Goal: Information Seeking & Learning: Learn about a topic

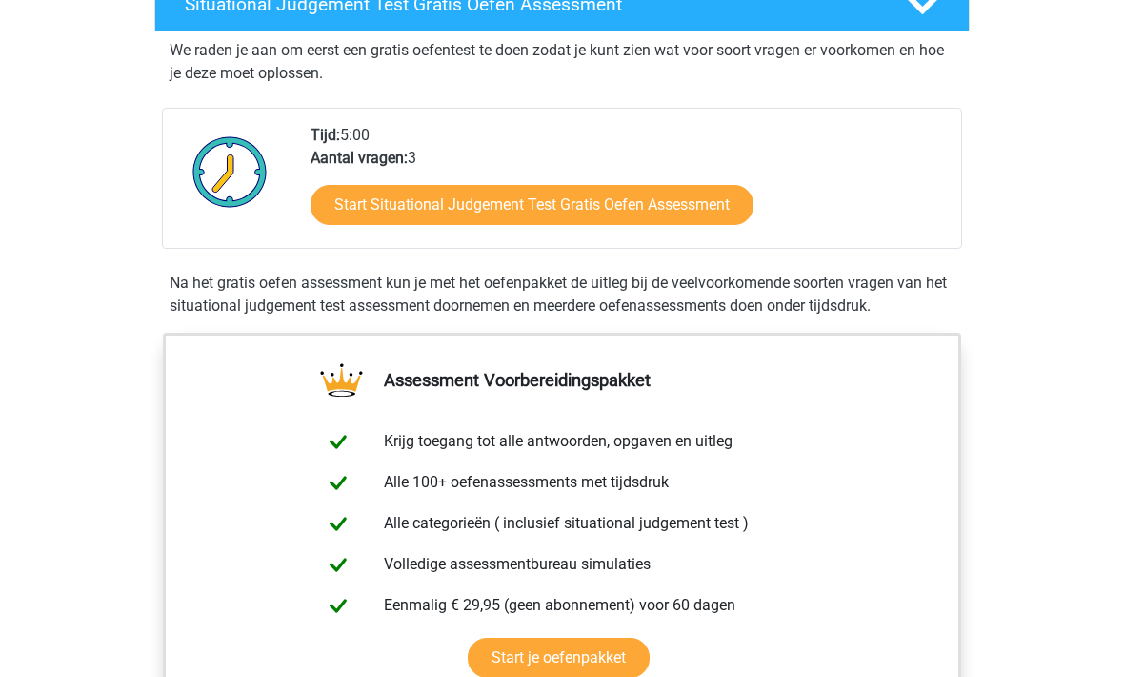
scroll to position [362, 0]
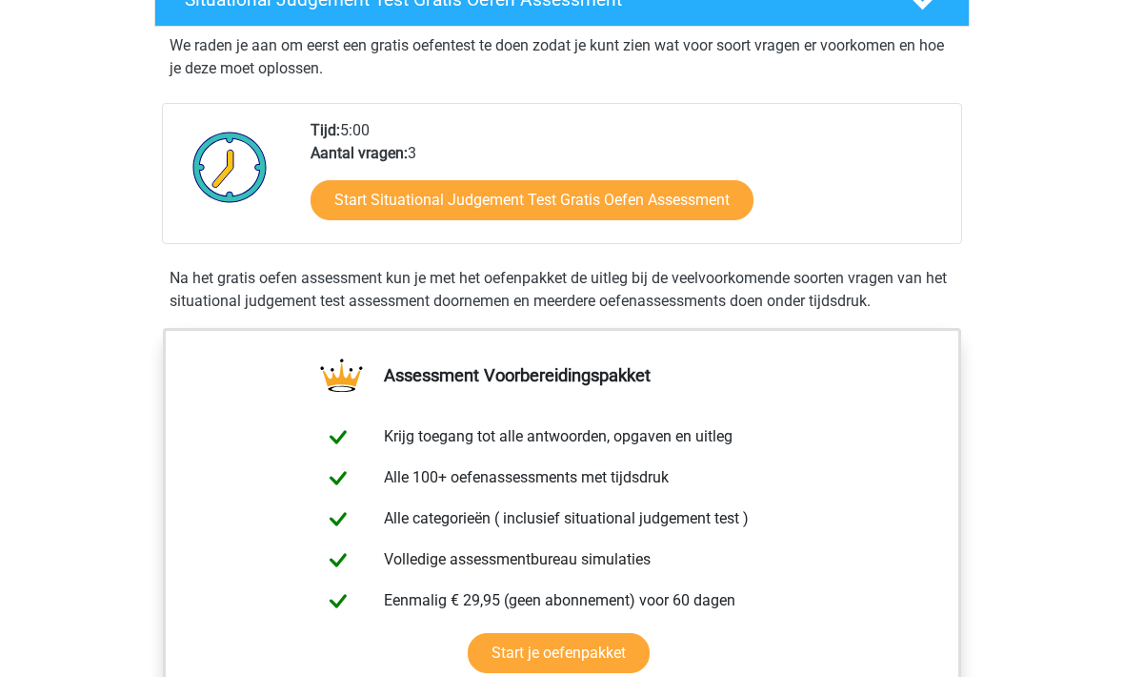
click at [603, 654] on link "Start je oefenpakket" at bounding box center [559, 654] width 182 height 40
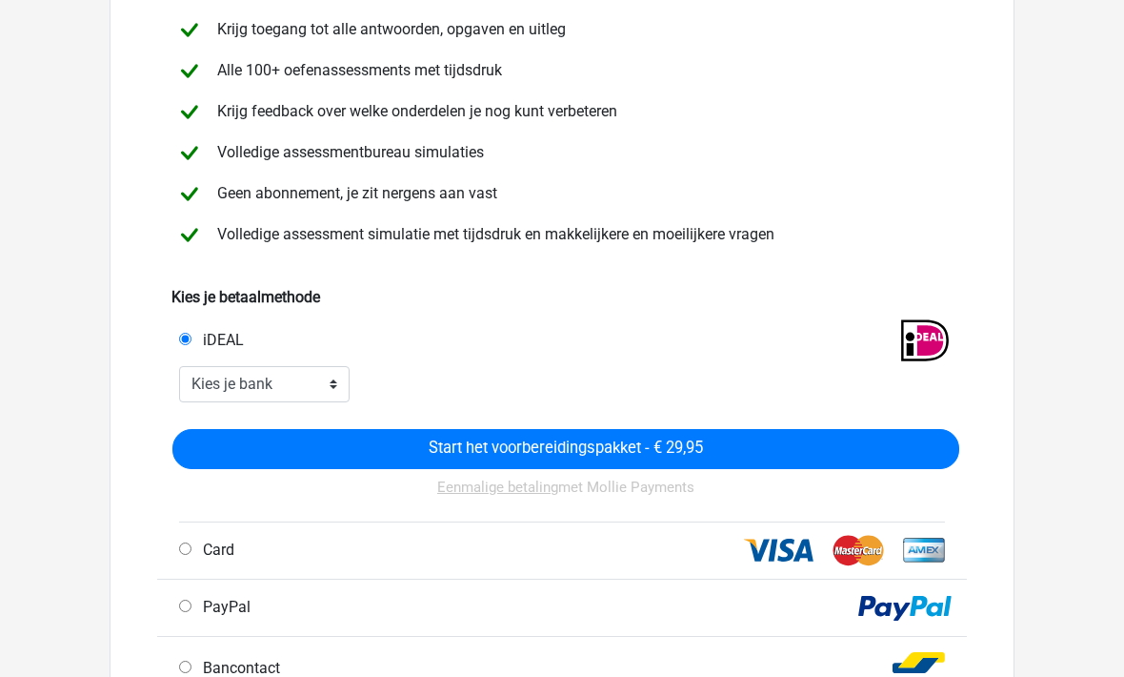
scroll to position [192, 0]
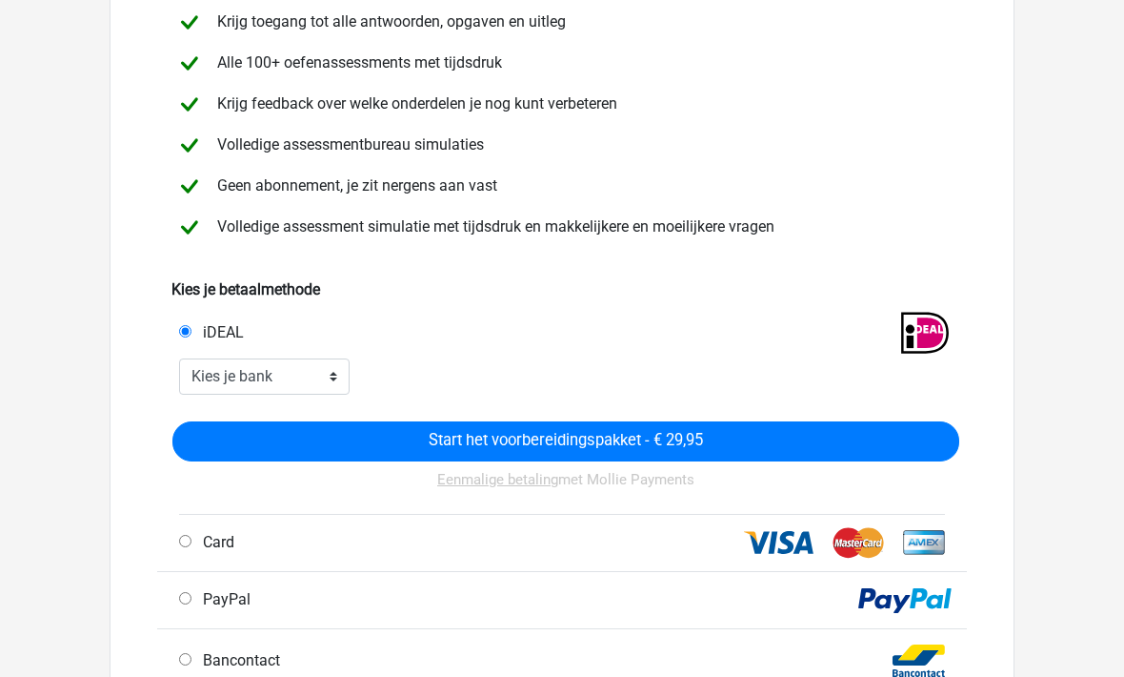
click at [179, 547] on div "Card" at bounding box center [367, 543] width 405 height 23
click at [208, 543] on span "Card" at bounding box center [214, 543] width 39 height 18
click at [192, 543] on input "Card" at bounding box center [185, 542] width 12 height 12
radio input "true"
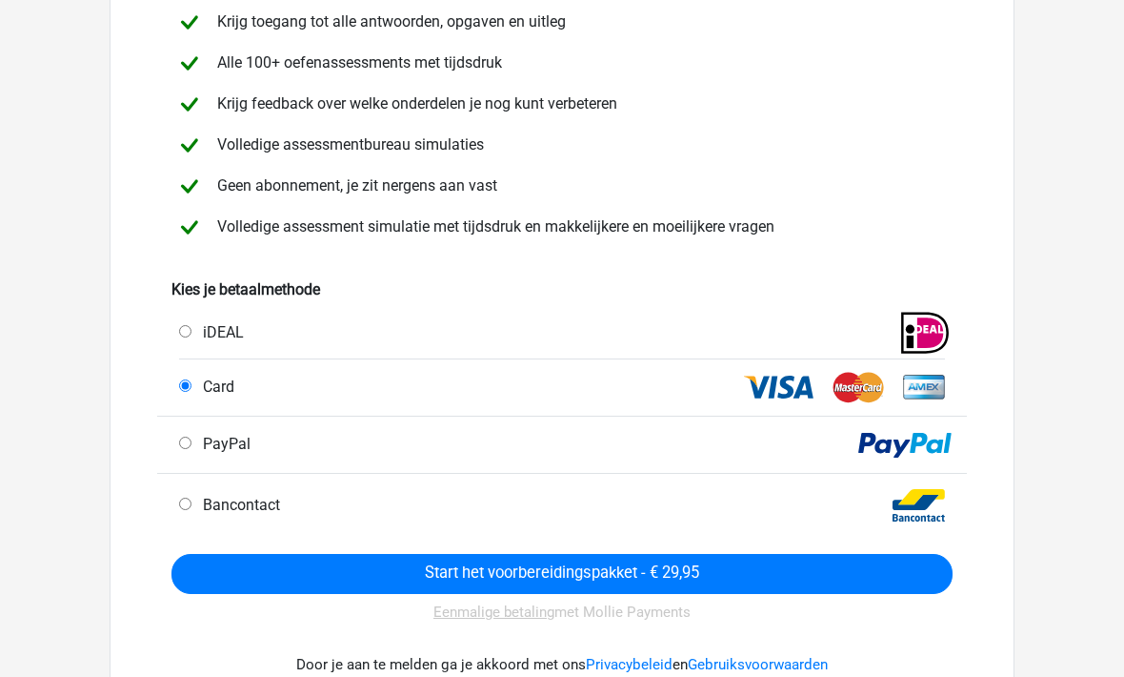
scroll to position [192, 0]
click at [663, 575] on input "Start het voorbereidingspakket - € 29,95" at bounding box center [562, 574] width 781 height 40
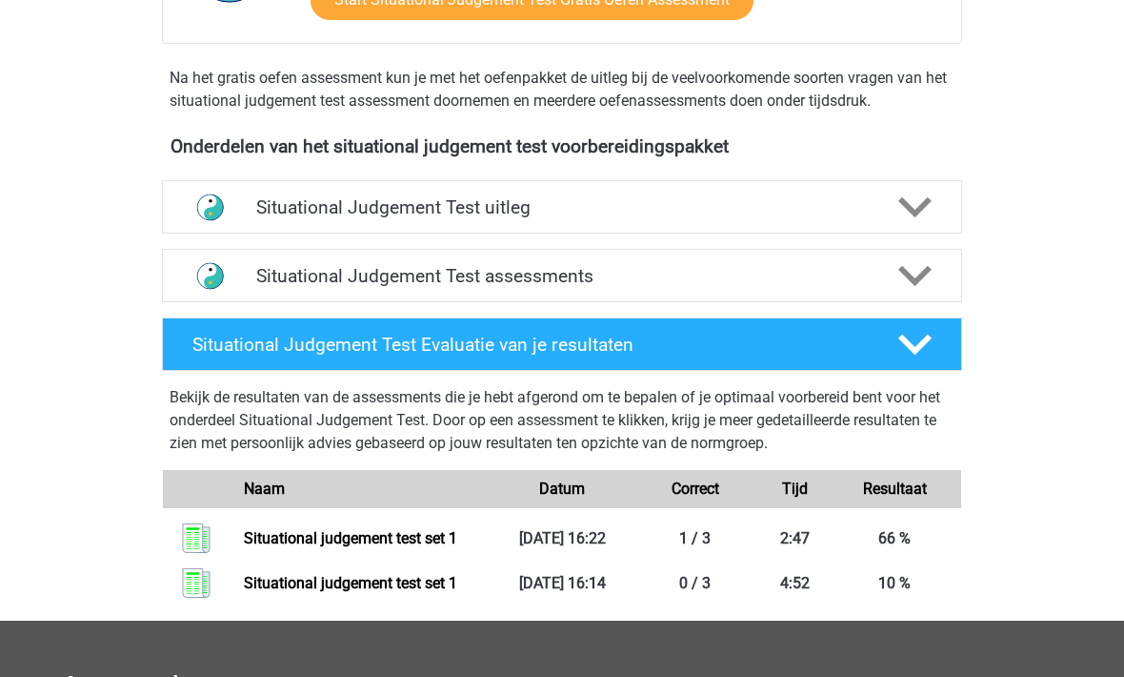
scroll to position [1091, 0]
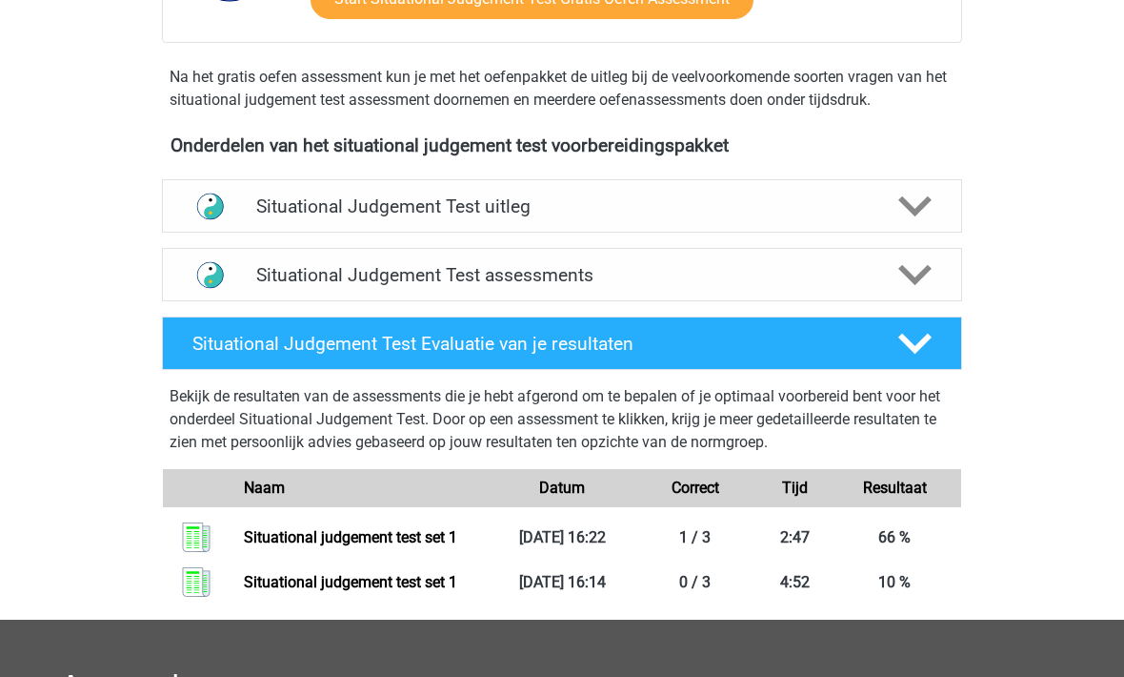
click at [921, 197] on icon at bounding box center [915, 207] width 33 height 33
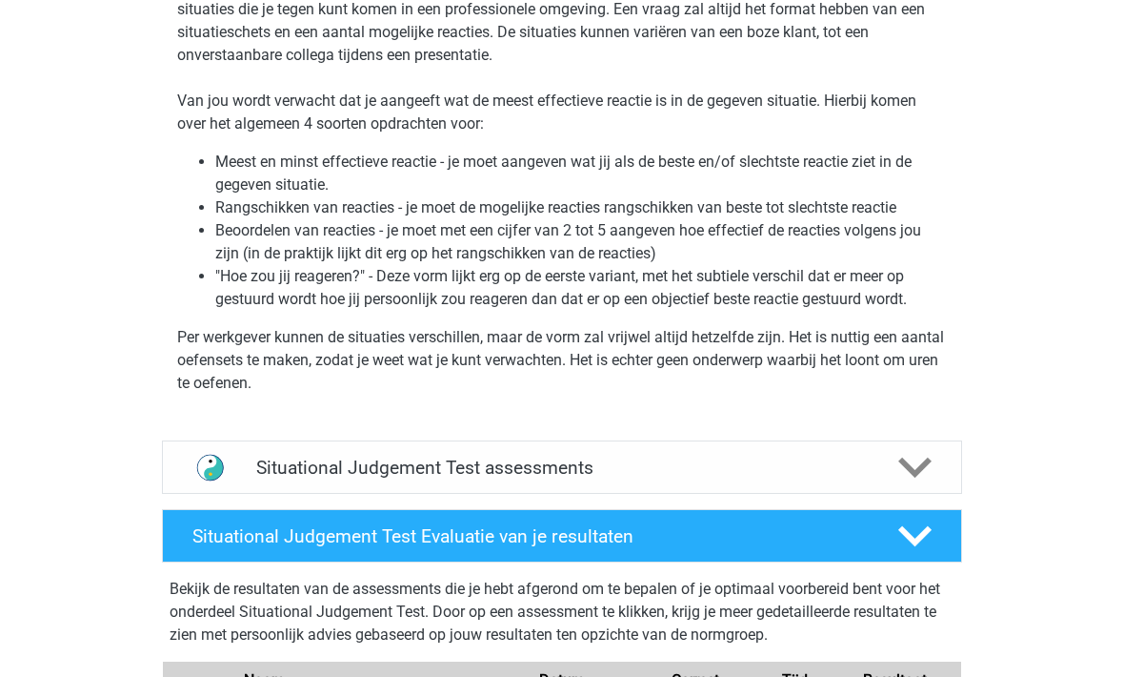
scroll to position [1364, 0]
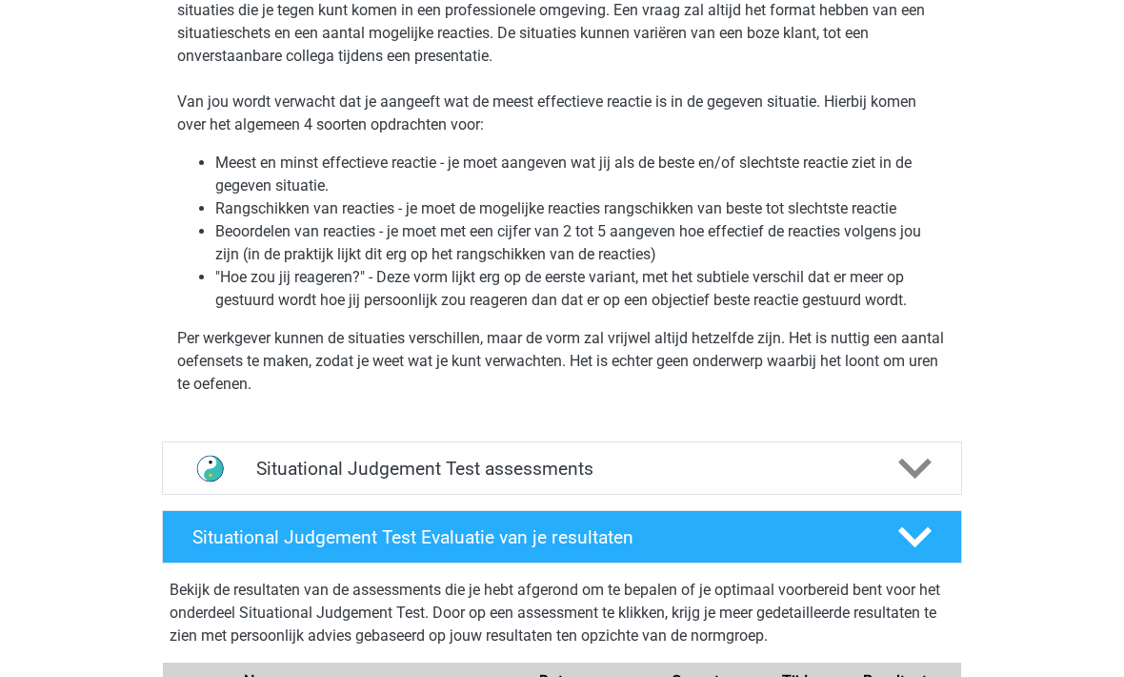
click at [902, 485] on div "Situational Judgement Test assessments" at bounding box center [562, 467] width 800 height 53
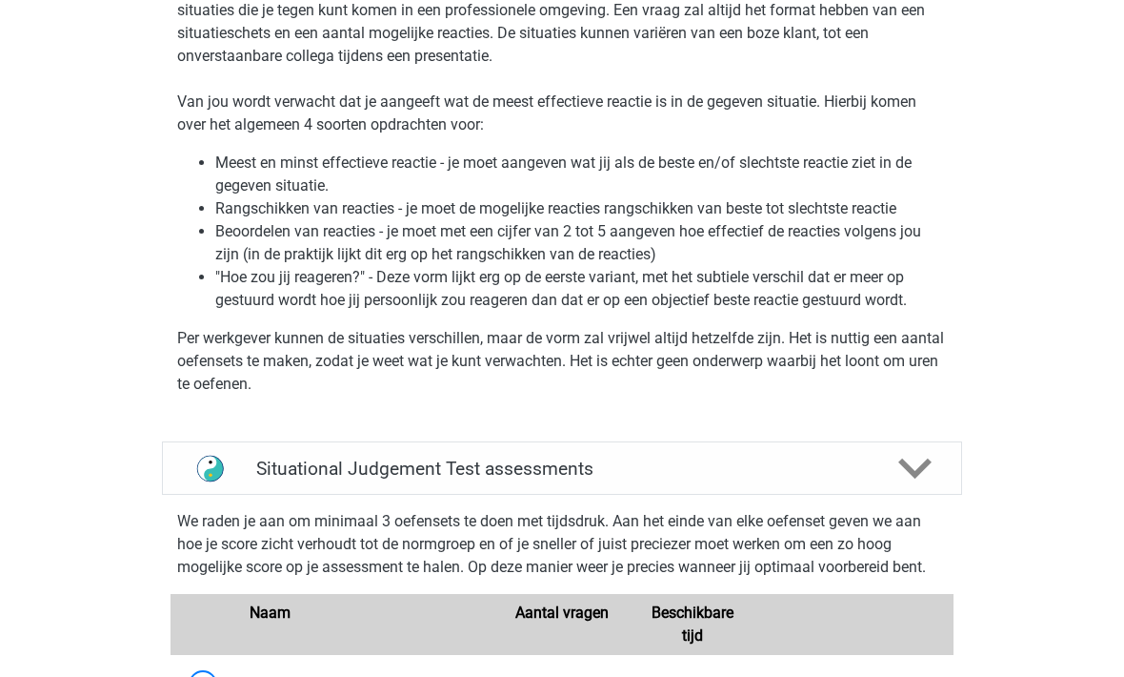
click at [908, 473] on icon at bounding box center [915, 468] width 33 height 33
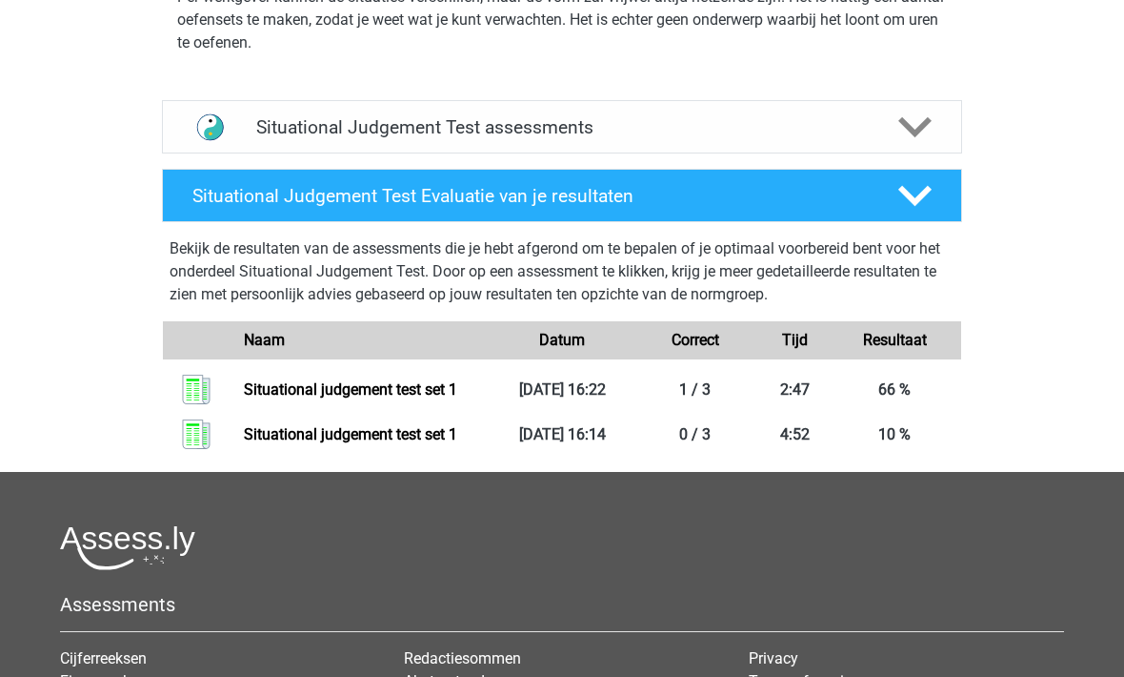
scroll to position [1714, 0]
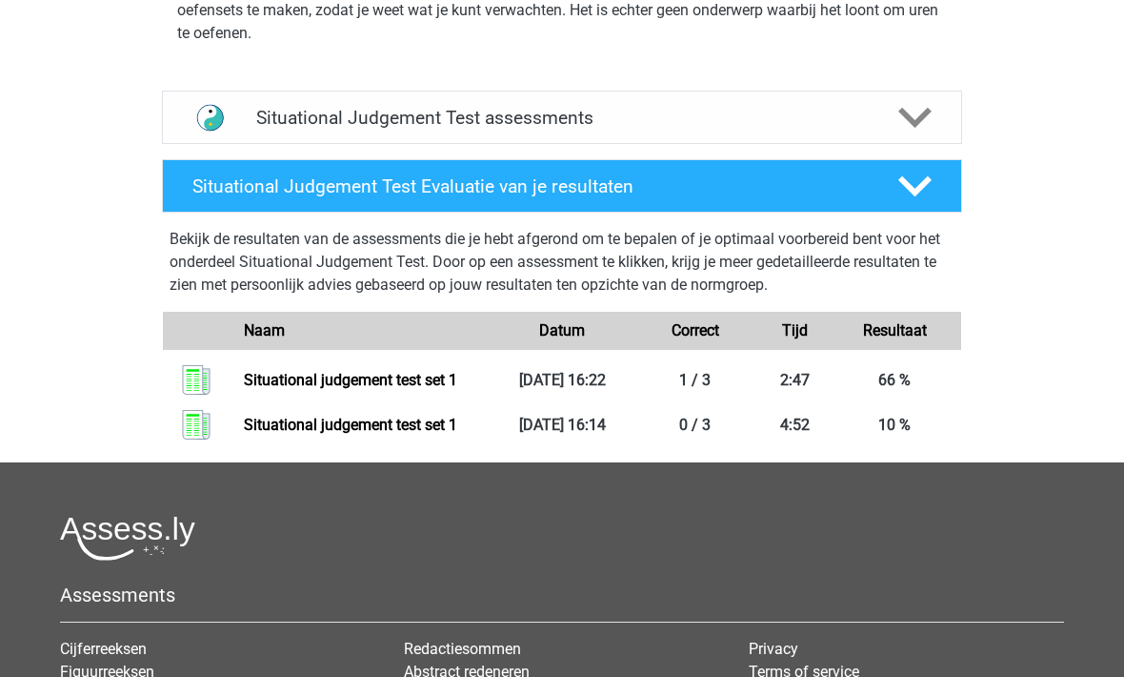
click at [423, 378] on link "Situational judgement test set 1" at bounding box center [350, 380] width 213 height 18
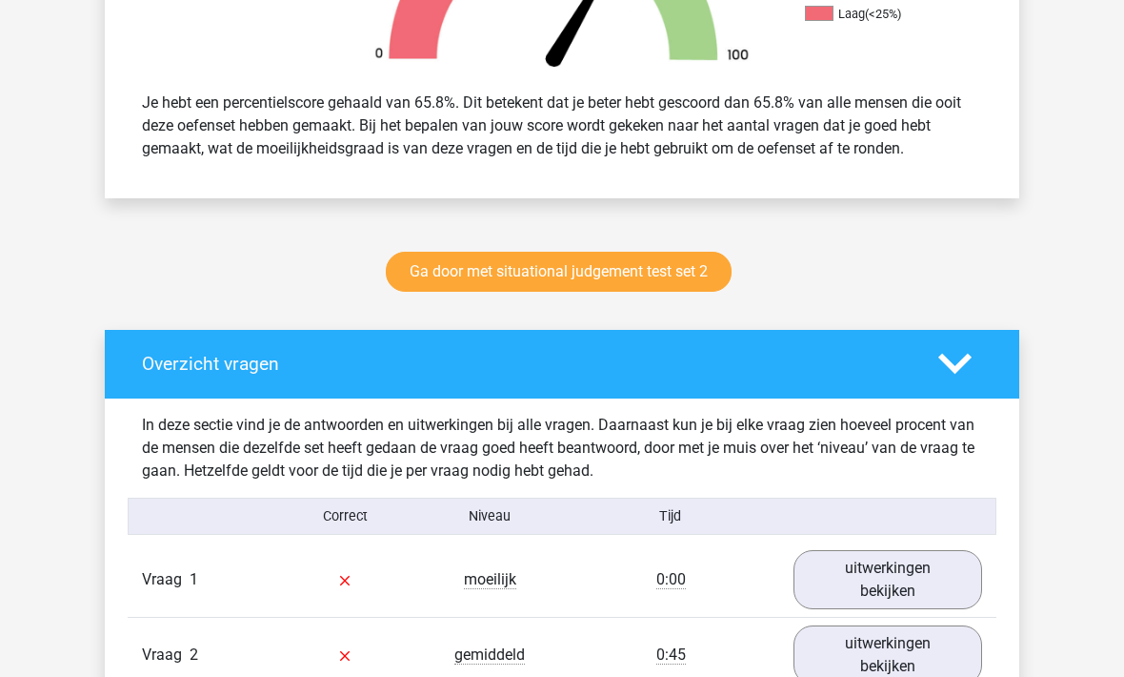
scroll to position [846, 0]
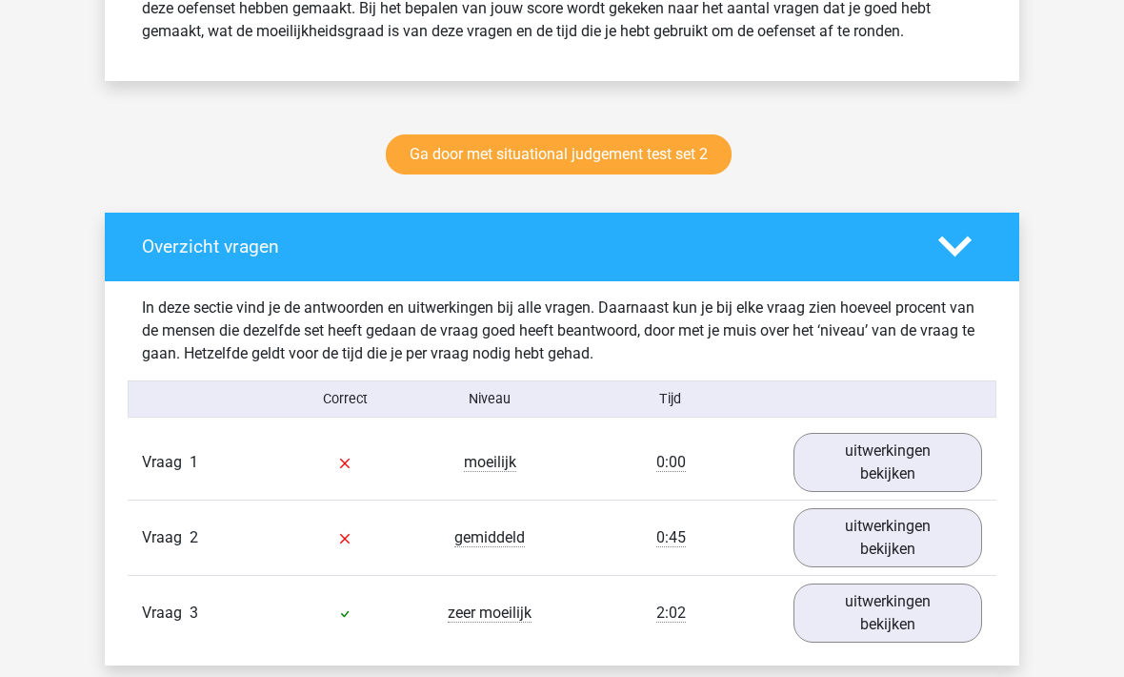
click at [914, 459] on link "uitwerkingen bekijken" at bounding box center [888, 462] width 189 height 59
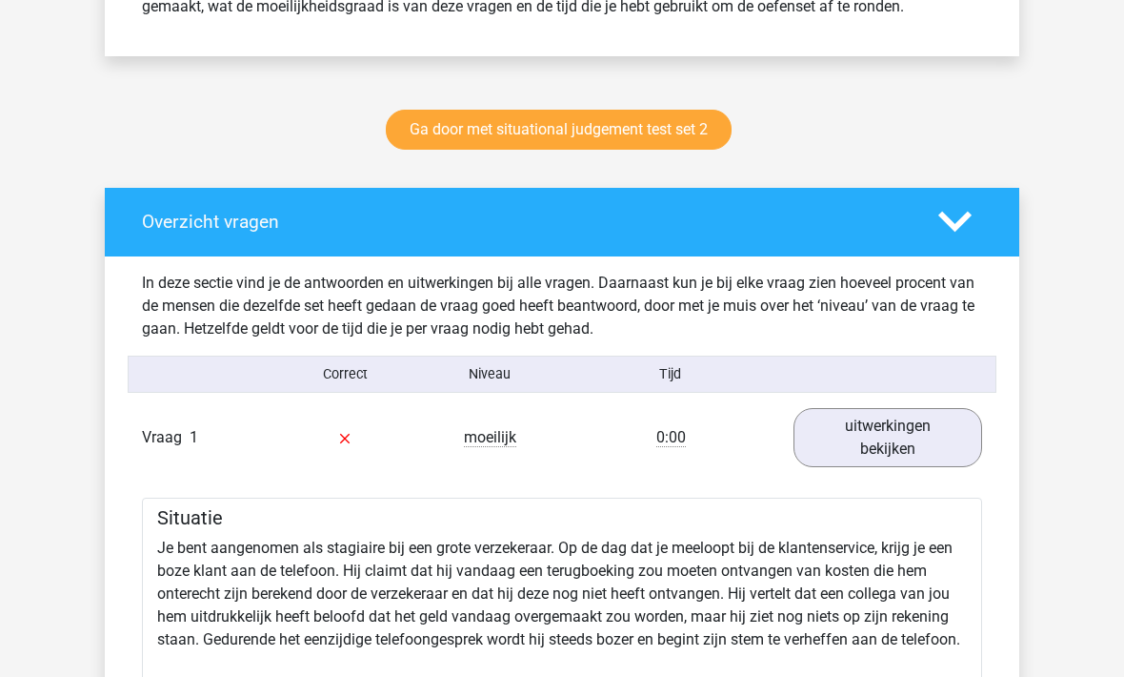
scroll to position [871, 0]
click at [910, 435] on link "uitwerkingen bekijken" at bounding box center [888, 437] width 189 height 59
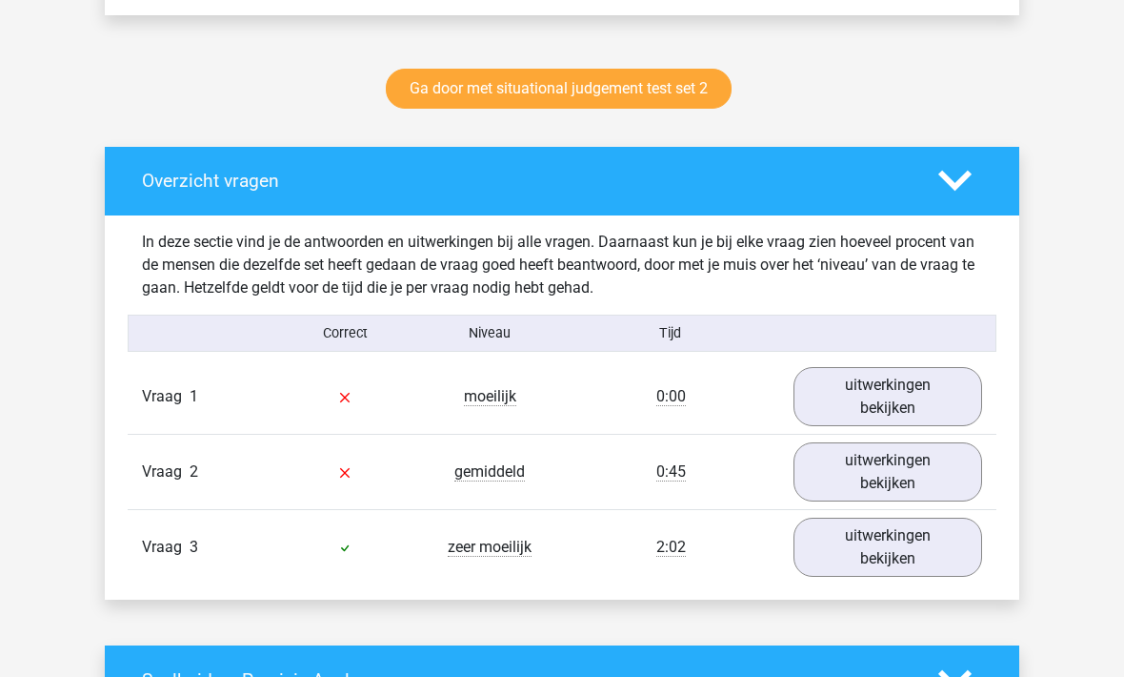
scroll to position [910, 0]
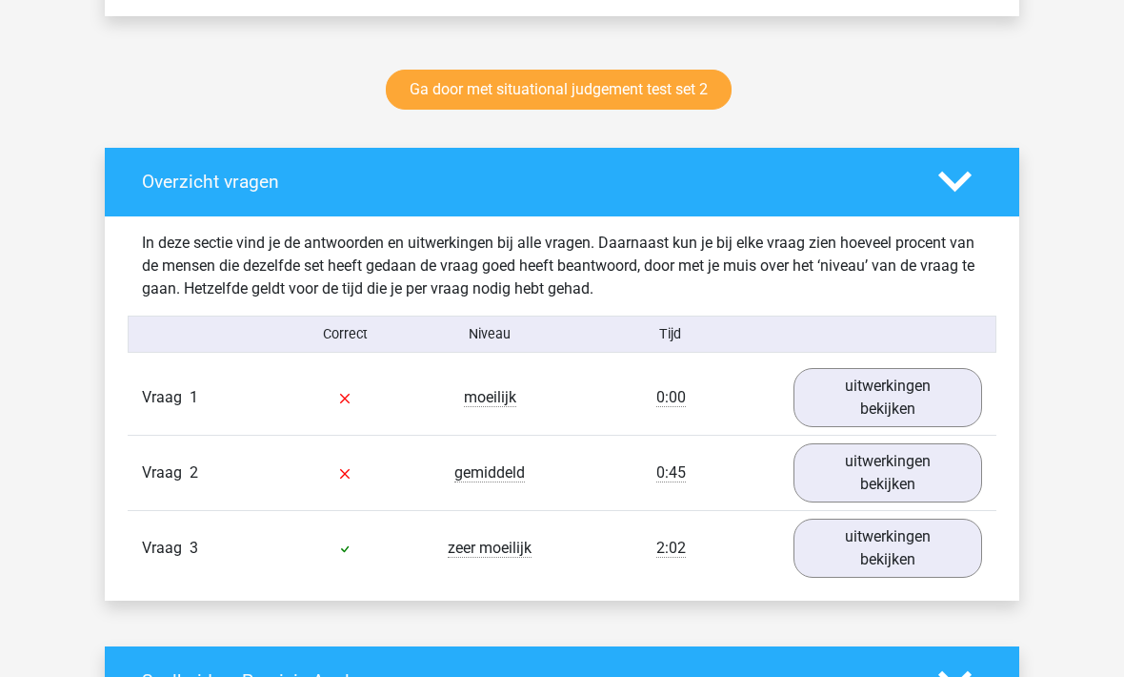
click at [906, 473] on link "uitwerkingen bekijken" at bounding box center [888, 472] width 189 height 59
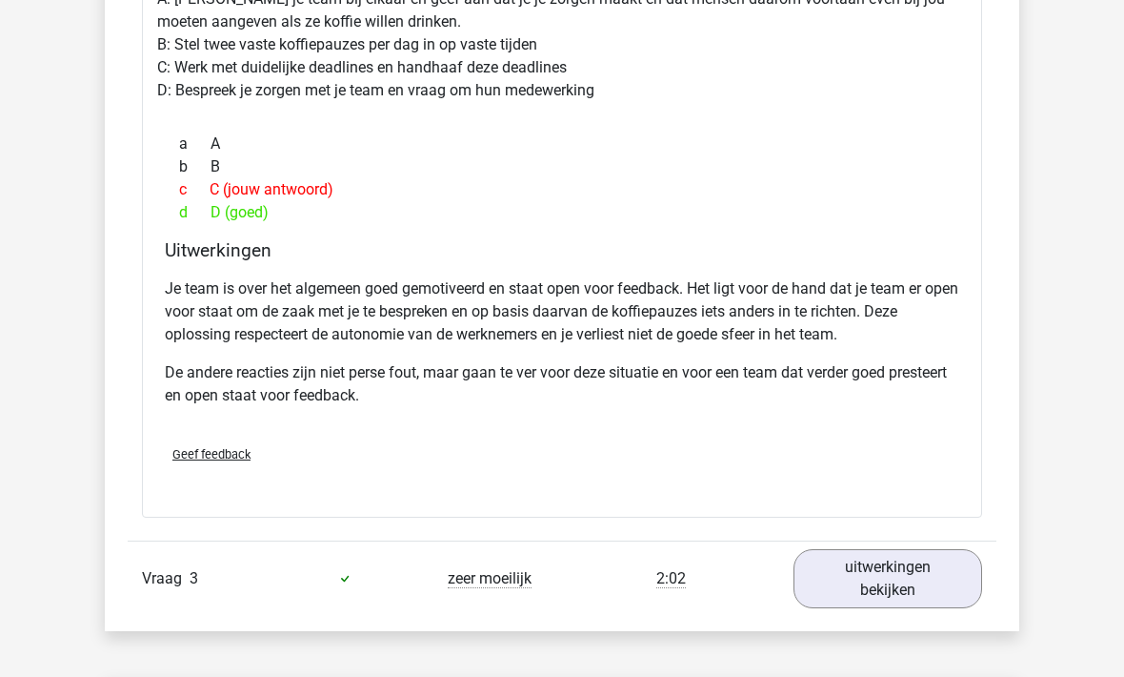
scroll to position [1681, 0]
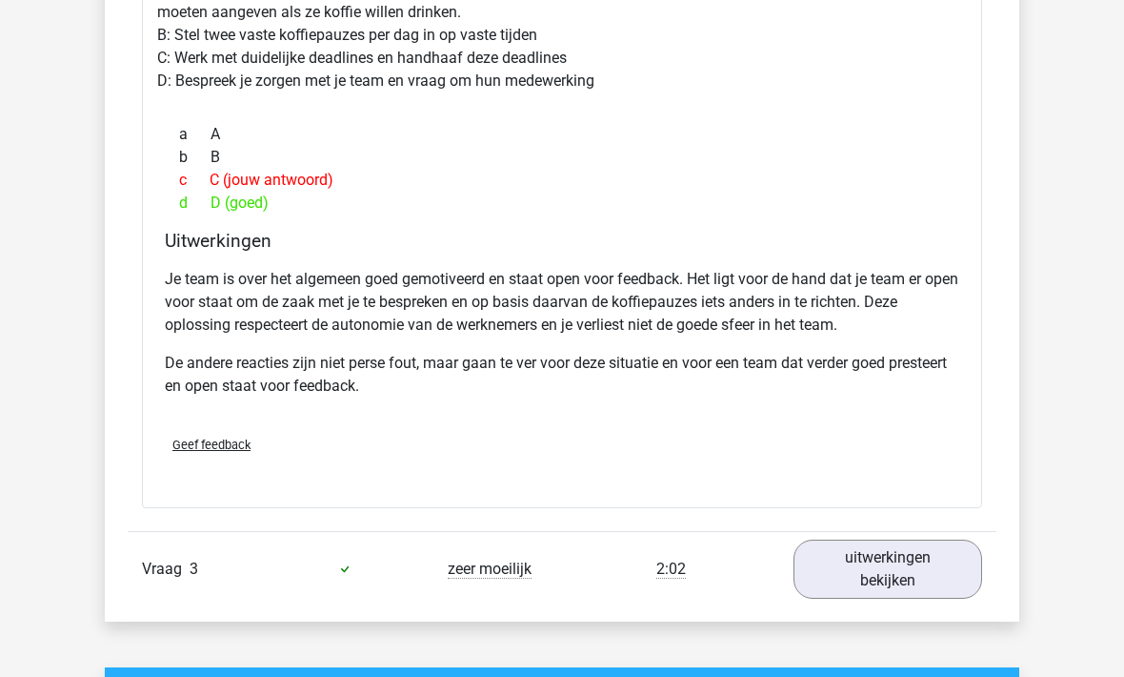
click at [915, 574] on link "uitwerkingen bekijken" at bounding box center [888, 569] width 189 height 59
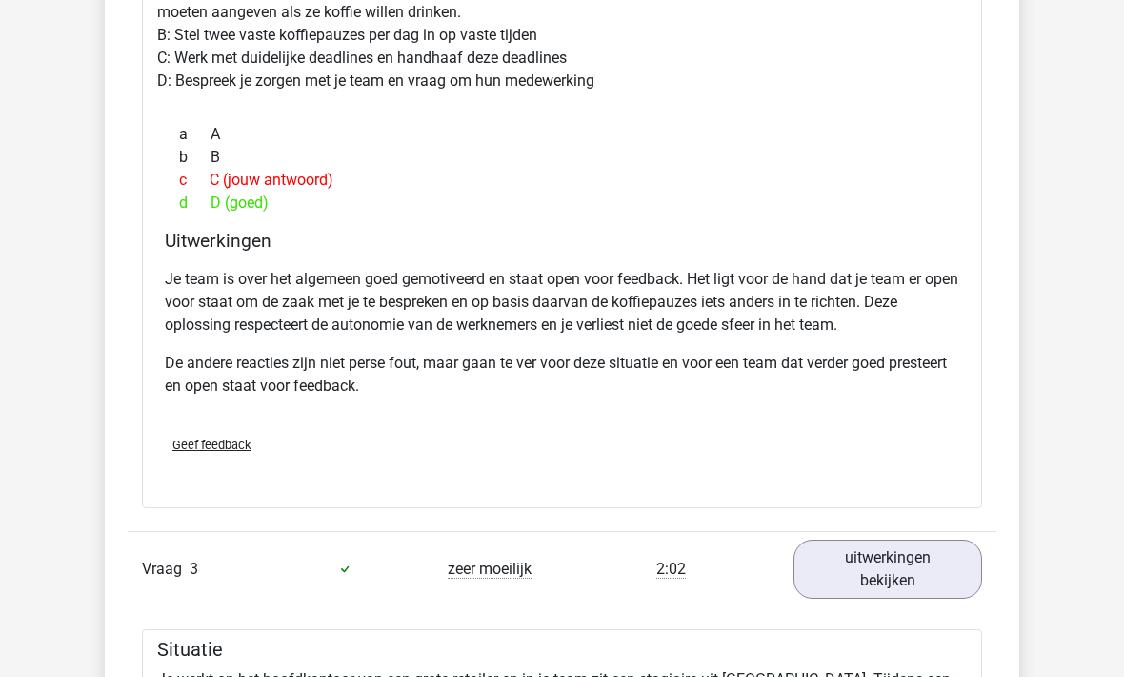
click at [911, 566] on link "uitwerkingen bekijken" at bounding box center [888, 568] width 189 height 59
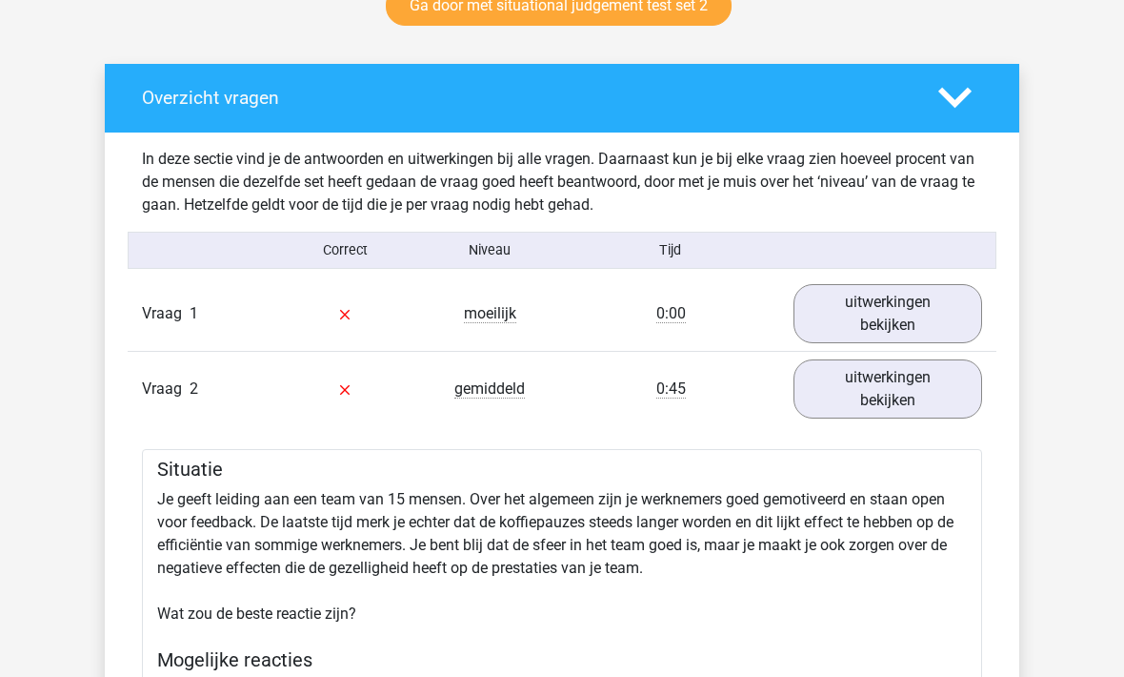
scroll to position [995, 0]
click at [913, 385] on link "uitwerkingen bekijken" at bounding box center [888, 388] width 189 height 59
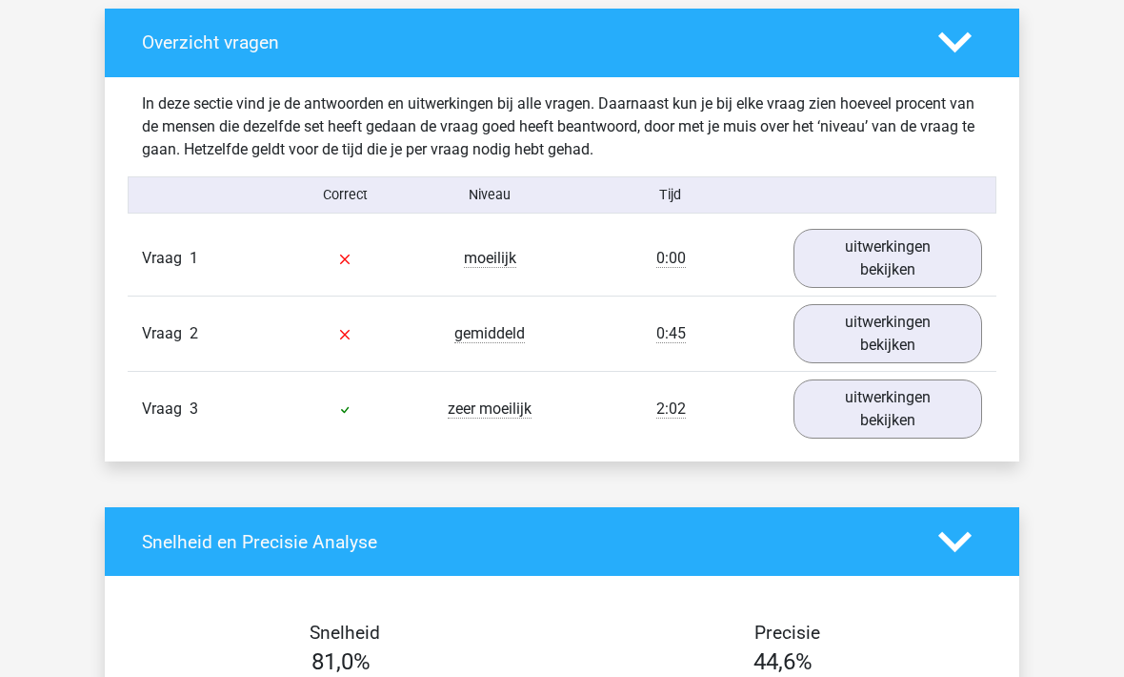
scroll to position [1050, 0]
click at [906, 413] on link "uitwerkingen bekijken" at bounding box center [888, 408] width 189 height 59
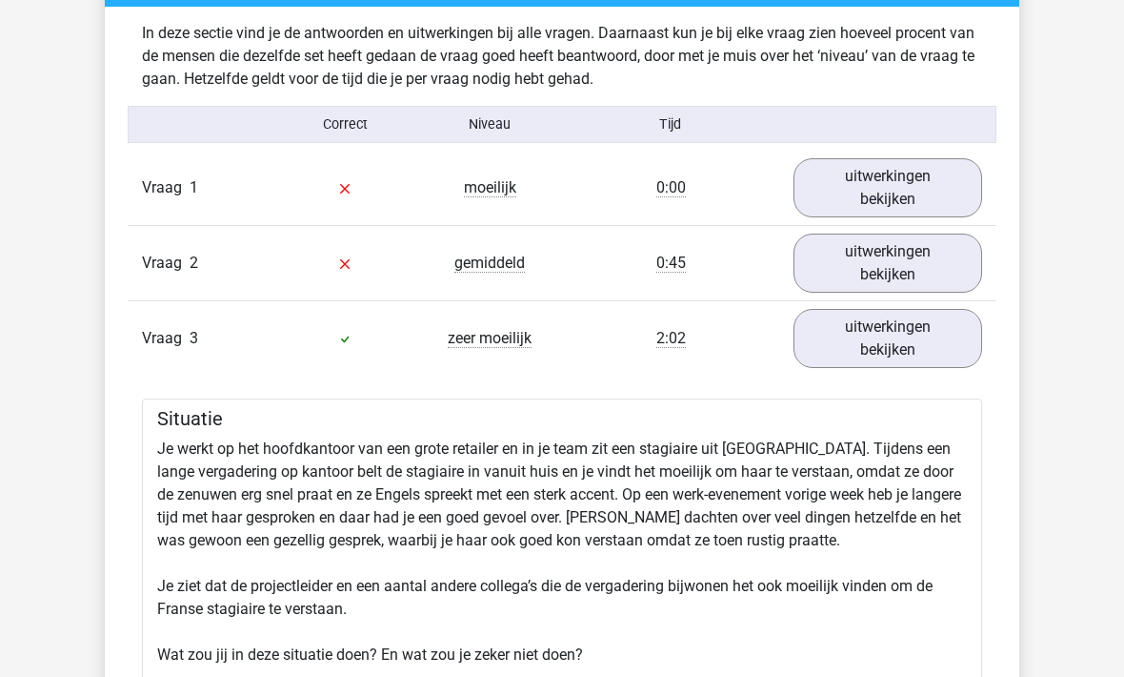
scroll to position [1098, 0]
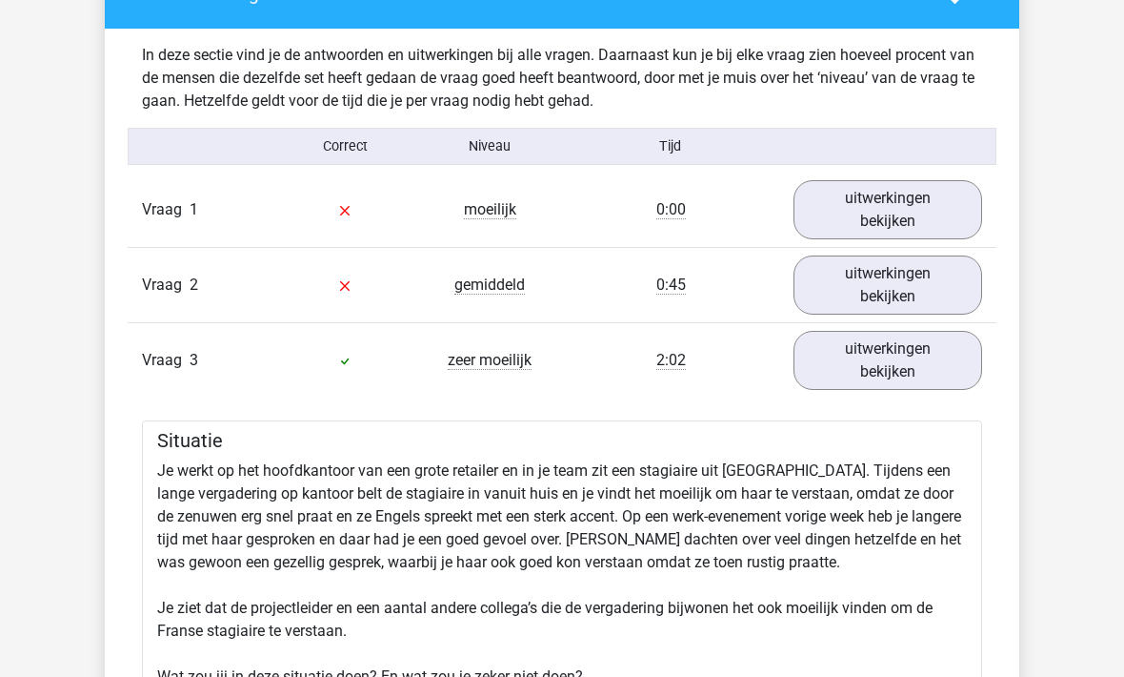
click at [906, 203] on link "uitwerkingen bekijken" at bounding box center [888, 210] width 189 height 59
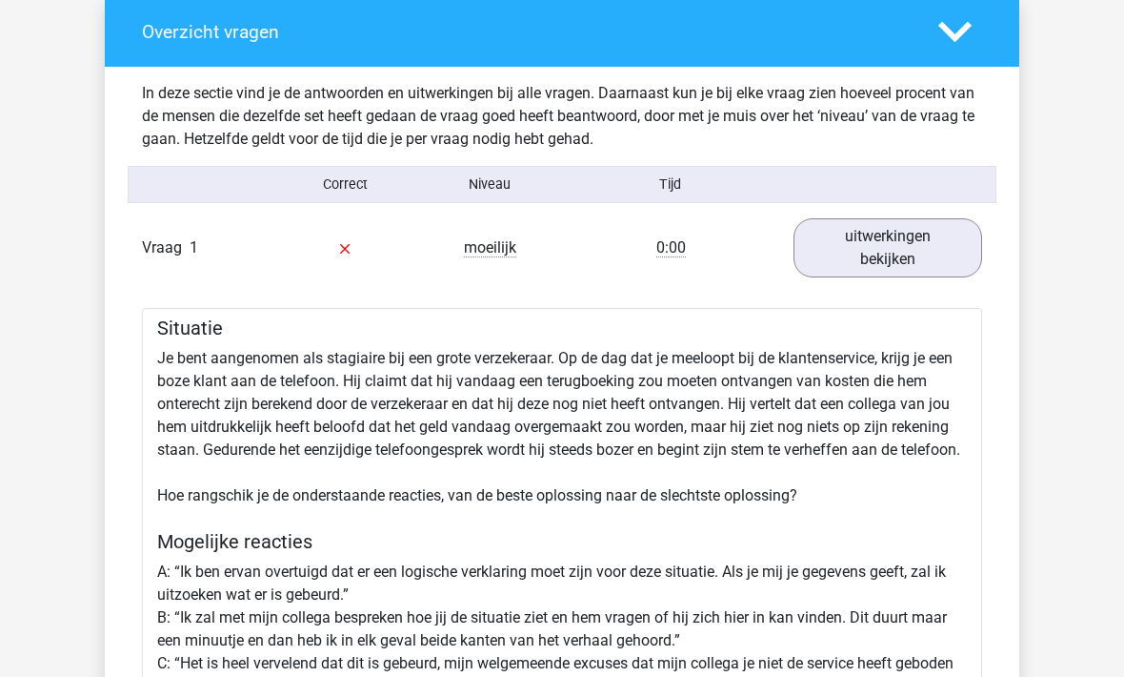
scroll to position [1060, 0]
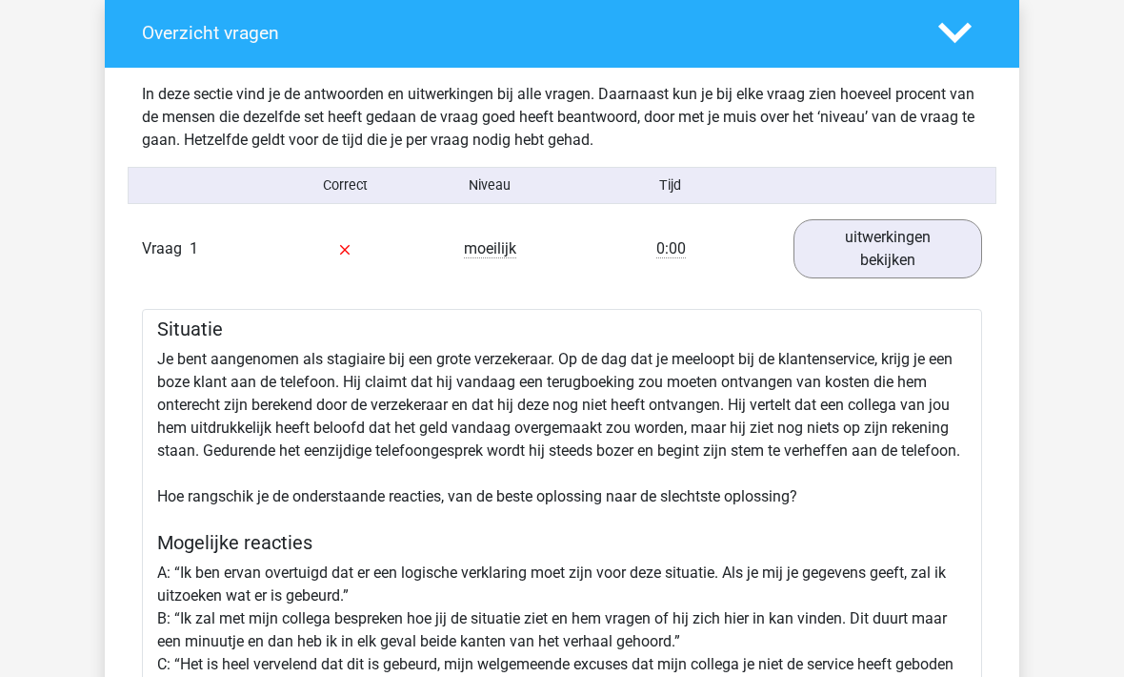
click at [893, 242] on link "uitwerkingen bekijken" at bounding box center [888, 248] width 189 height 59
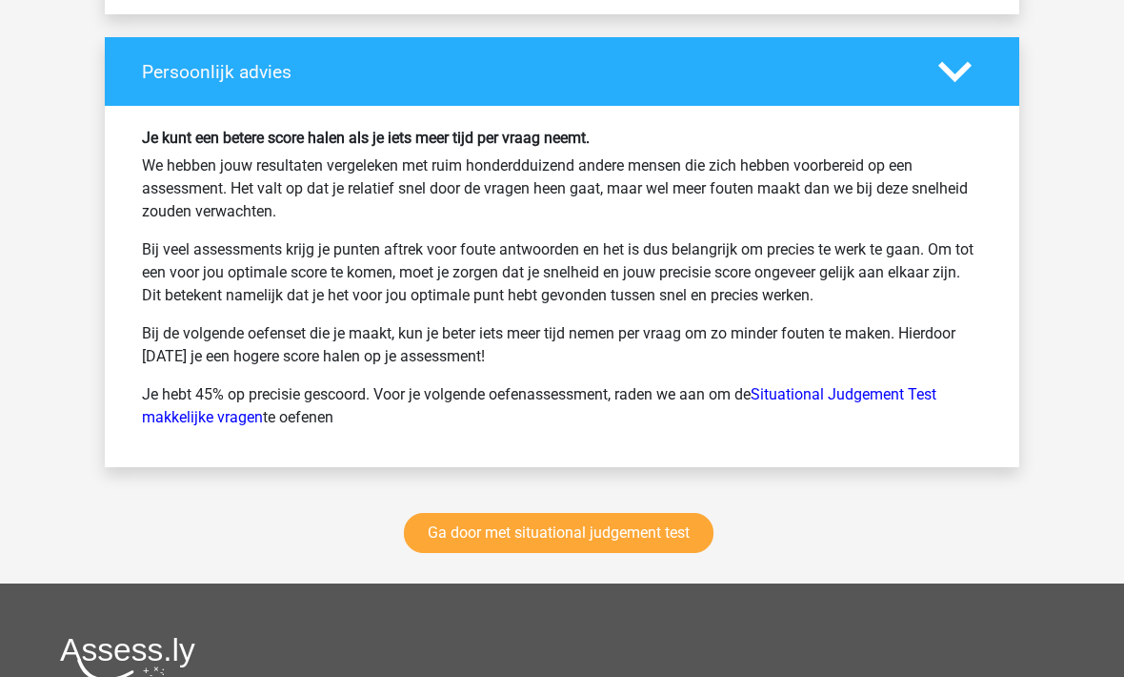
scroll to position [3599, 0]
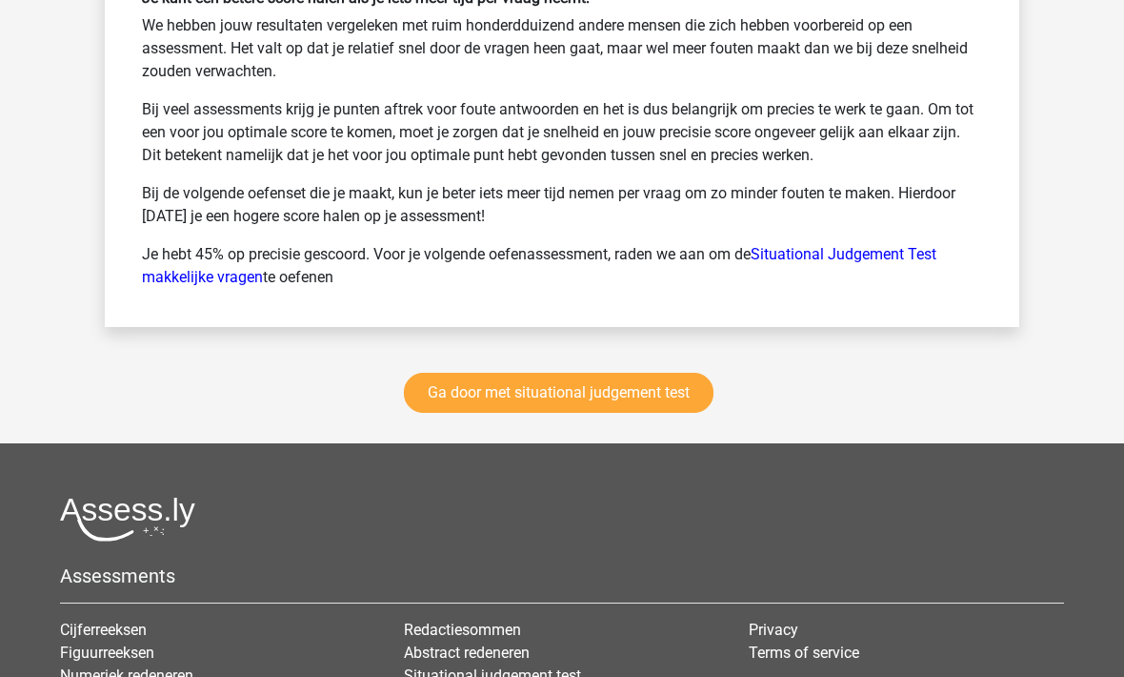
click at [622, 397] on link "Ga door met situational judgement test" at bounding box center [559, 393] width 310 height 40
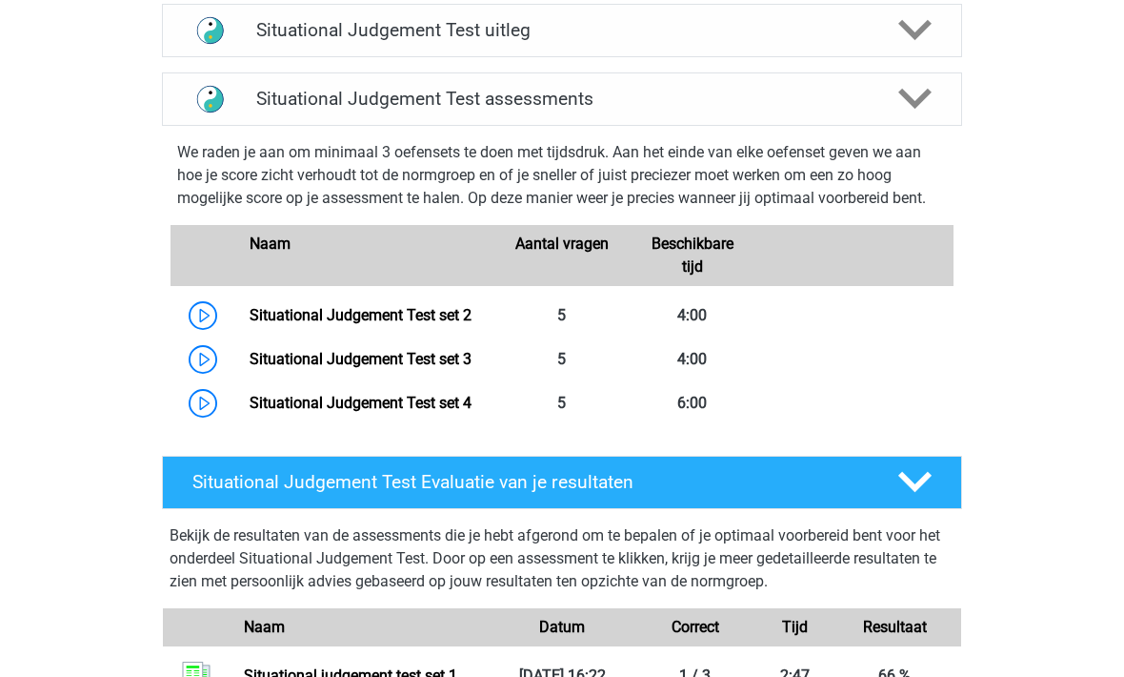
scroll to position [739, 0]
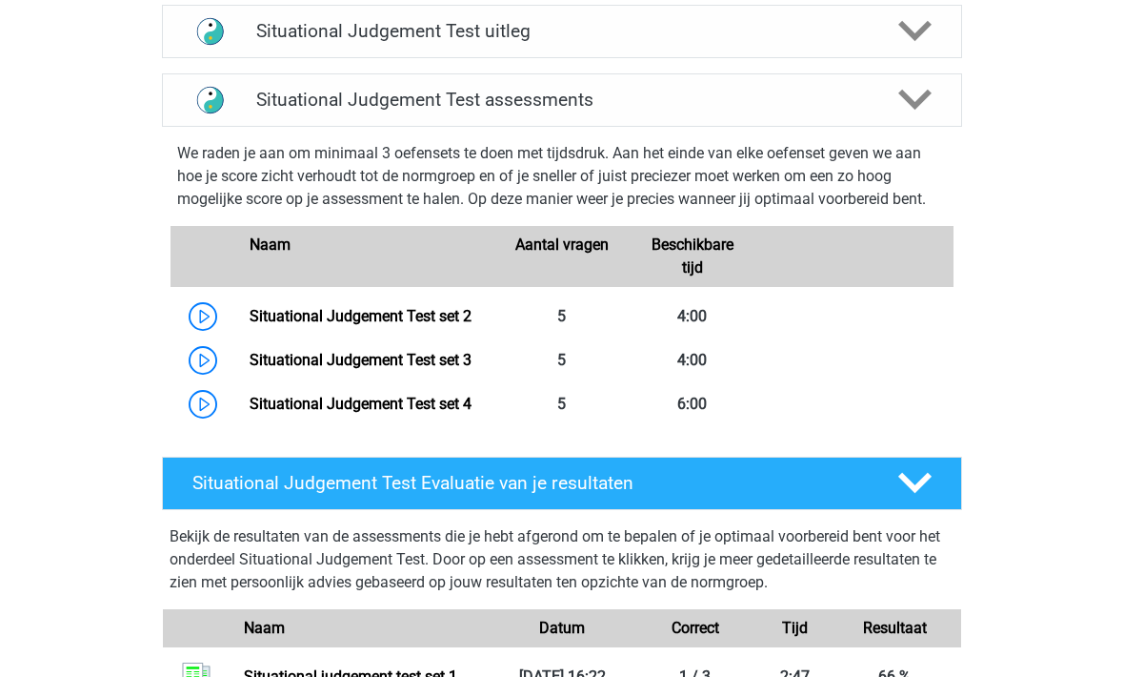
click at [457, 314] on link "Situational Judgement Test set 2" at bounding box center [361, 316] width 222 height 18
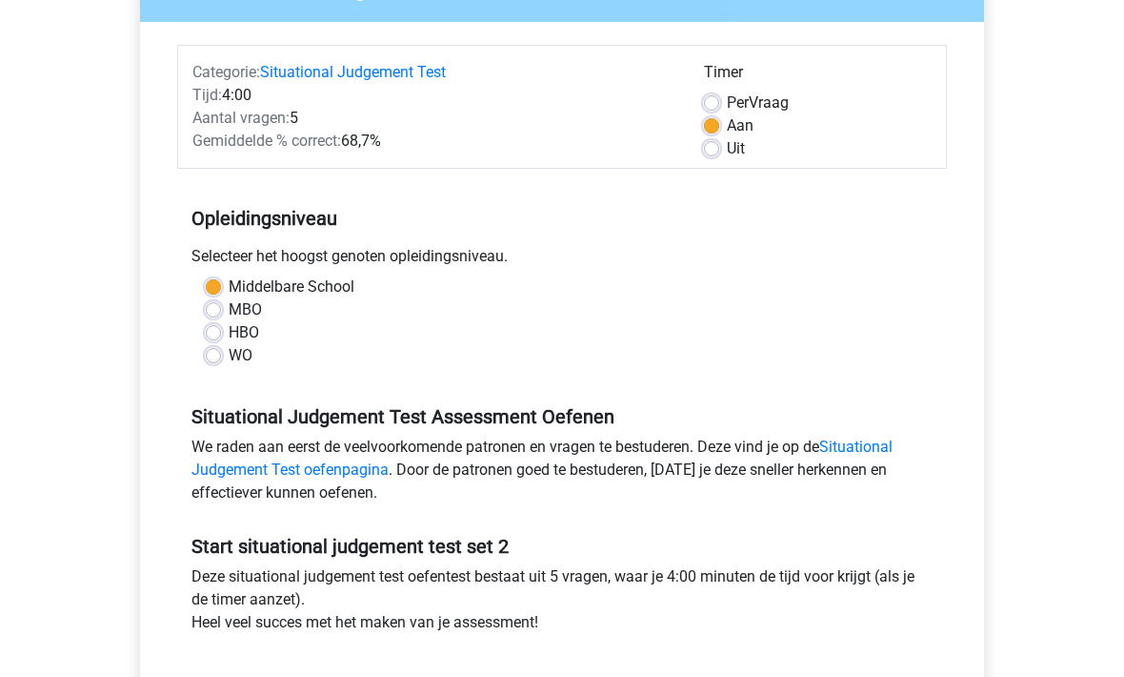
scroll to position [203, 0]
click at [229, 314] on label "MBO" at bounding box center [245, 309] width 33 height 23
click at [210, 314] on input "MBO" at bounding box center [213, 307] width 15 height 19
radio input "true"
click at [229, 329] on label "HBO" at bounding box center [244, 332] width 30 height 23
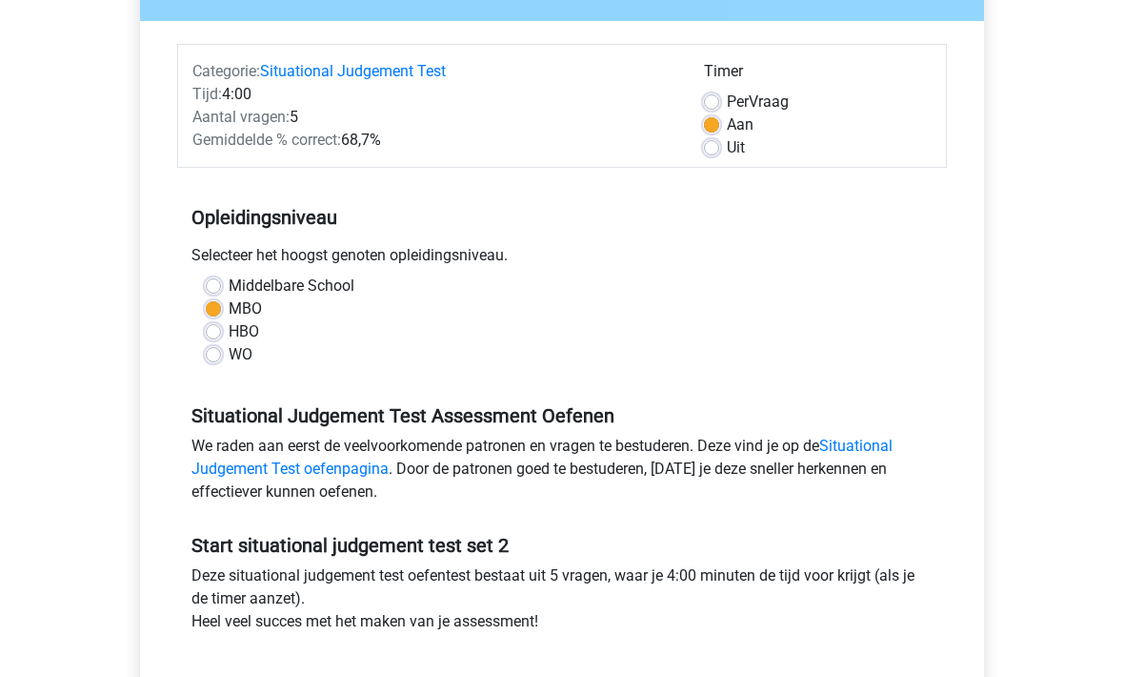
click at [220, 329] on input "HBO" at bounding box center [213, 330] width 15 height 19
radio input "true"
click at [229, 305] on label "MBO" at bounding box center [245, 309] width 33 height 23
click at [219, 305] on input "MBO" at bounding box center [213, 307] width 15 height 19
radio input "true"
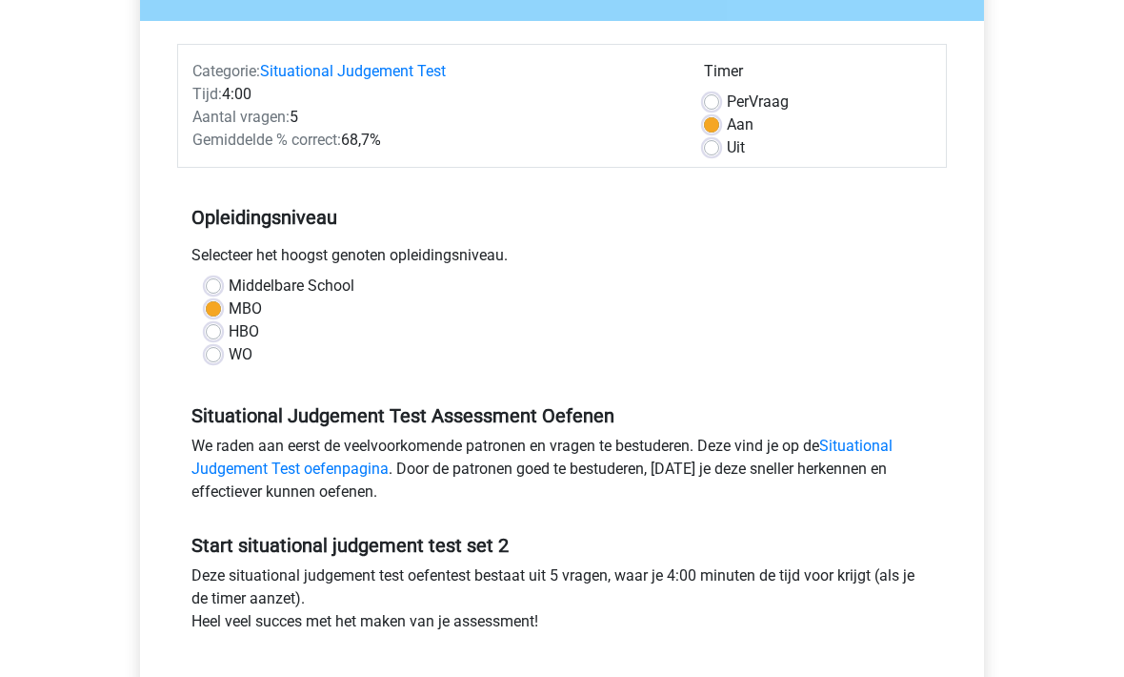
click at [231, 281] on label "Middelbare School" at bounding box center [292, 286] width 126 height 23
click at [221, 281] on input "Middelbare School" at bounding box center [213, 284] width 15 height 19
radio input "true"
click at [887, 445] on link "Situational Judgement Test oefenpagina" at bounding box center [542, 457] width 701 height 41
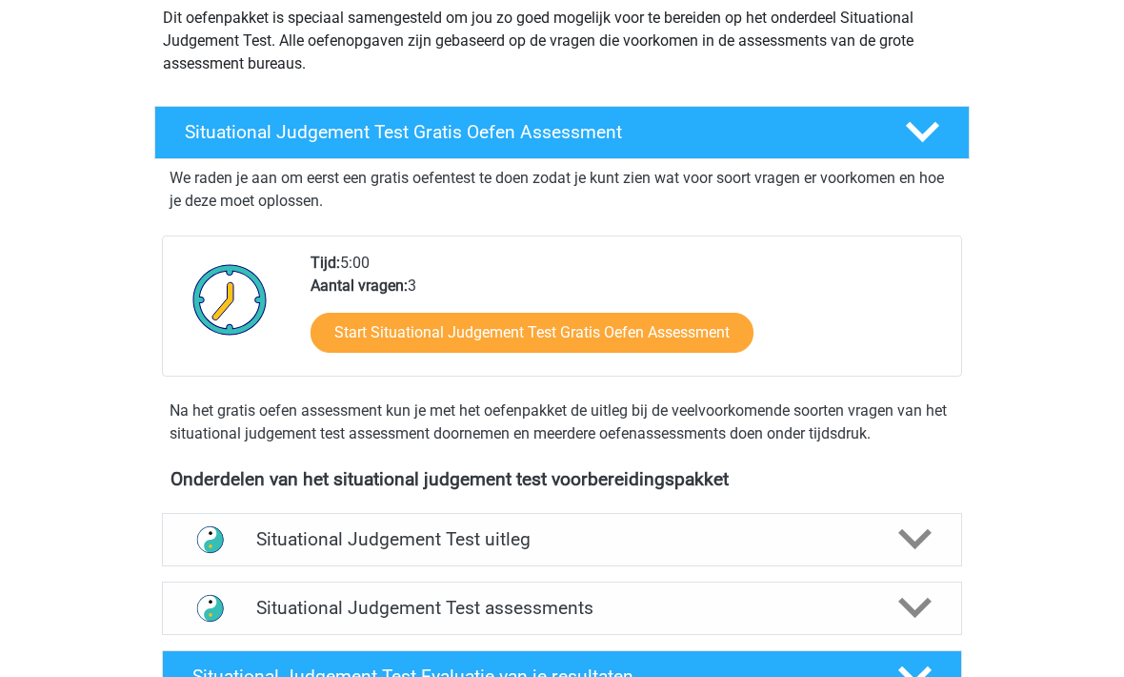
scroll to position [230, 0]
click at [586, 335] on link "Start Situational Judgement Test Gratis Oefen Assessment" at bounding box center [532, 334] width 443 height 40
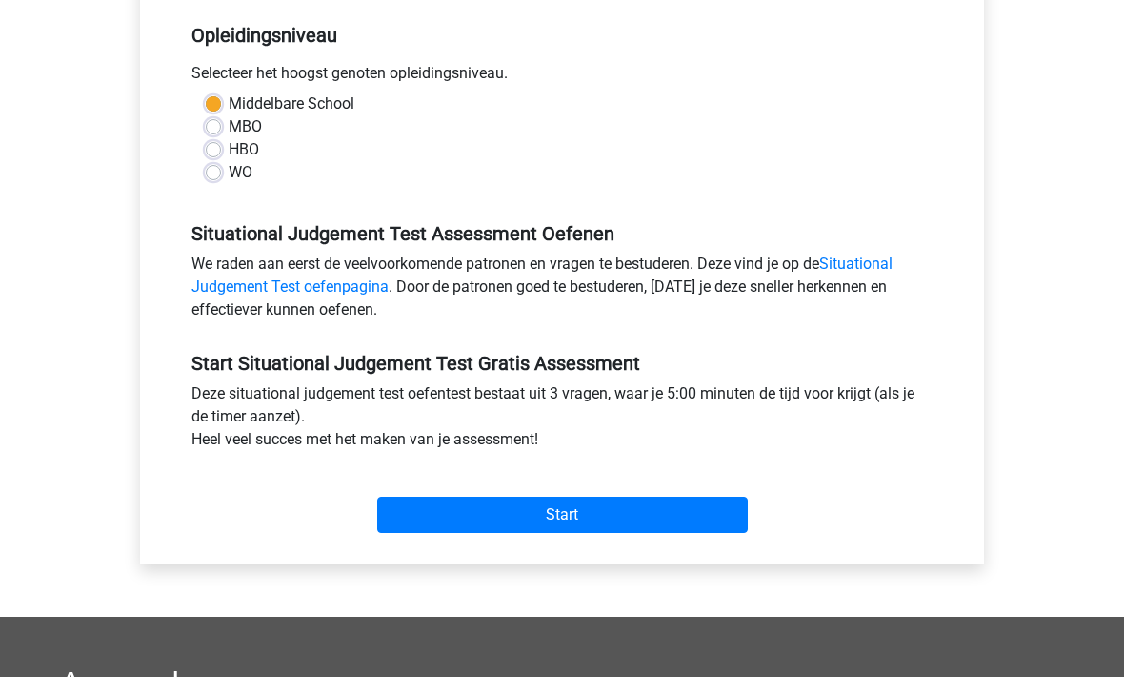
scroll to position [386, 0]
click at [586, 517] on input "Start" at bounding box center [562, 514] width 371 height 36
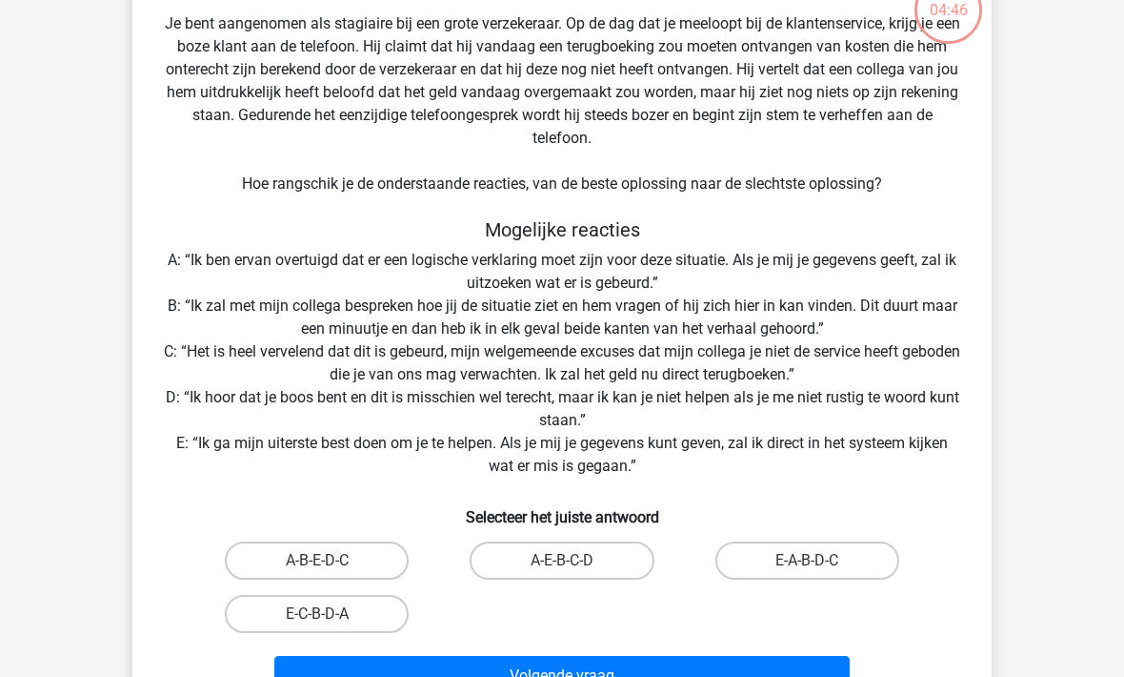
scroll to position [136, 0]
click at [373, 618] on label "E-C-B-D-A" at bounding box center [317, 614] width 184 height 38
click at [330, 618] on input "E-C-B-D-A" at bounding box center [323, 620] width 12 height 12
radio input "true"
click at [670, 676] on button "Volgende vraag" at bounding box center [562, 676] width 577 height 40
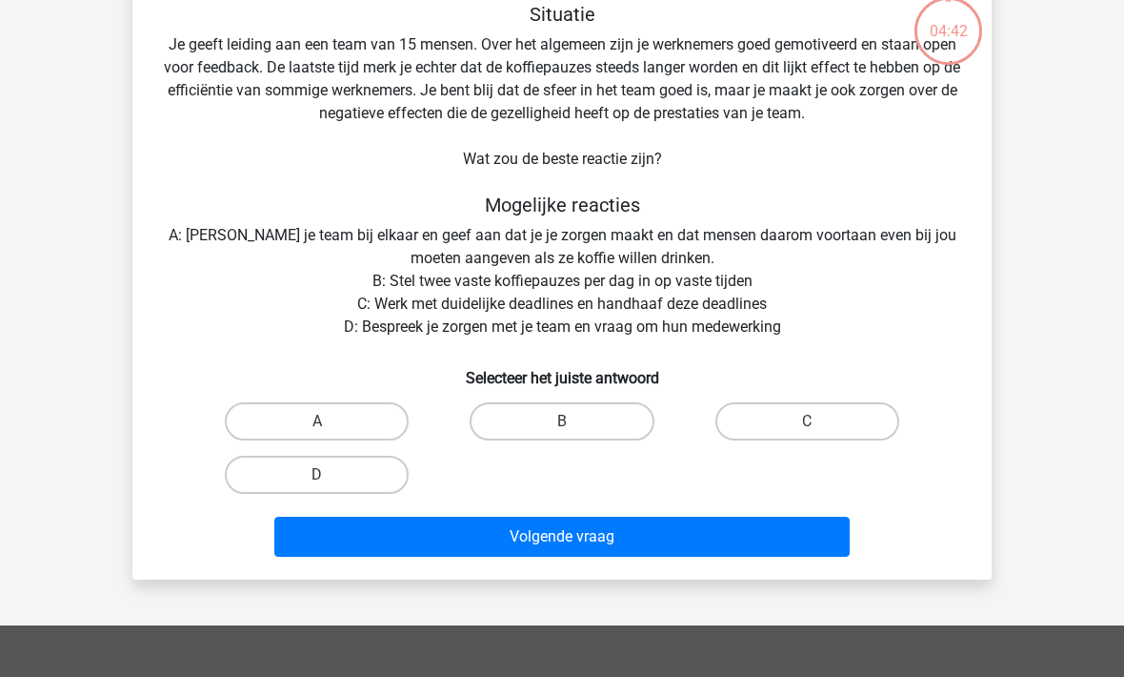
scroll to position [88, 0]
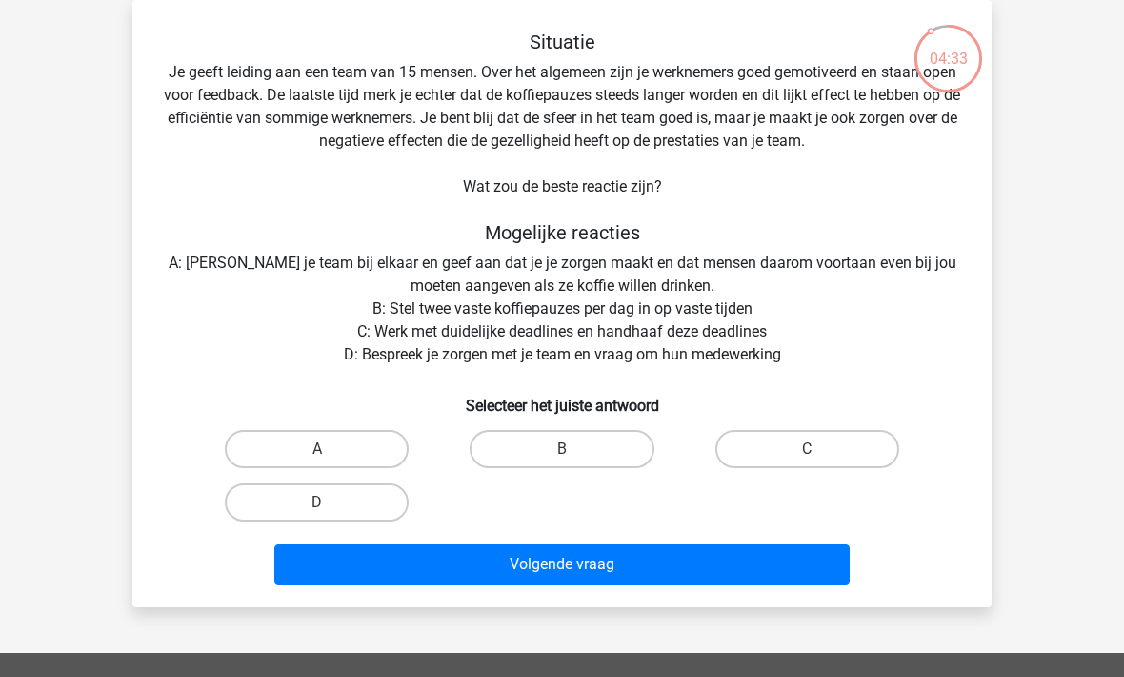
click at [358, 500] on label "D" at bounding box center [317, 502] width 184 height 38
click at [330, 502] on input "D" at bounding box center [323, 508] width 12 height 12
radio input "true"
click at [645, 563] on button "Volgende vraag" at bounding box center [562, 564] width 577 height 40
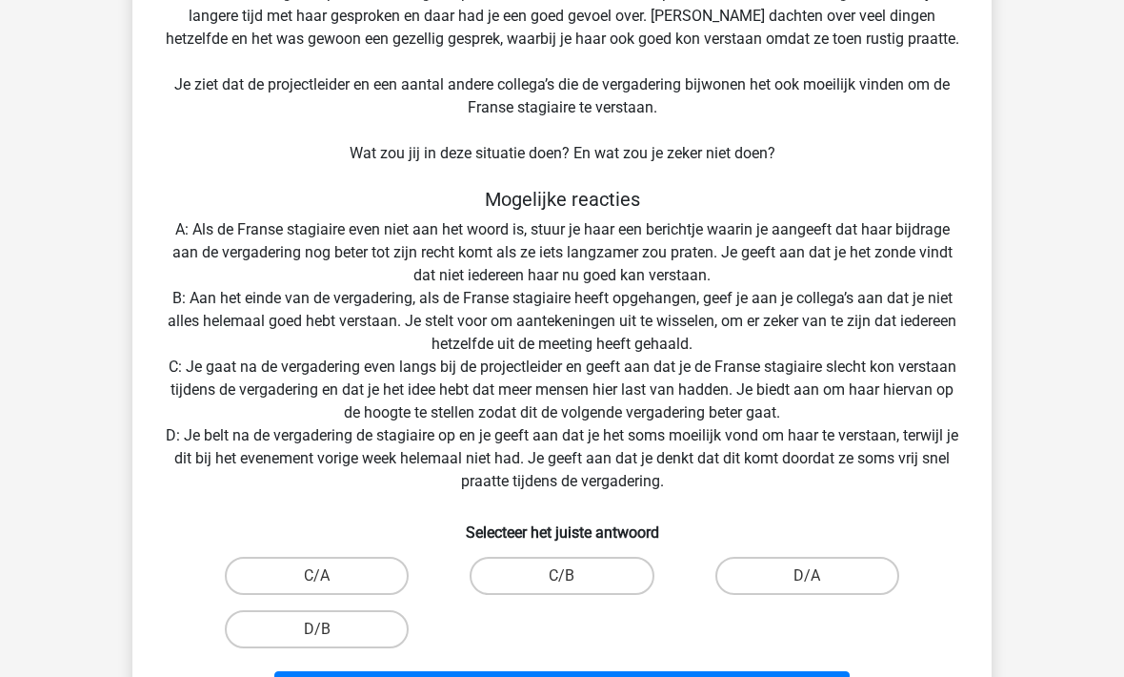
scroll to position [213, 0]
click at [601, 567] on label "C/B" at bounding box center [562, 576] width 184 height 38
click at [575, 576] on input "C/B" at bounding box center [568, 582] width 12 height 12
radio input "true"
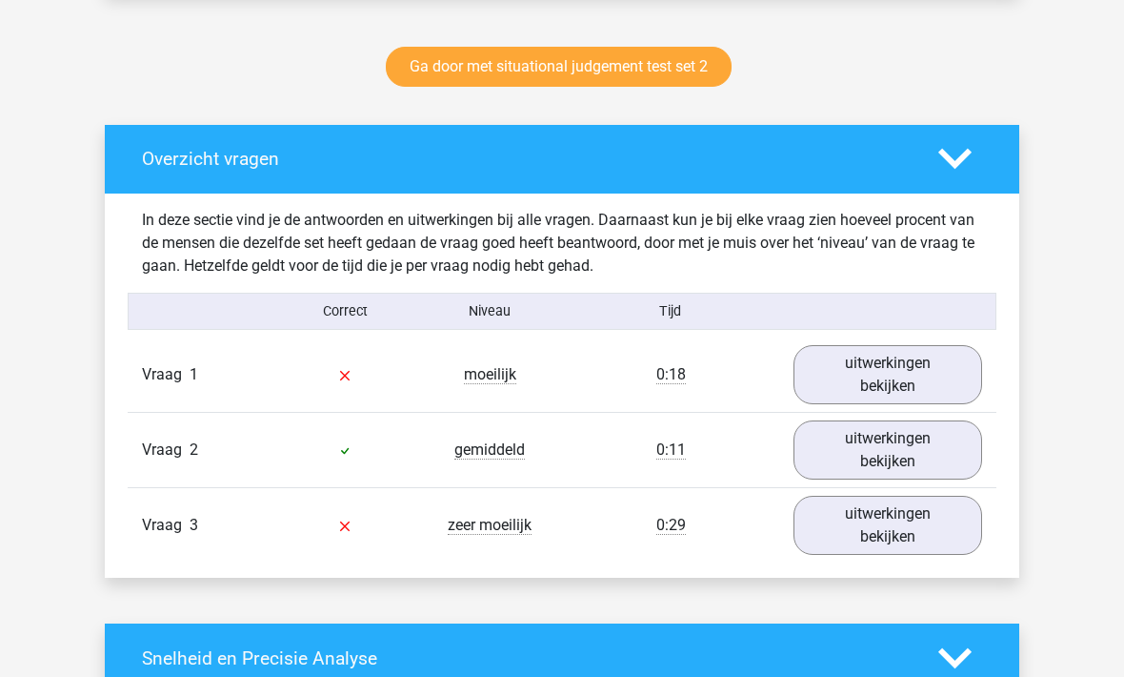
scroll to position [956, 0]
click at [895, 519] on link "uitwerkingen bekijken" at bounding box center [888, 525] width 189 height 59
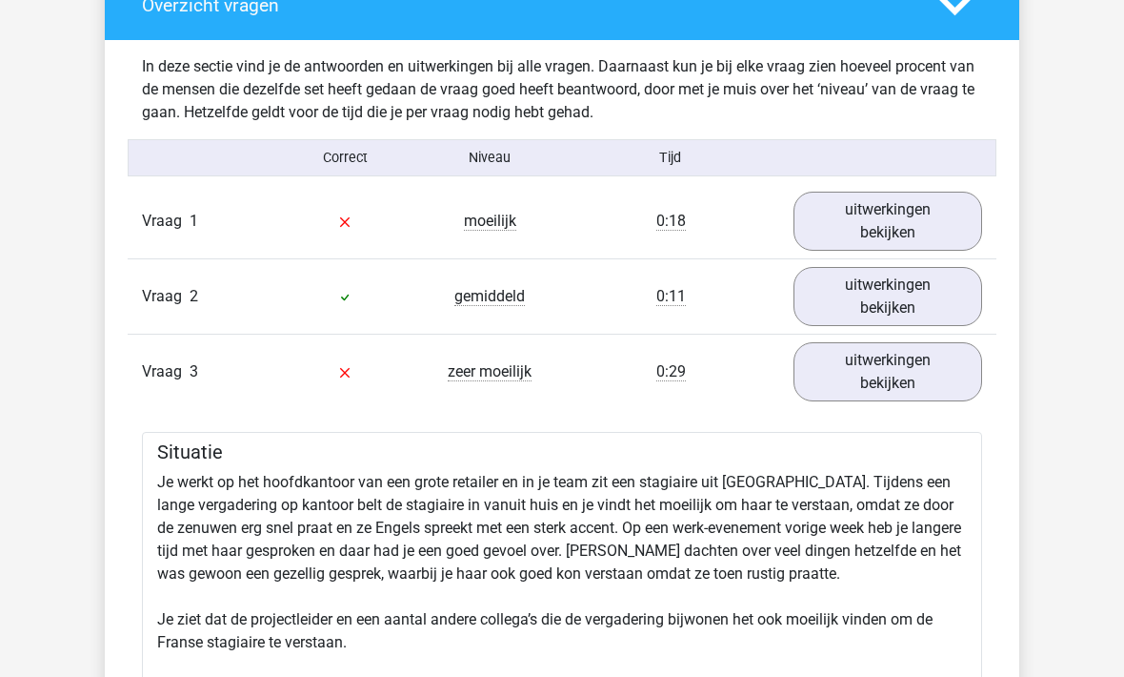
scroll to position [1109, 0]
click at [891, 296] on link "uitwerkingen bekijken" at bounding box center [888, 297] width 189 height 59
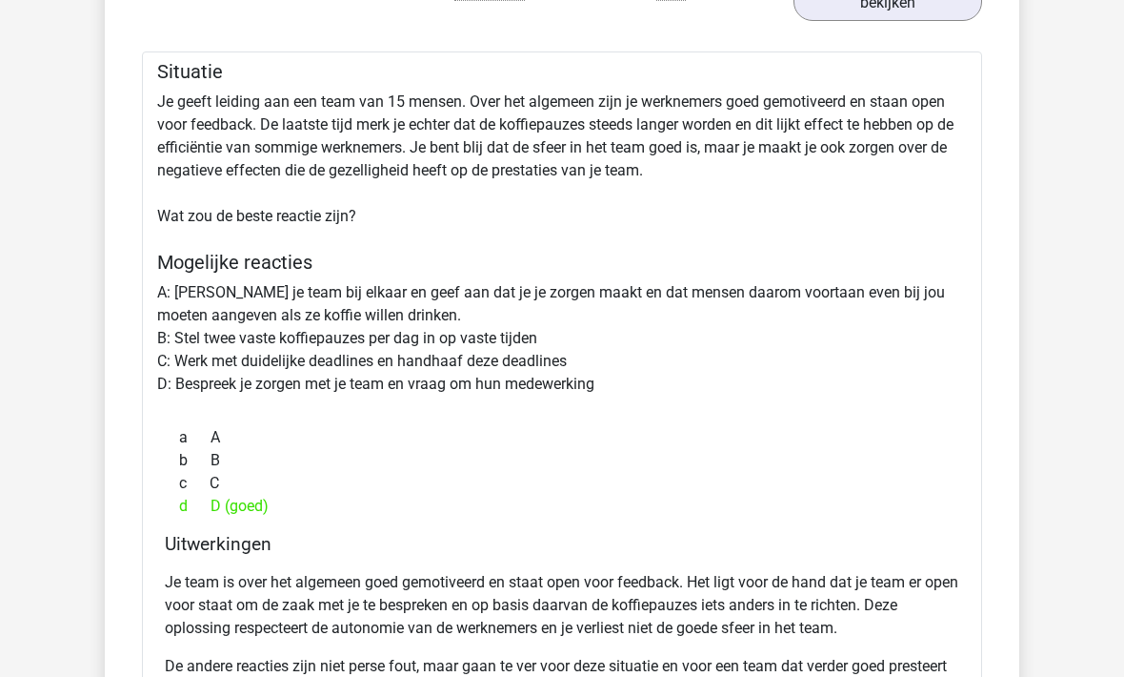
scroll to position [1411, 0]
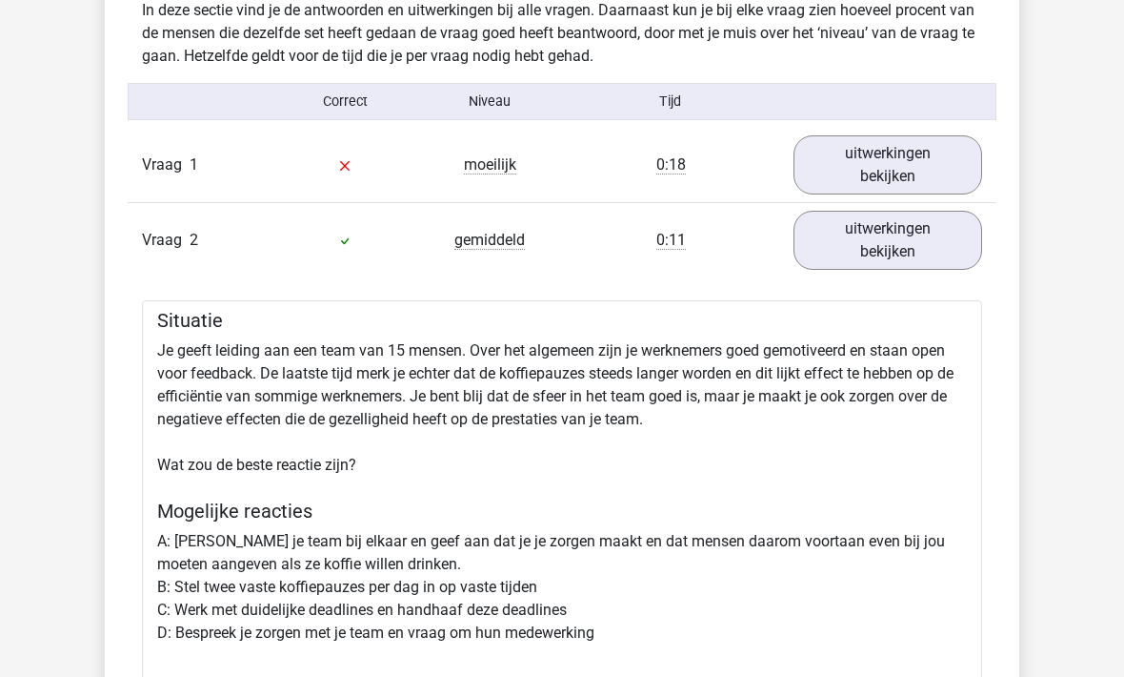
click at [913, 233] on link "uitwerkingen bekijken" at bounding box center [888, 241] width 189 height 59
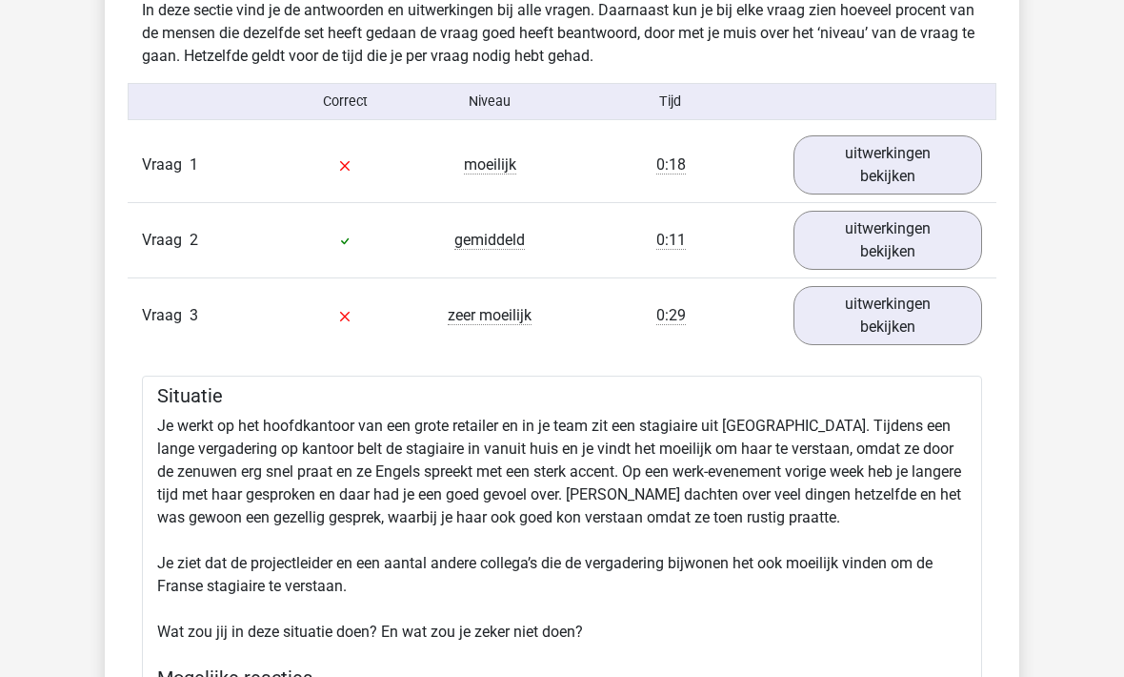
click at [910, 164] on link "uitwerkingen bekijken" at bounding box center [888, 164] width 189 height 59
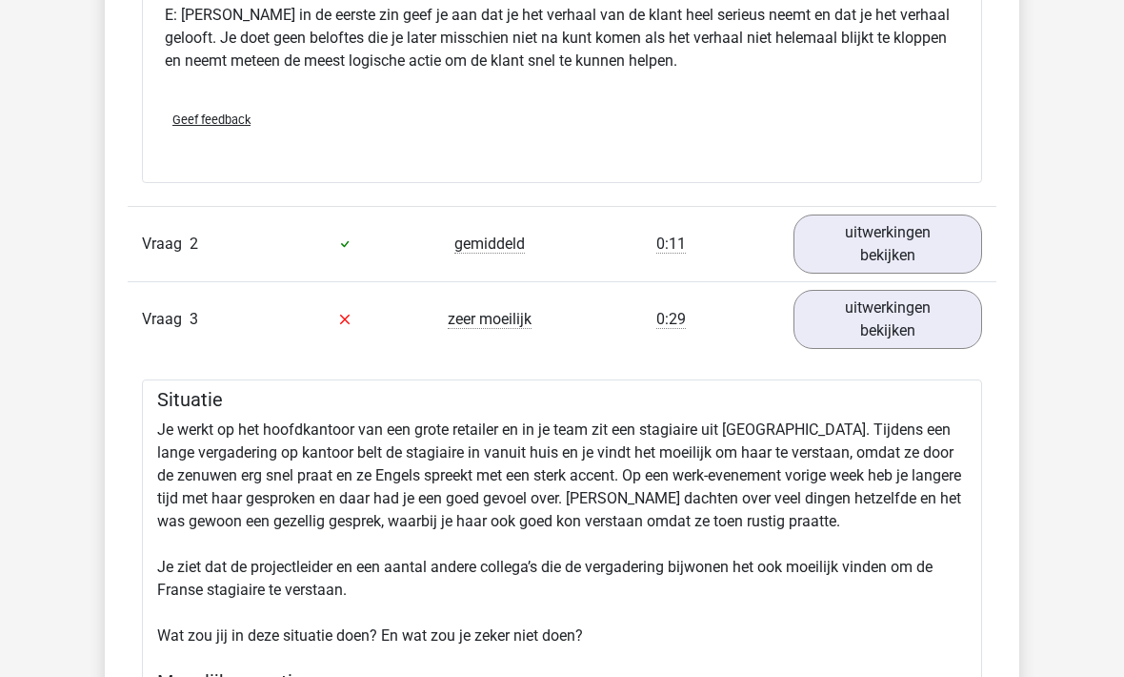
scroll to position [2455, 0]
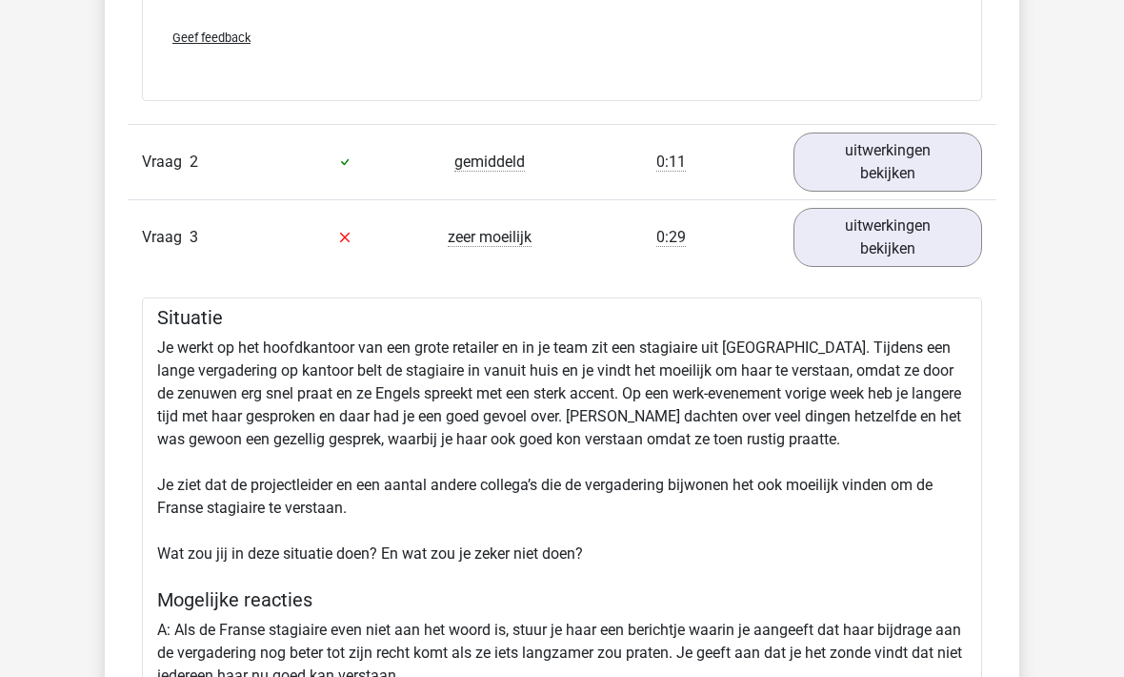
click at [934, 254] on link "uitwerkingen bekijken" at bounding box center [888, 238] width 189 height 59
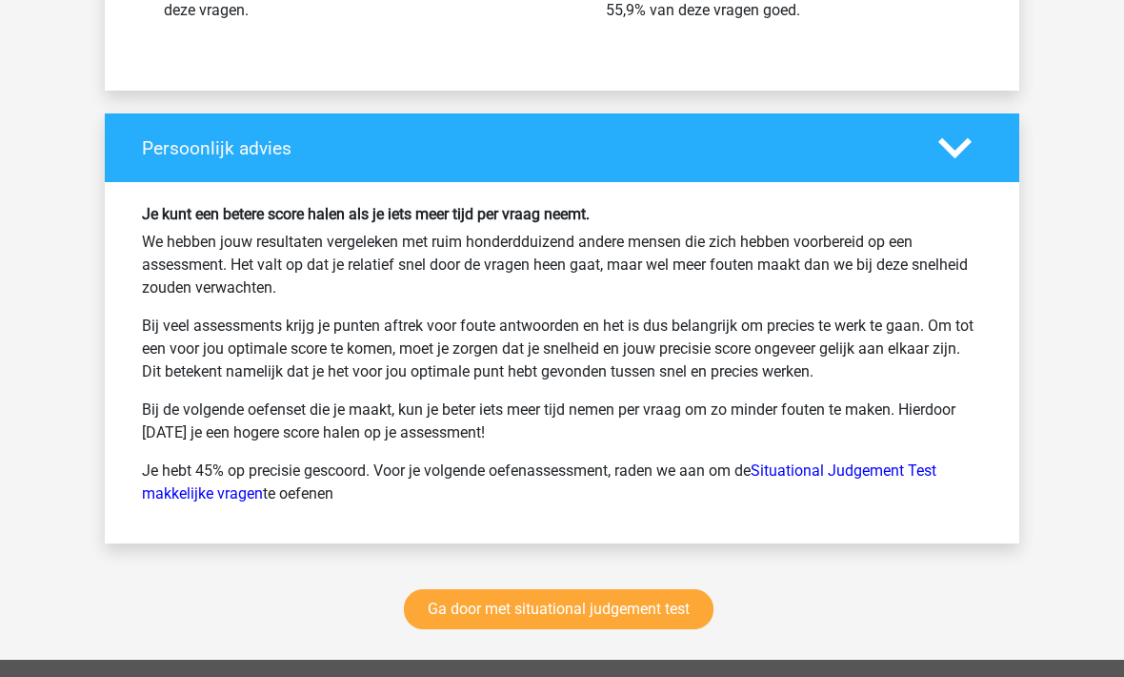
scroll to position [3336, 0]
click at [637, 630] on link "Ga door met situational judgement test" at bounding box center [559, 610] width 310 height 40
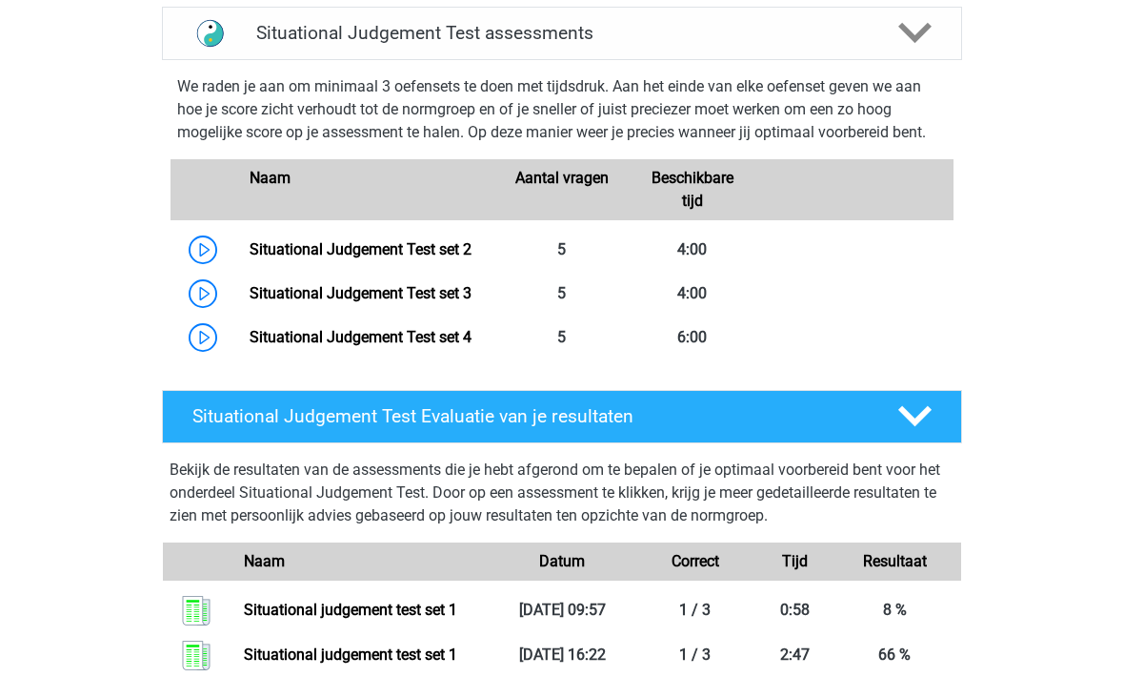
scroll to position [804, 0]
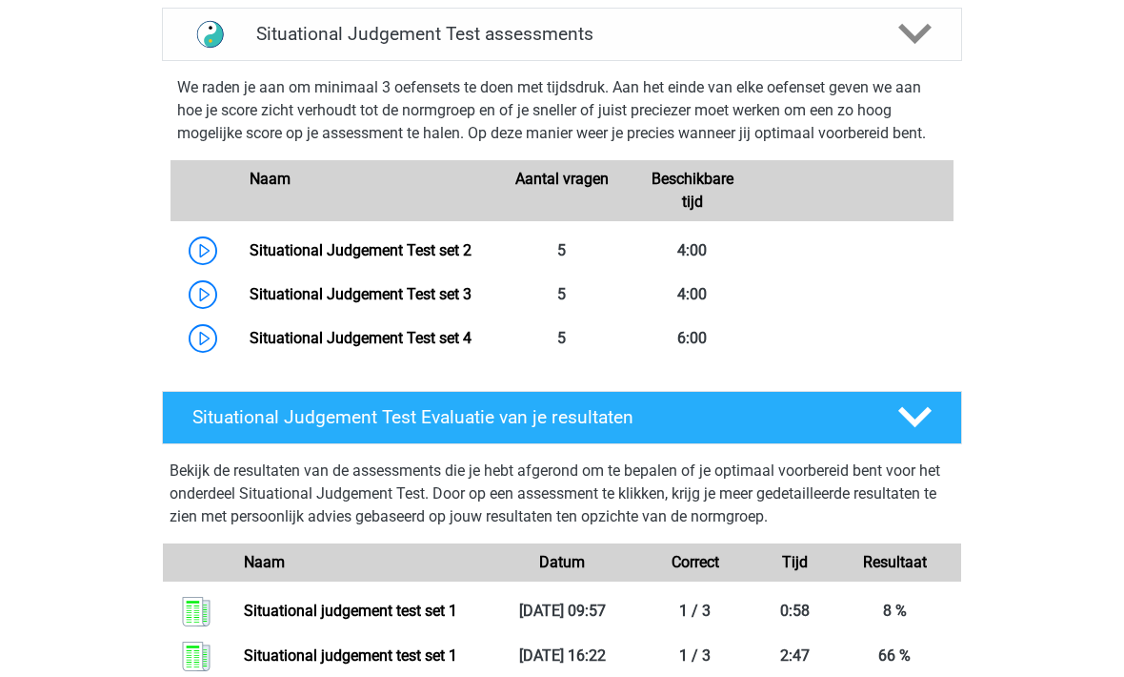
click at [427, 248] on link "Situational Judgement Test set 2" at bounding box center [361, 250] width 222 height 18
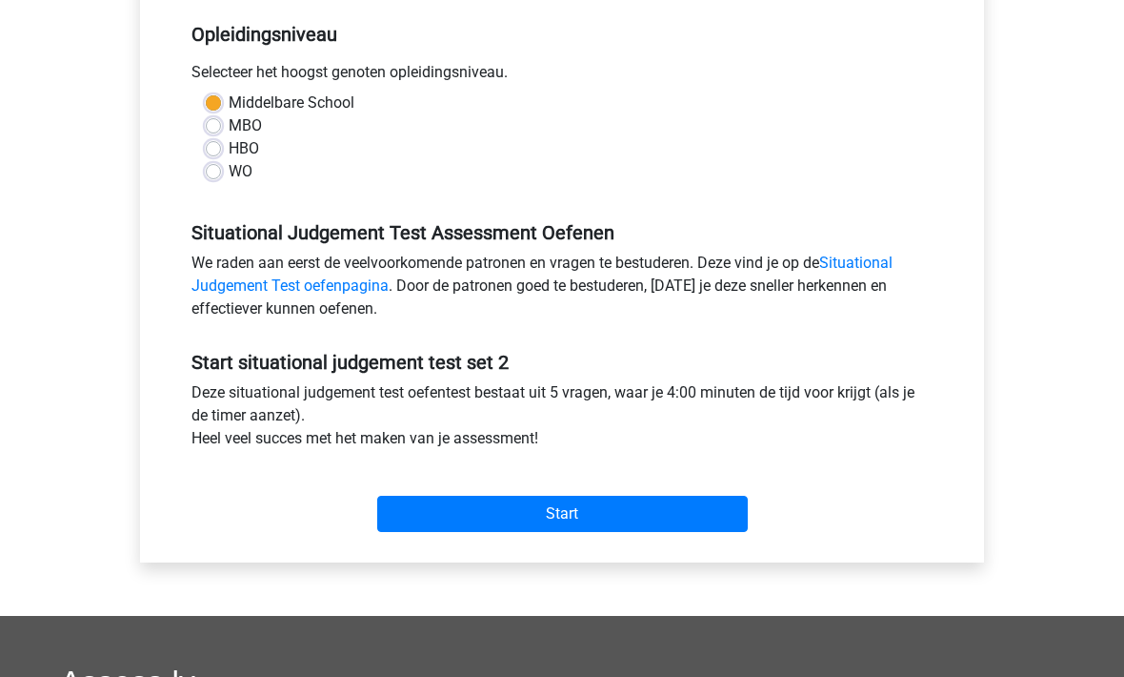
scroll to position [382, 0]
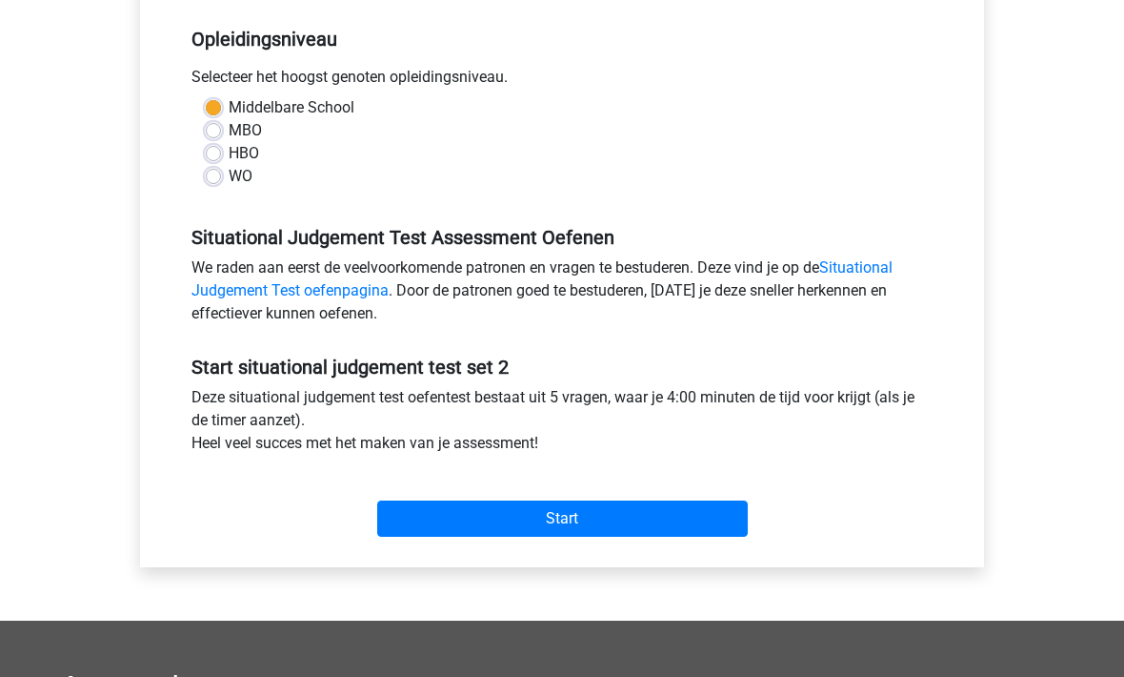
click at [577, 516] on input "Start" at bounding box center [562, 518] width 371 height 36
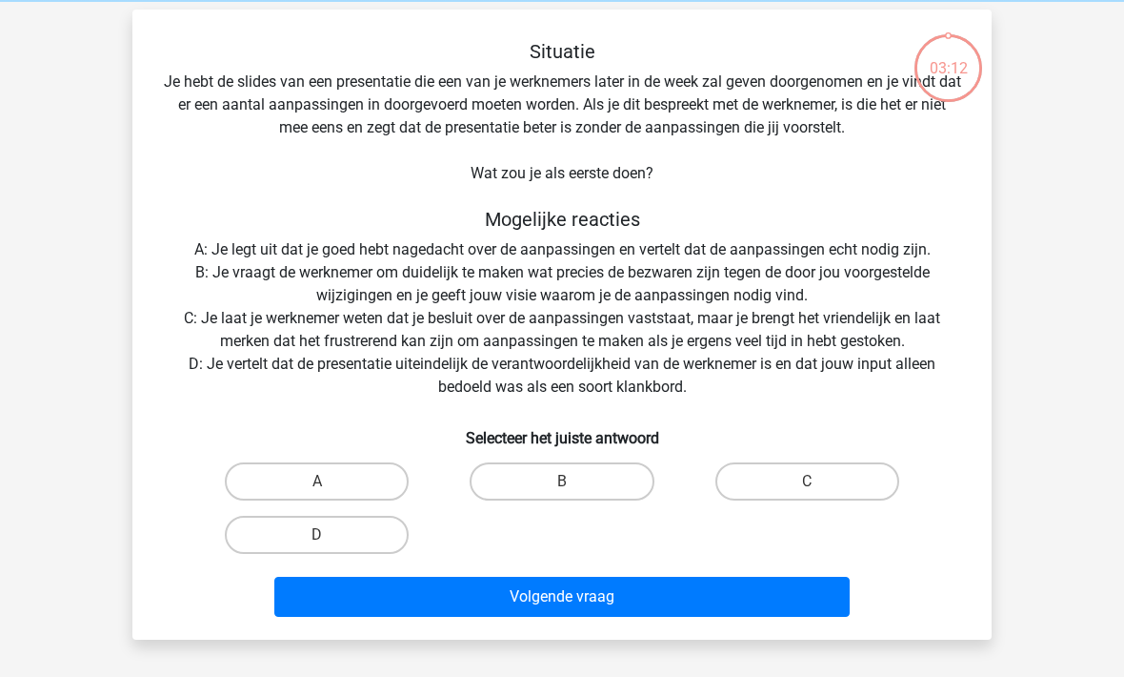
scroll to position [79, 0]
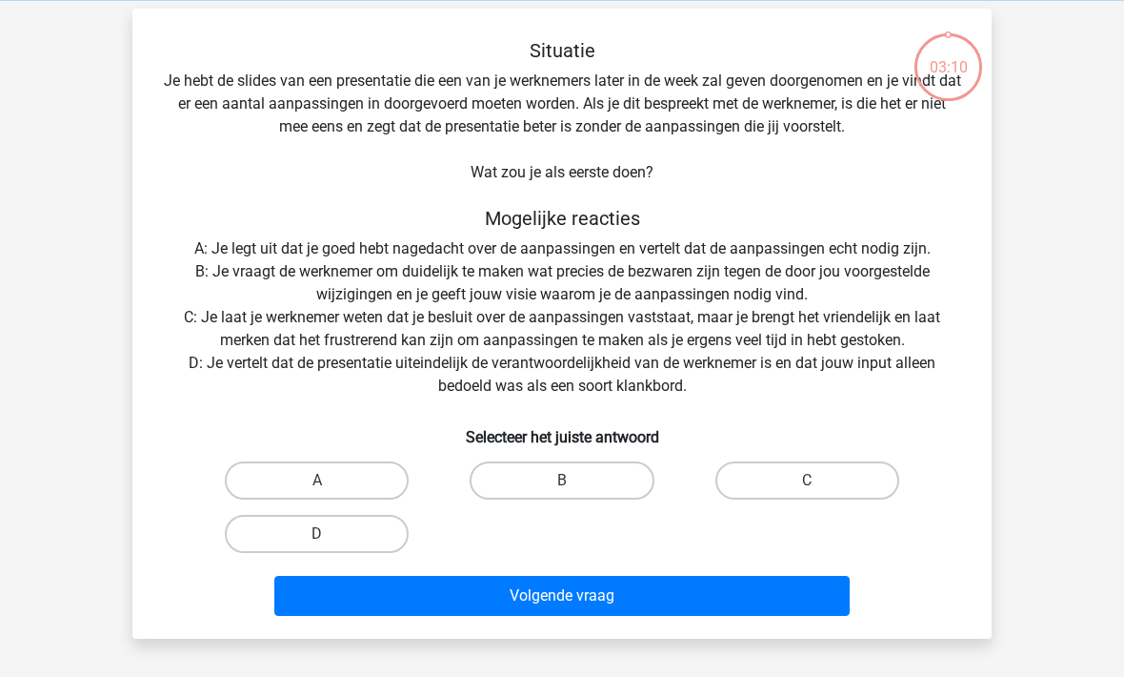
click at [583, 479] on label "B" at bounding box center [562, 480] width 184 height 38
click at [575, 480] on input "B" at bounding box center [568, 486] width 12 height 12
radio input "true"
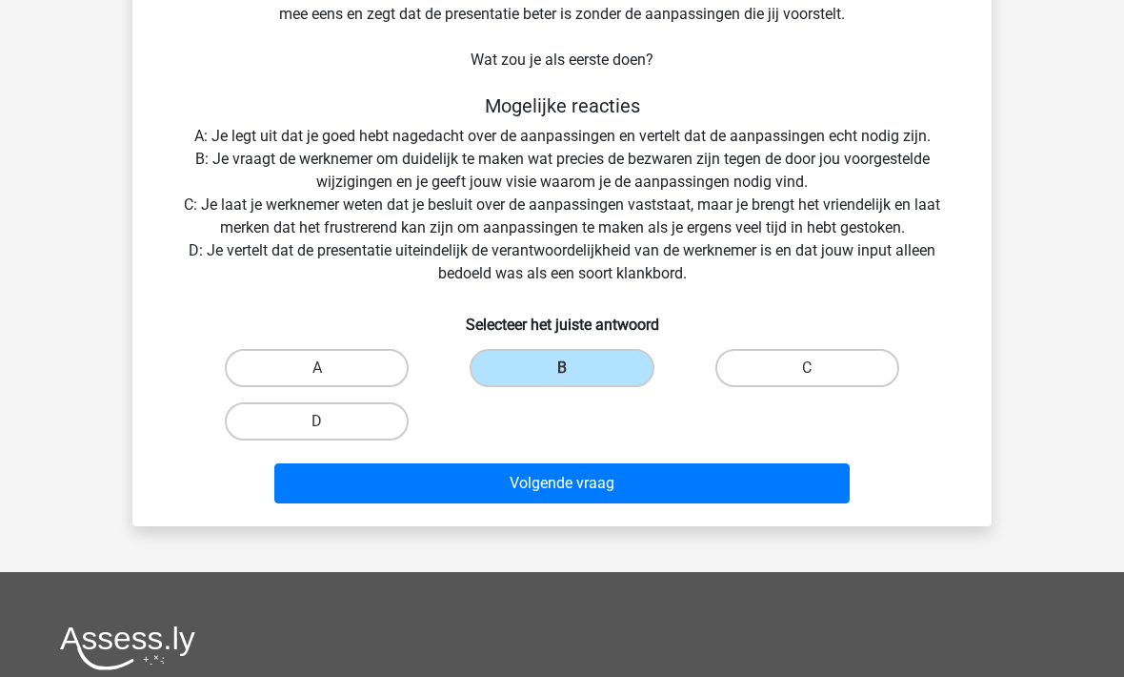
scroll to position [192, 0]
click at [640, 486] on button "Volgende vraag" at bounding box center [562, 483] width 577 height 40
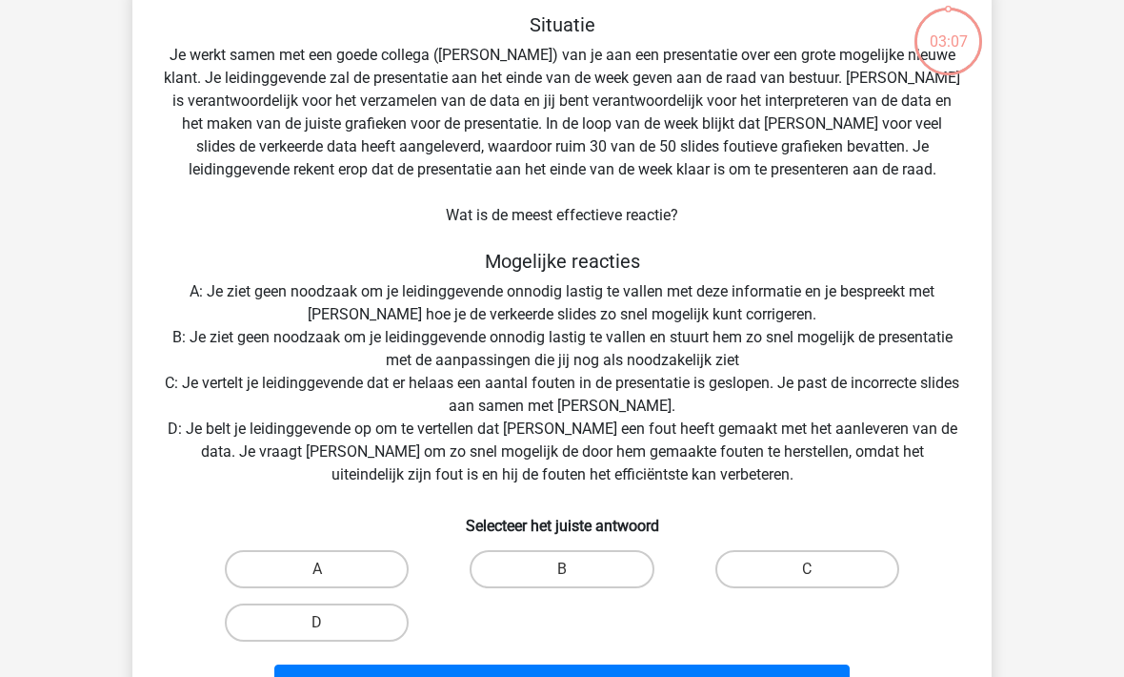
scroll to position [88, 0]
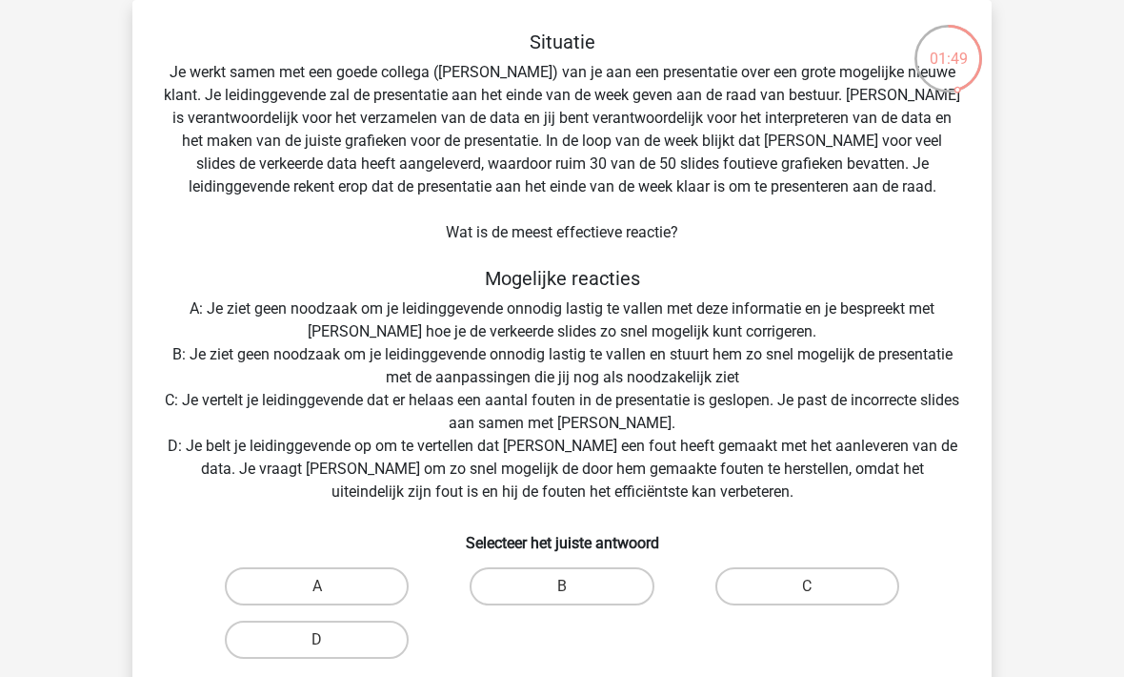
click at [595, 589] on label "B" at bounding box center [562, 586] width 184 height 38
click at [575, 589] on input "B" at bounding box center [568, 592] width 12 height 12
radio input "true"
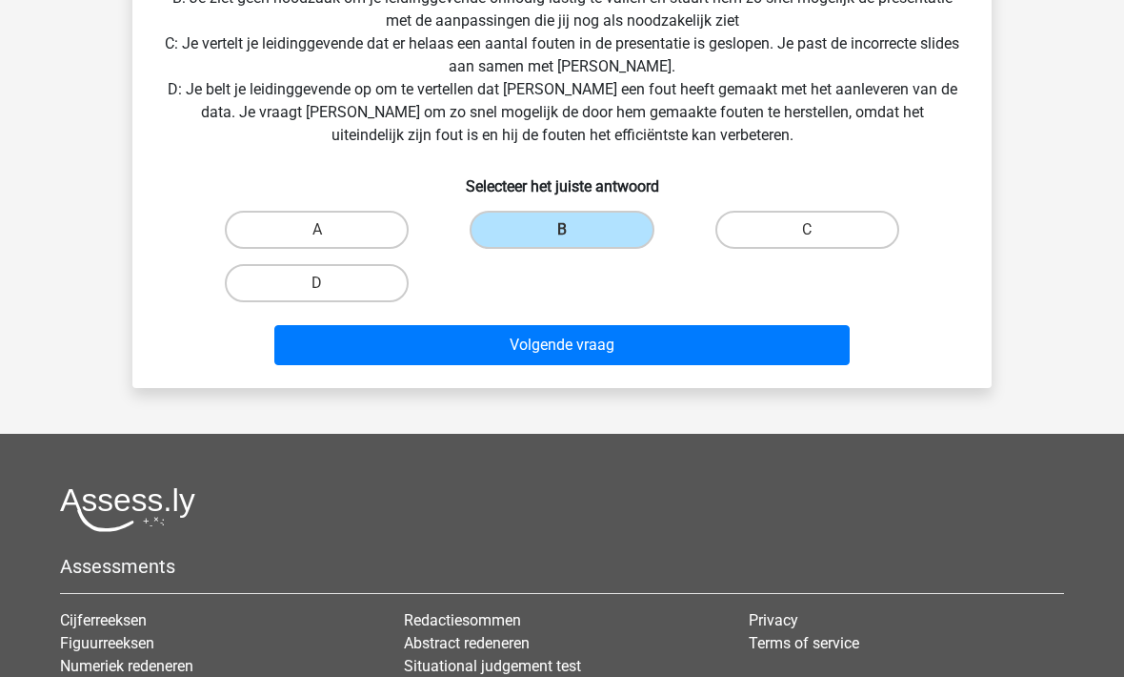
click at [687, 349] on button "Volgende vraag" at bounding box center [562, 345] width 577 height 40
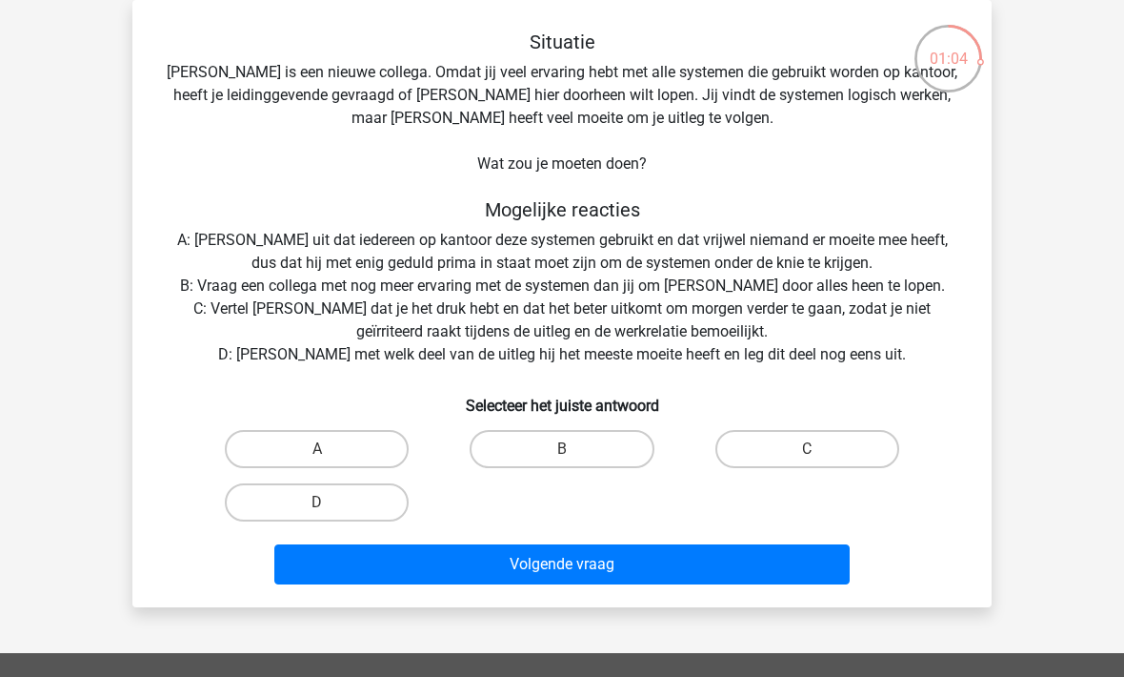
click at [374, 496] on label "D" at bounding box center [317, 502] width 184 height 38
click at [330, 502] on input "D" at bounding box center [323, 508] width 12 height 12
radio input "true"
click at [640, 557] on button "Volgende vraag" at bounding box center [562, 564] width 577 height 40
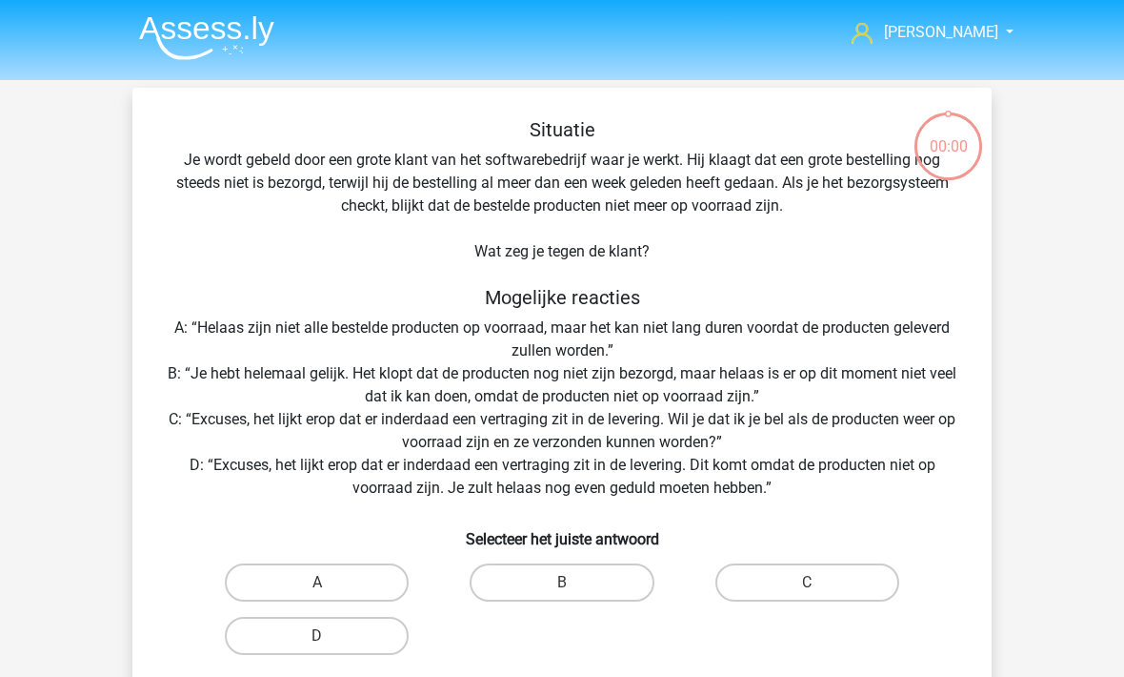
scroll to position [151, 0]
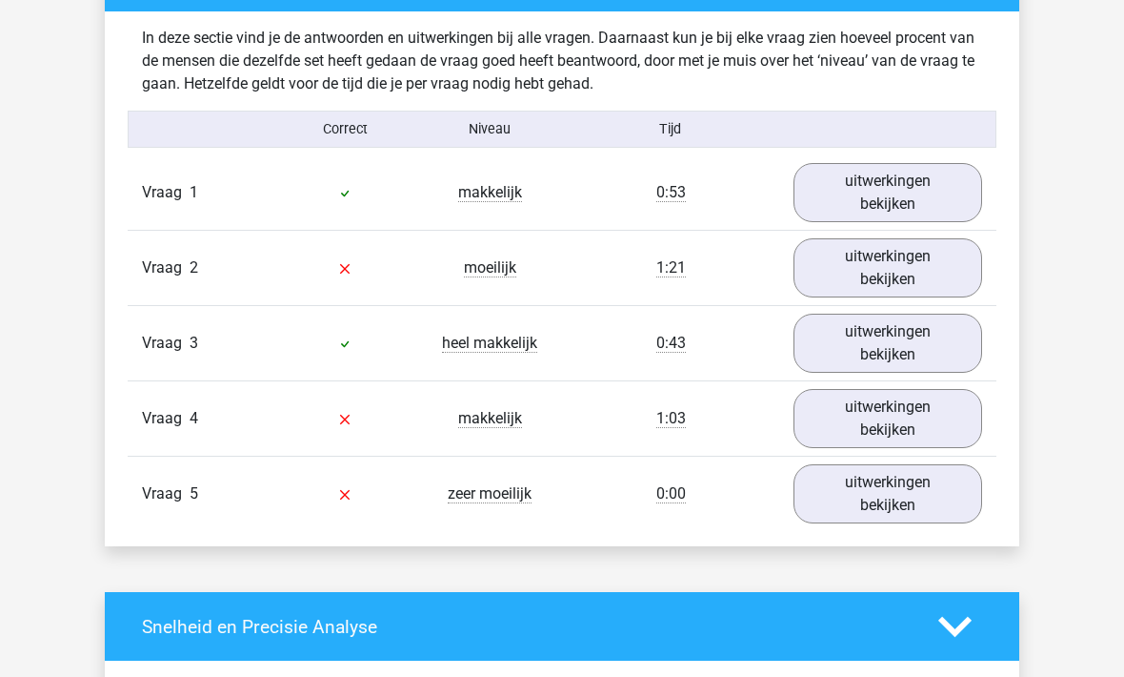
scroll to position [1141, 0]
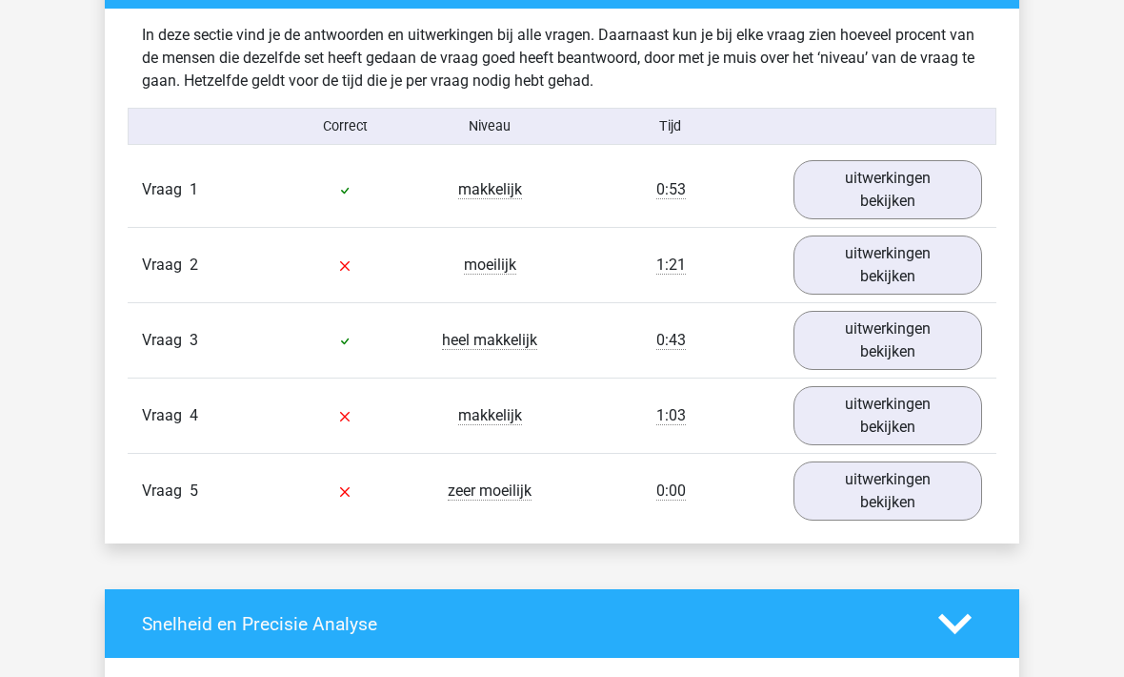
click at [906, 398] on link "uitwerkingen bekijken" at bounding box center [888, 416] width 189 height 59
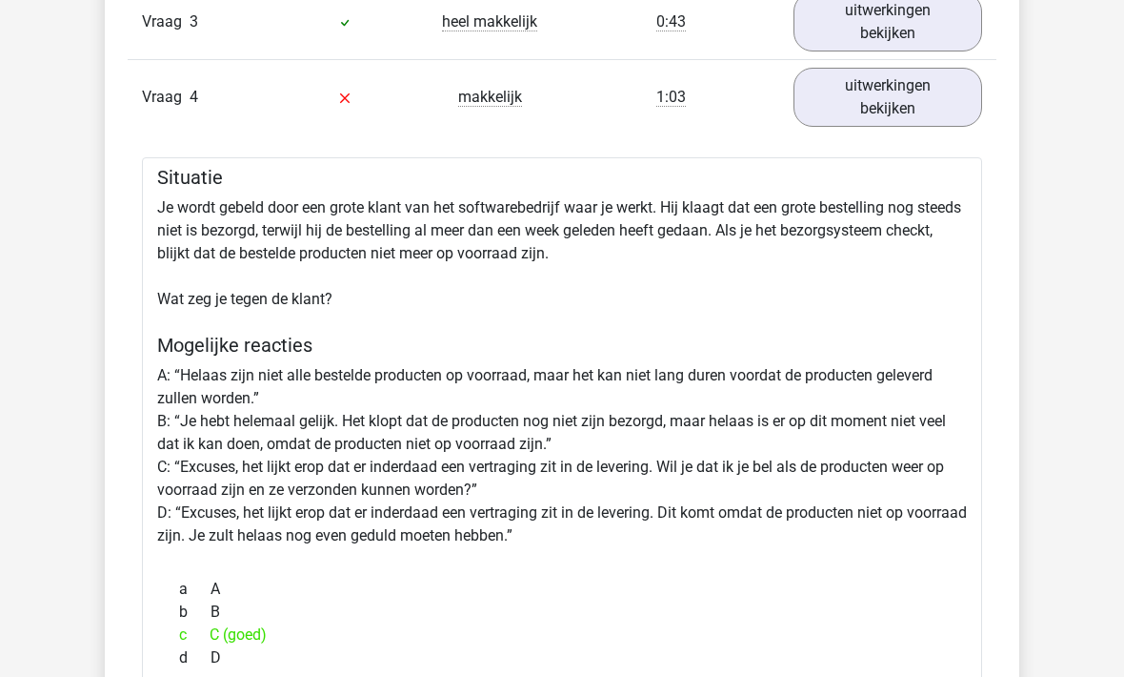
scroll to position [1464, 0]
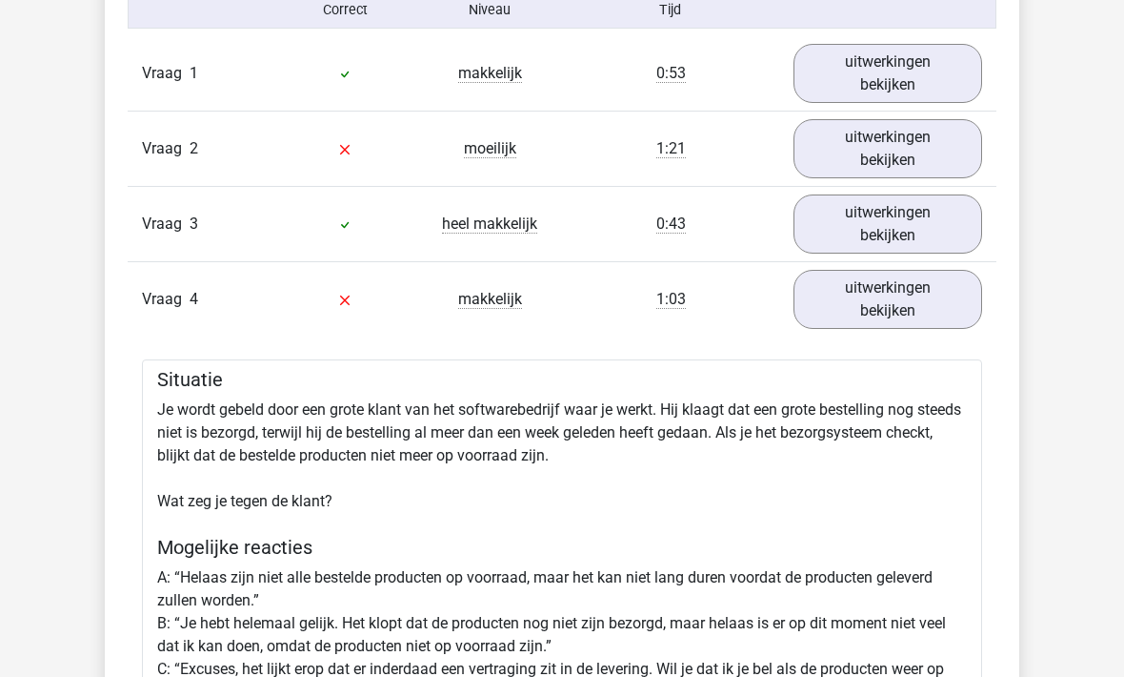
click at [932, 224] on link "uitwerkingen bekijken" at bounding box center [888, 224] width 189 height 59
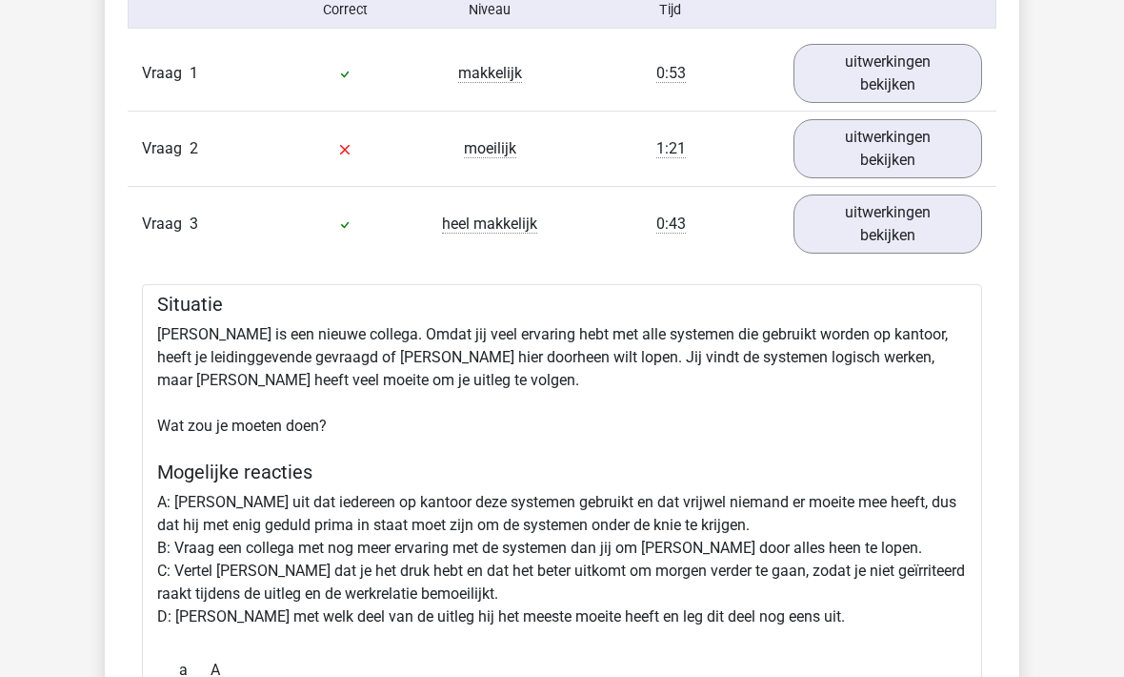
click at [947, 215] on link "uitwerkingen bekijken" at bounding box center [888, 223] width 189 height 59
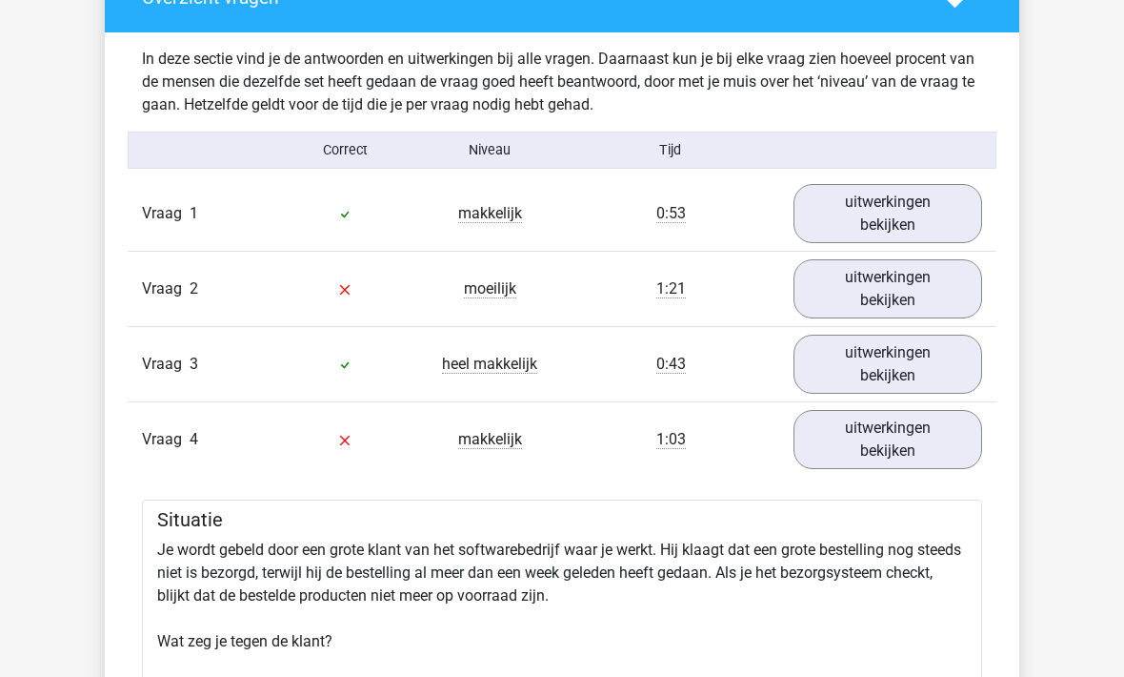
scroll to position [1107, 0]
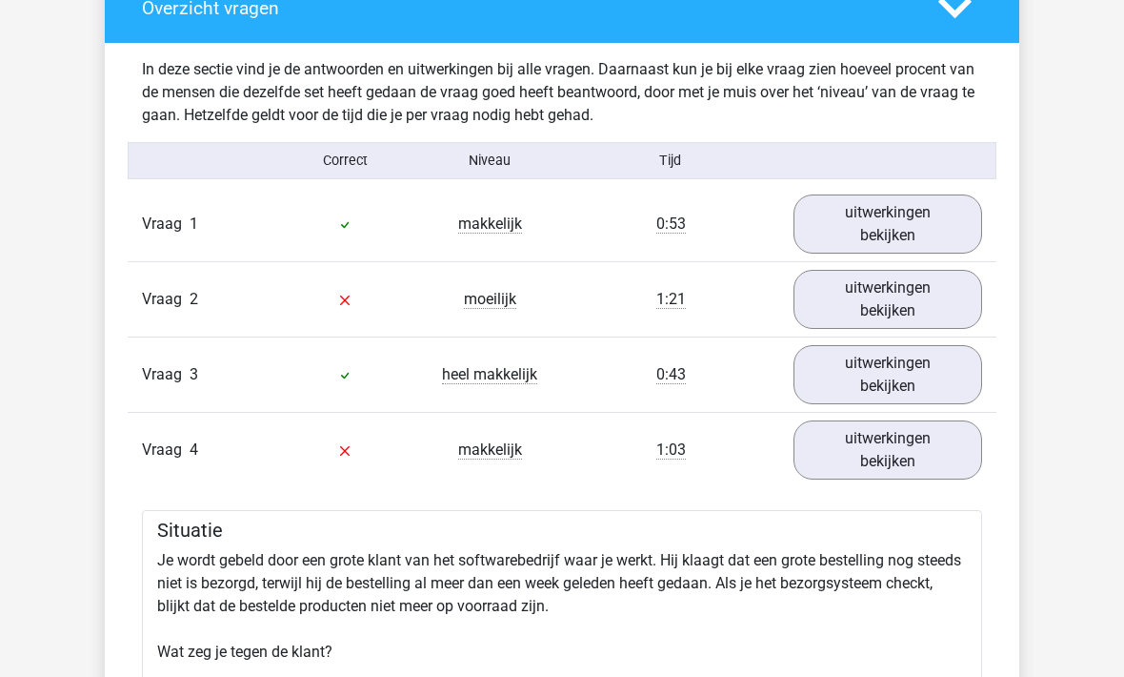
click at [913, 456] on link "uitwerkingen bekijken" at bounding box center [888, 449] width 189 height 59
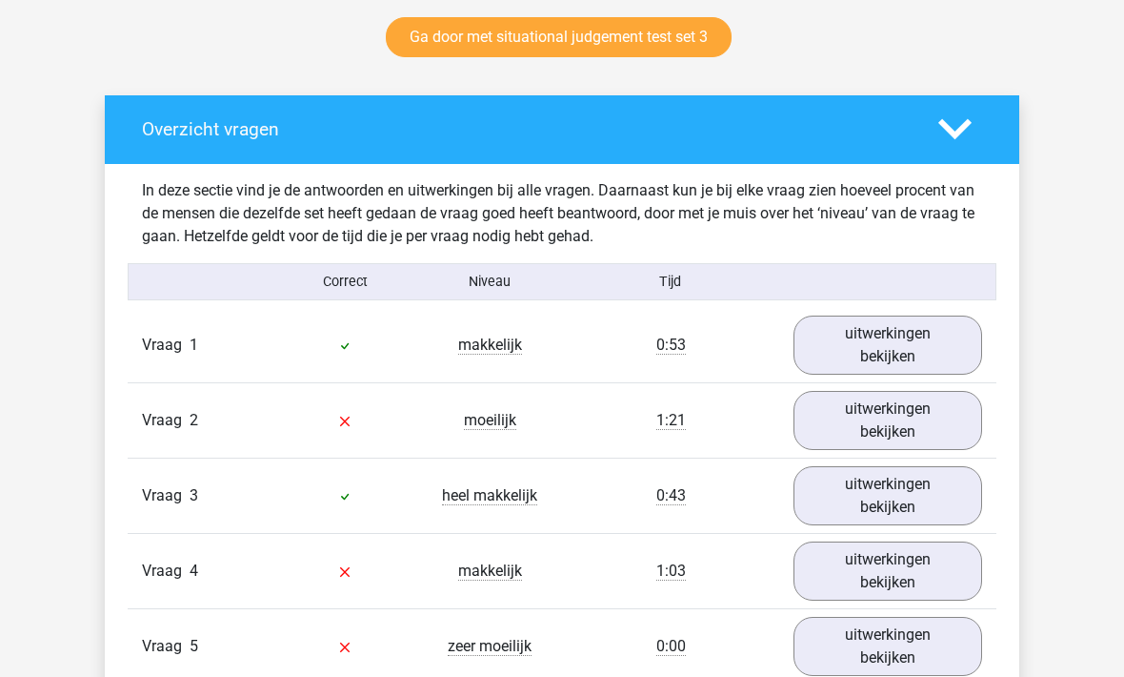
scroll to position [961, 0]
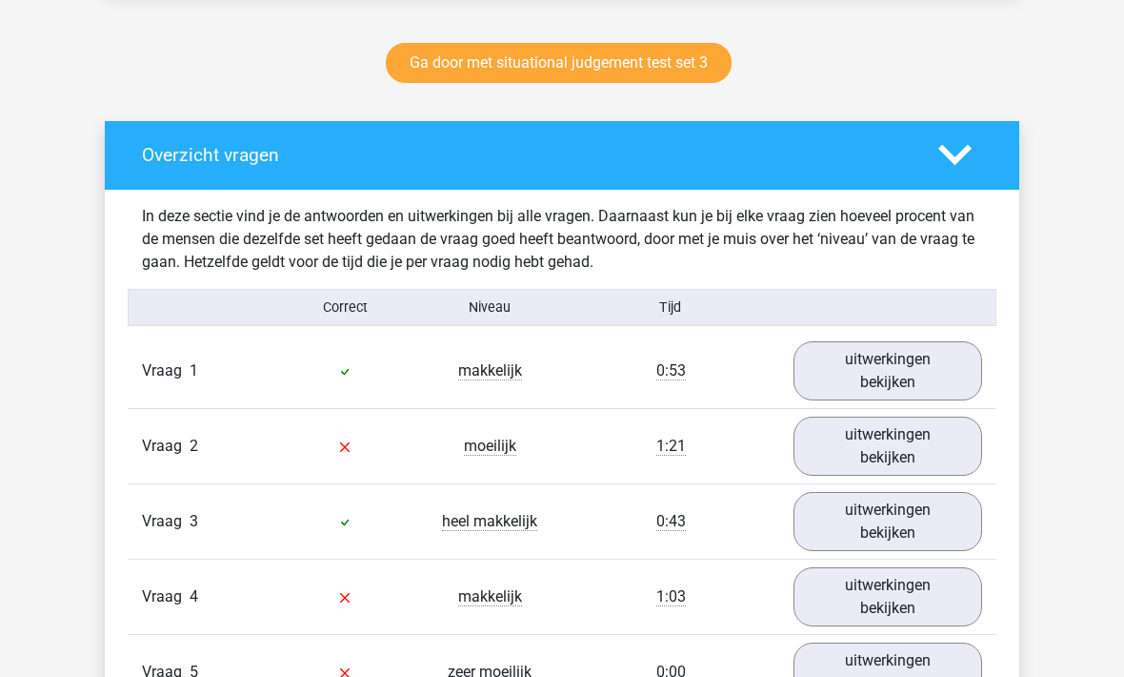
click at [948, 167] on icon at bounding box center [955, 154] width 33 height 33
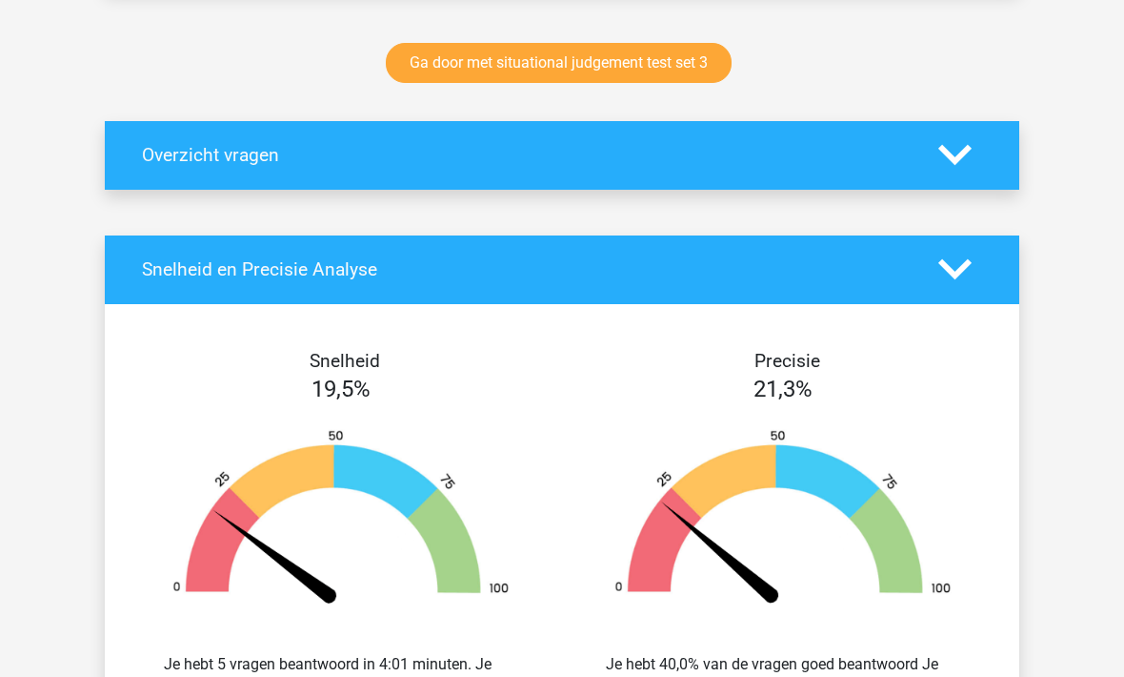
click at [959, 162] on polygon at bounding box center [955, 155] width 33 height 21
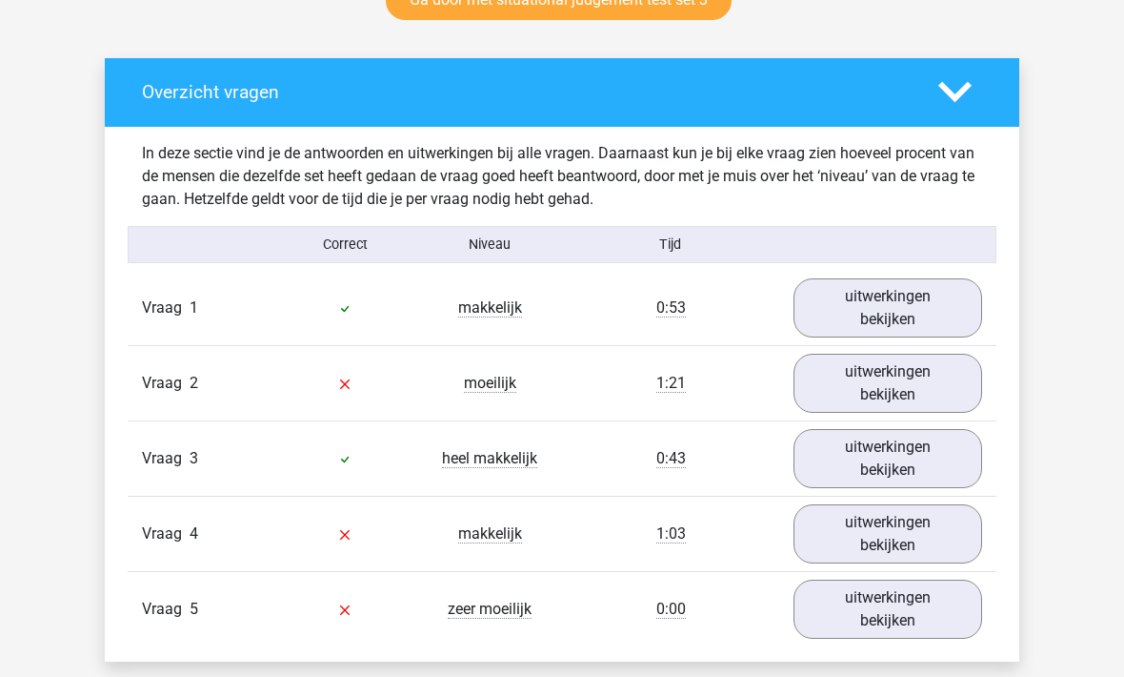
scroll to position [1023, 0]
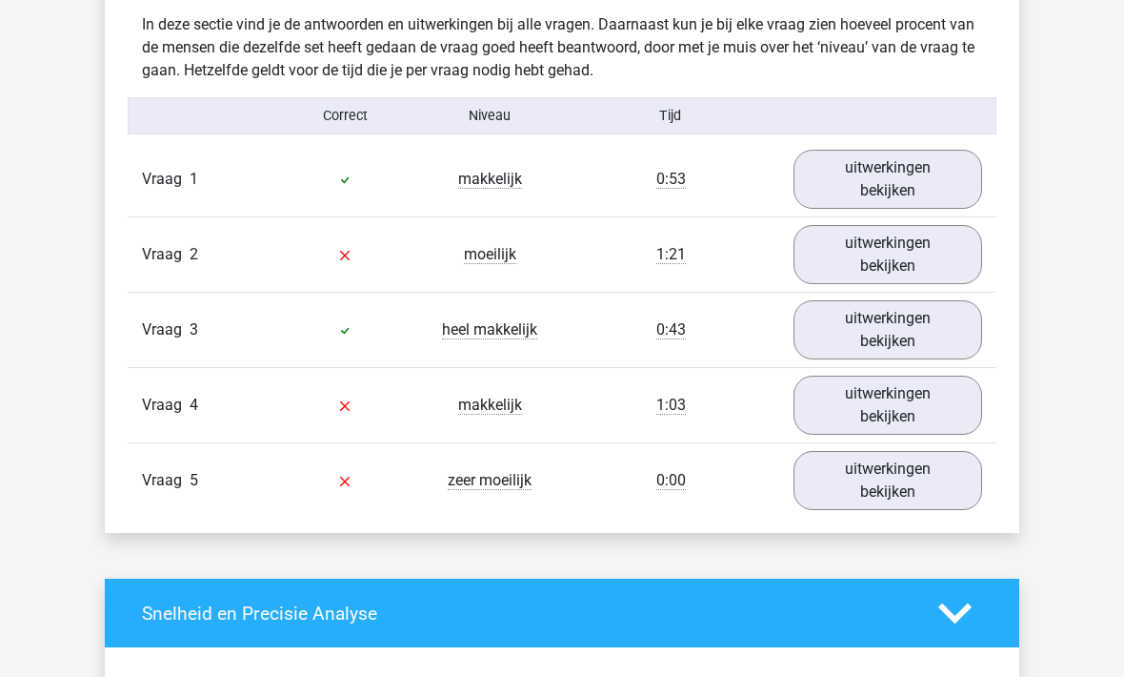
click at [890, 478] on link "uitwerkingen bekijken" at bounding box center [888, 481] width 189 height 59
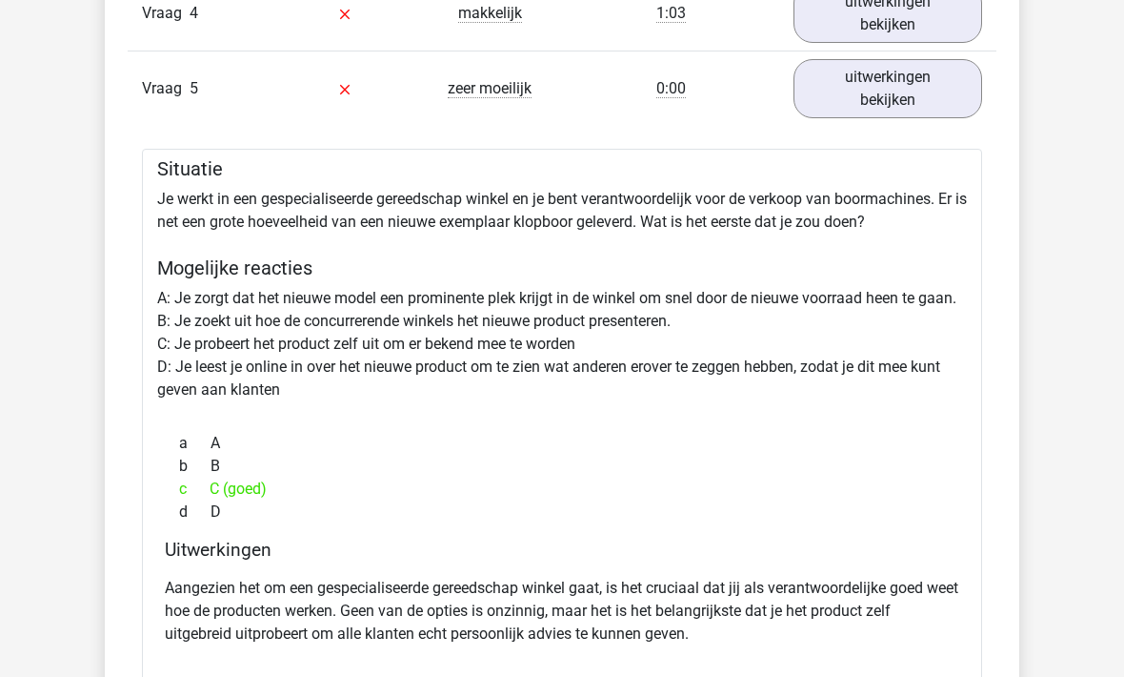
scroll to position [1563, 0]
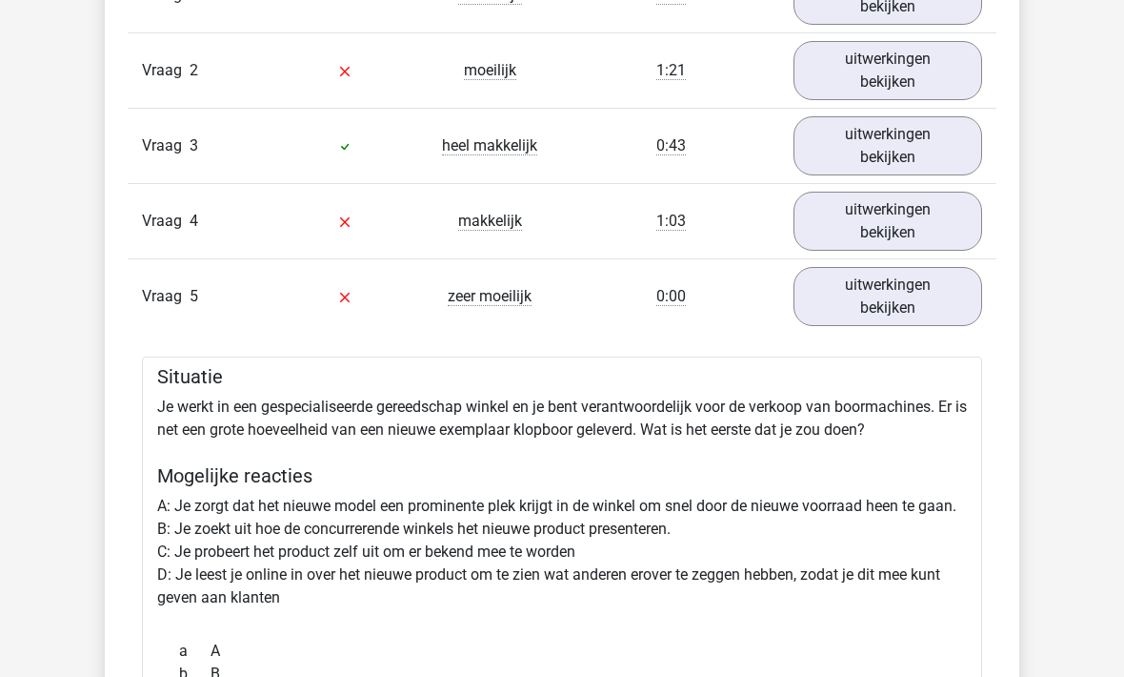
click at [908, 294] on link "uitwerkingen bekijken" at bounding box center [888, 297] width 189 height 59
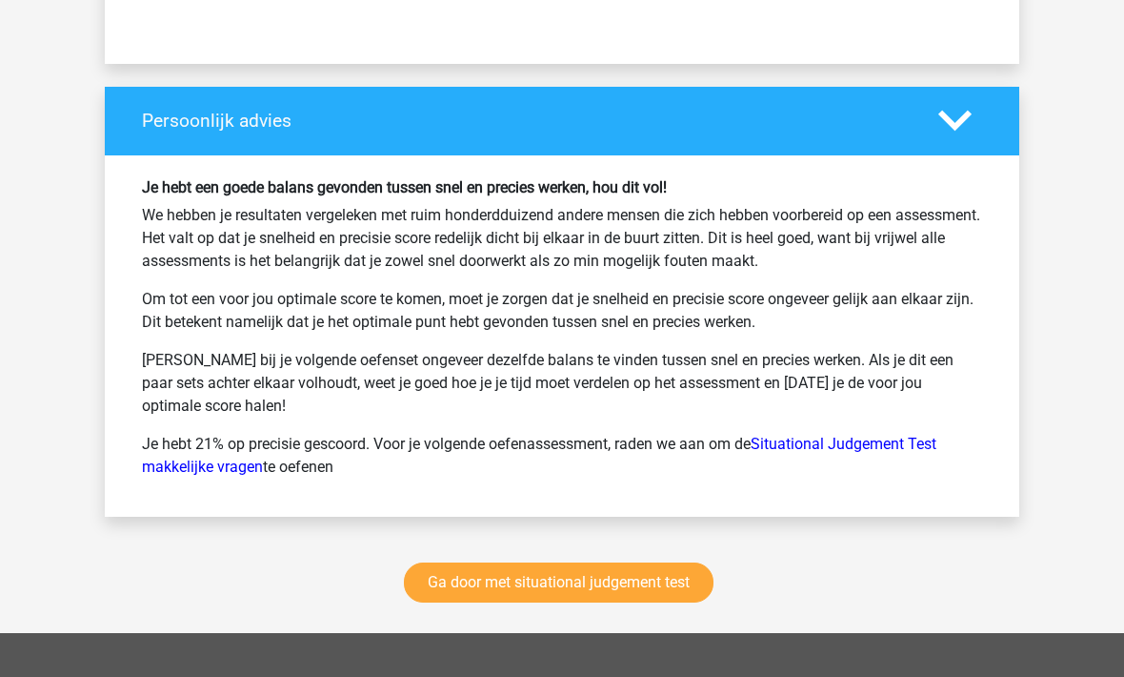
scroll to position [2322, 0]
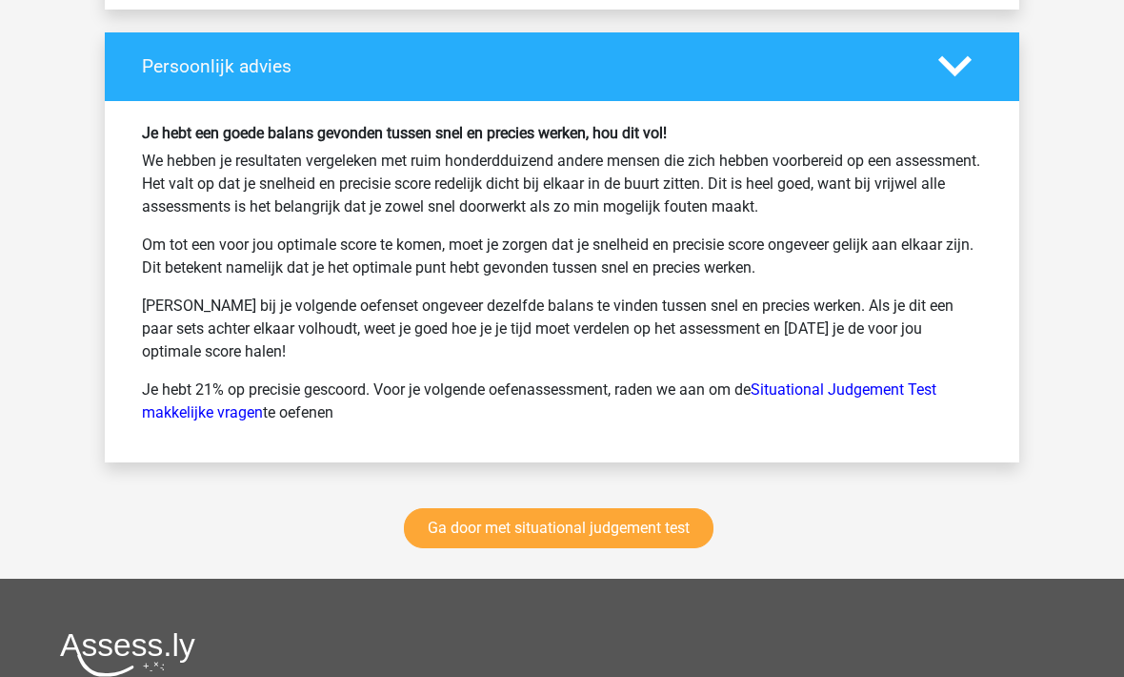
click at [648, 516] on link "Ga door met situational judgement test" at bounding box center [559, 528] width 310 height 40
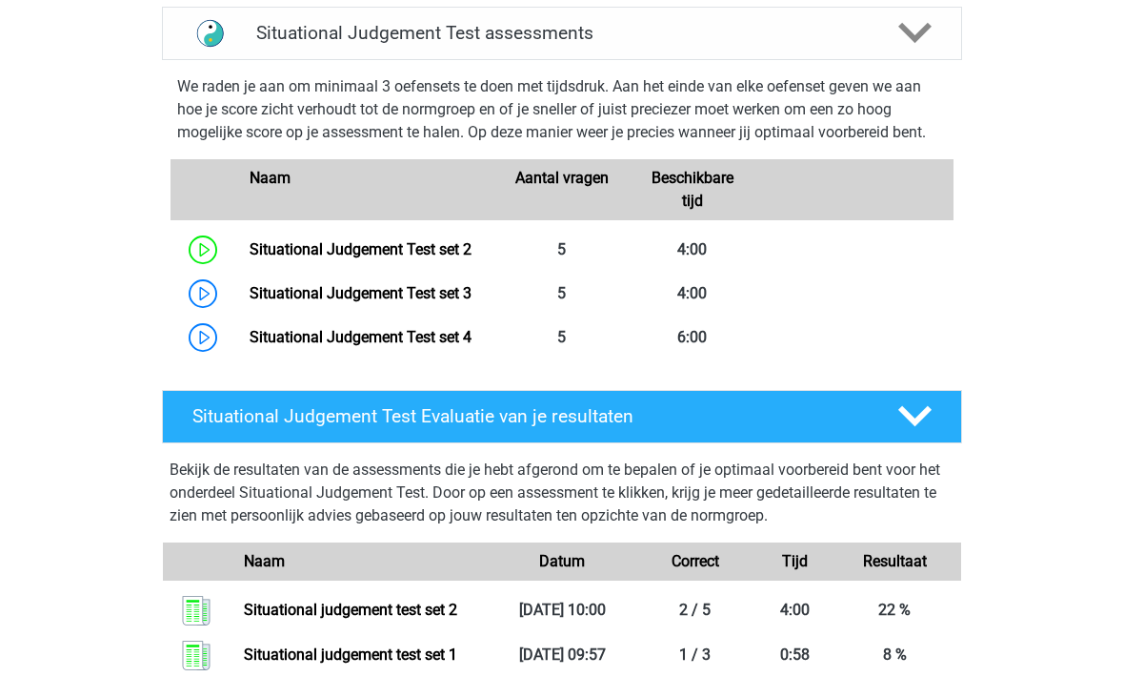
scroll to position [804, 0]
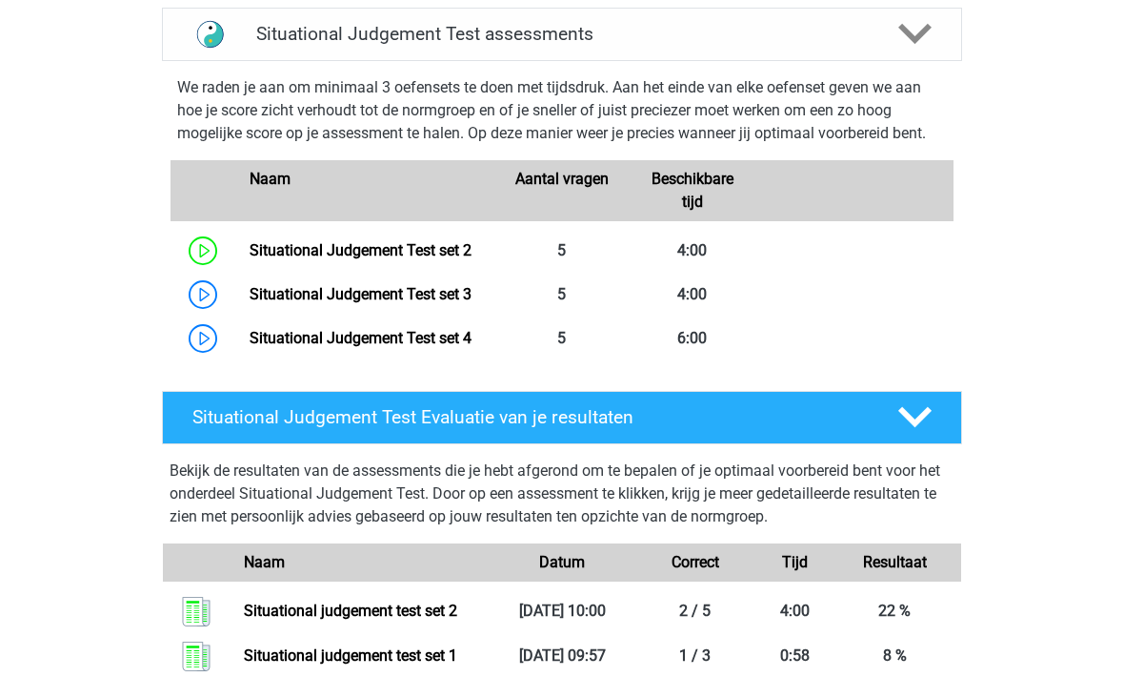
click at [250, 303] on link "Situational Judgement Test set 3" at bounding box center [361, 294] width 222 height 18
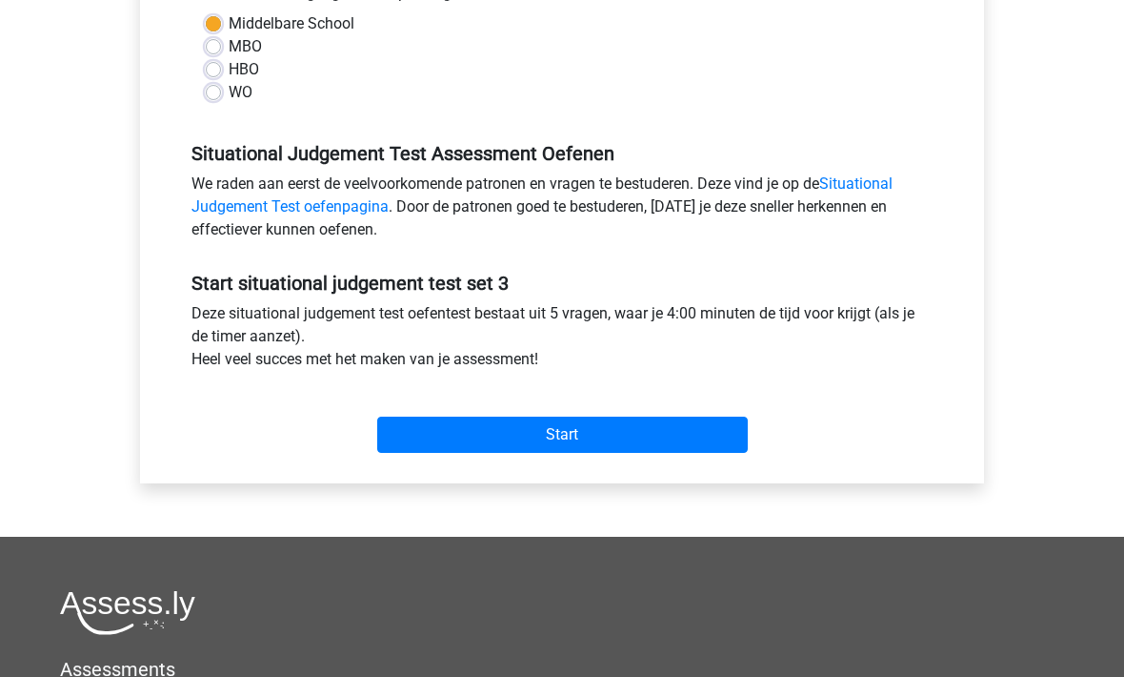
scroll to position [364, 0]
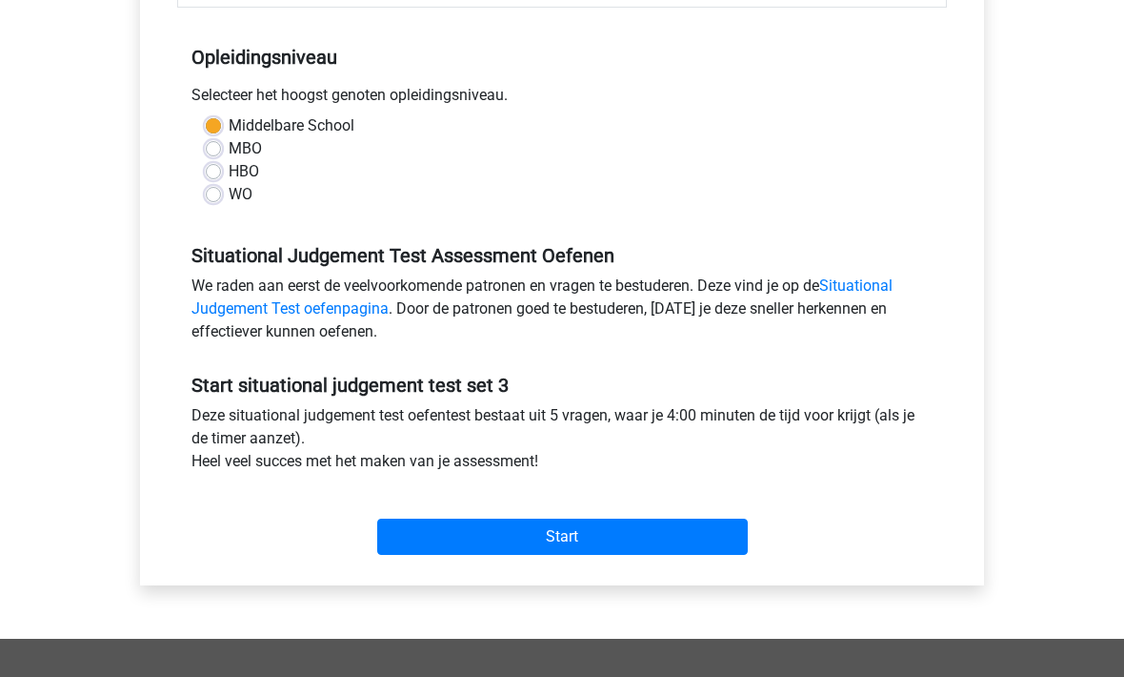
click at [611, 546] on input "Start" at bounding box center [562, 536] width 371 height 36
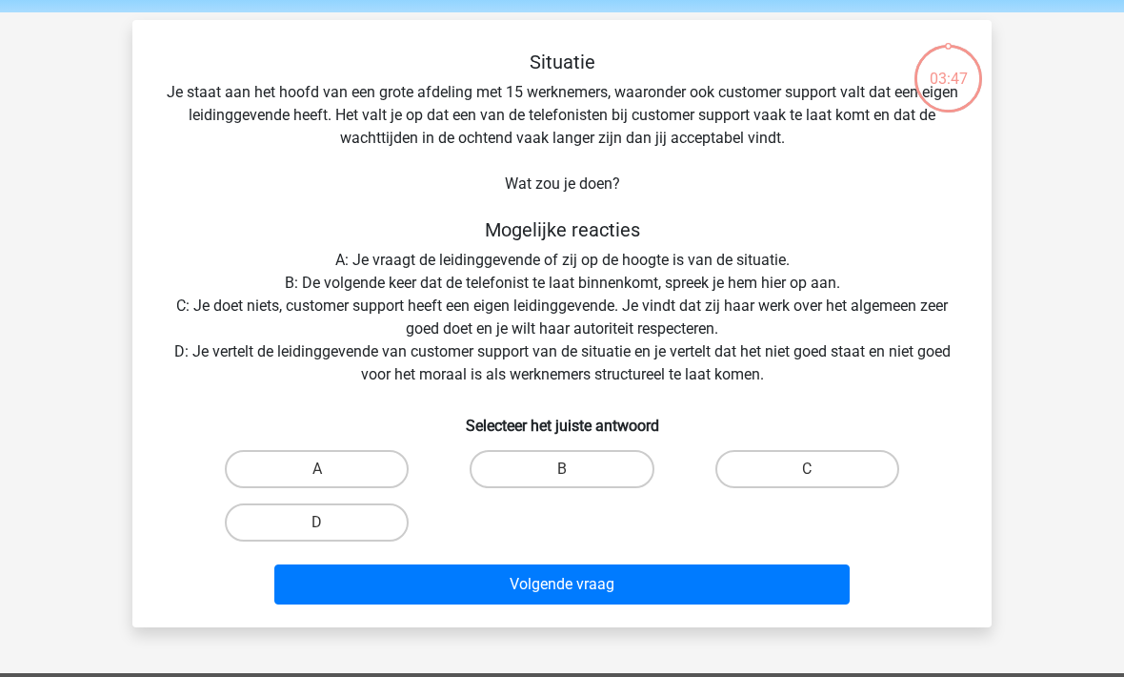
scroll to position [92, 0]
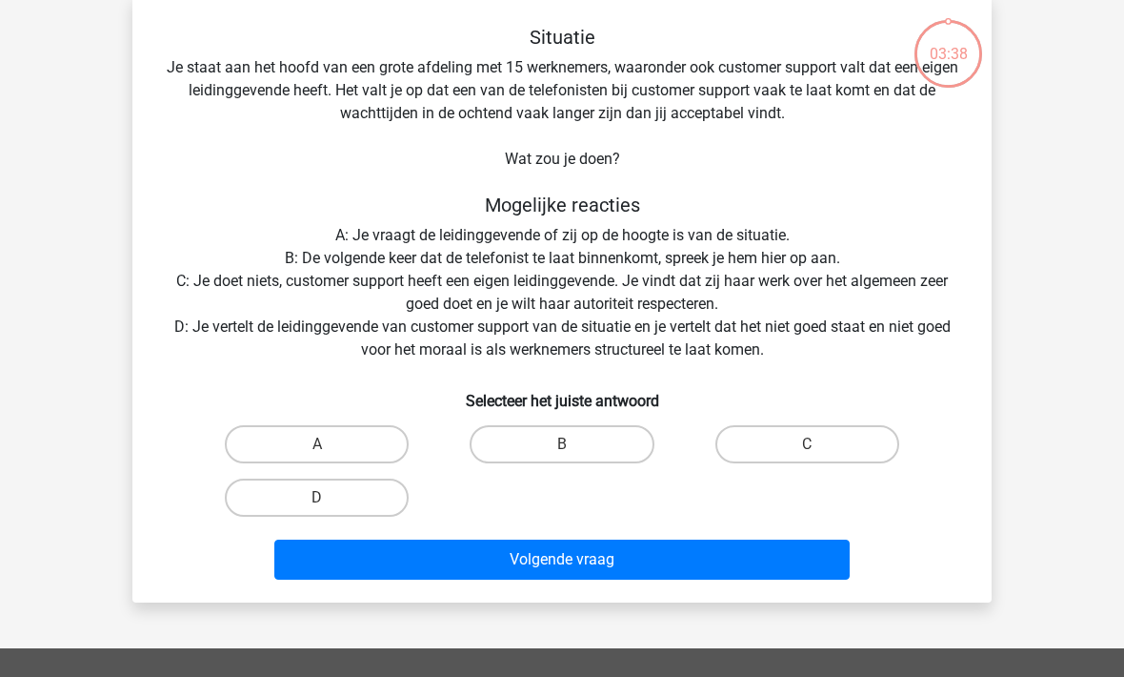
click at [607, 435] on label "B" at bounding box center [562, 444] width 184 height 38
click at [575, 444] on input "B" at bounding box center [568, 450] width 12 height 12
radio input "true"
click at [682, 561] on button "Volgende vraag" at bounding box center [562, 559] width 577 height 40
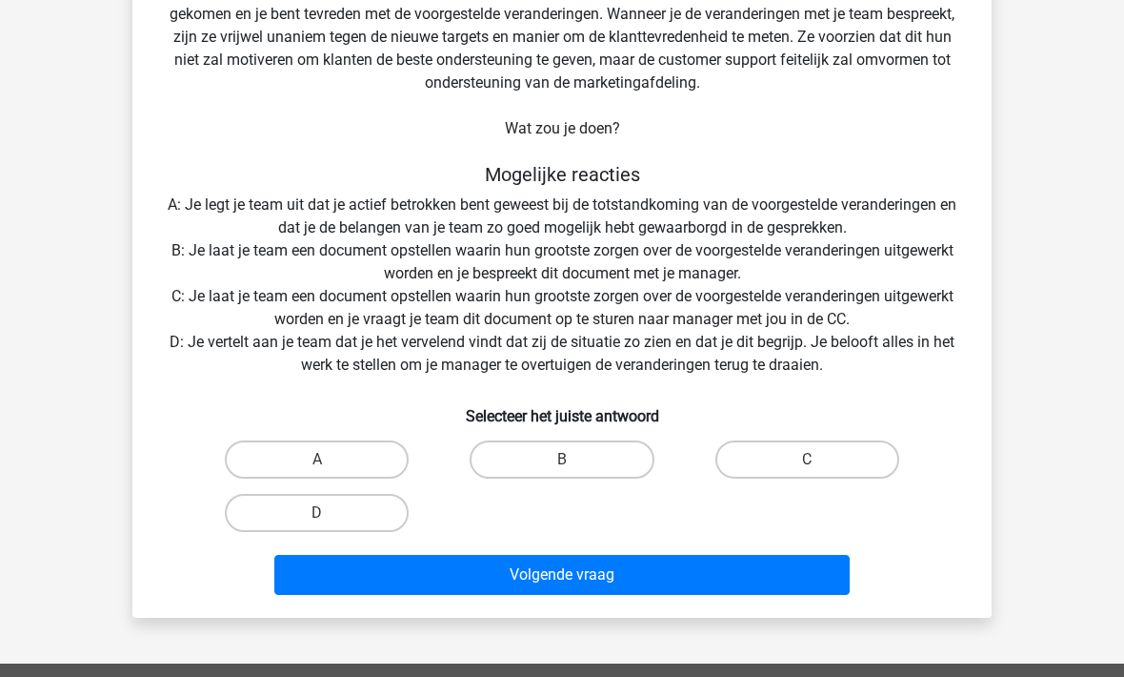
scroll to position [237, 0]
click at [375, 515] on label "D" at bounding box center [317, 513] width 184 height 38
click at [330, 515] on input "D" at bounding box center [323, 519] width 12 height 12
radio input "true"
click at [662, 581] on button "Volgende vraag" at bounding box center [562, 575] width 577 height 40
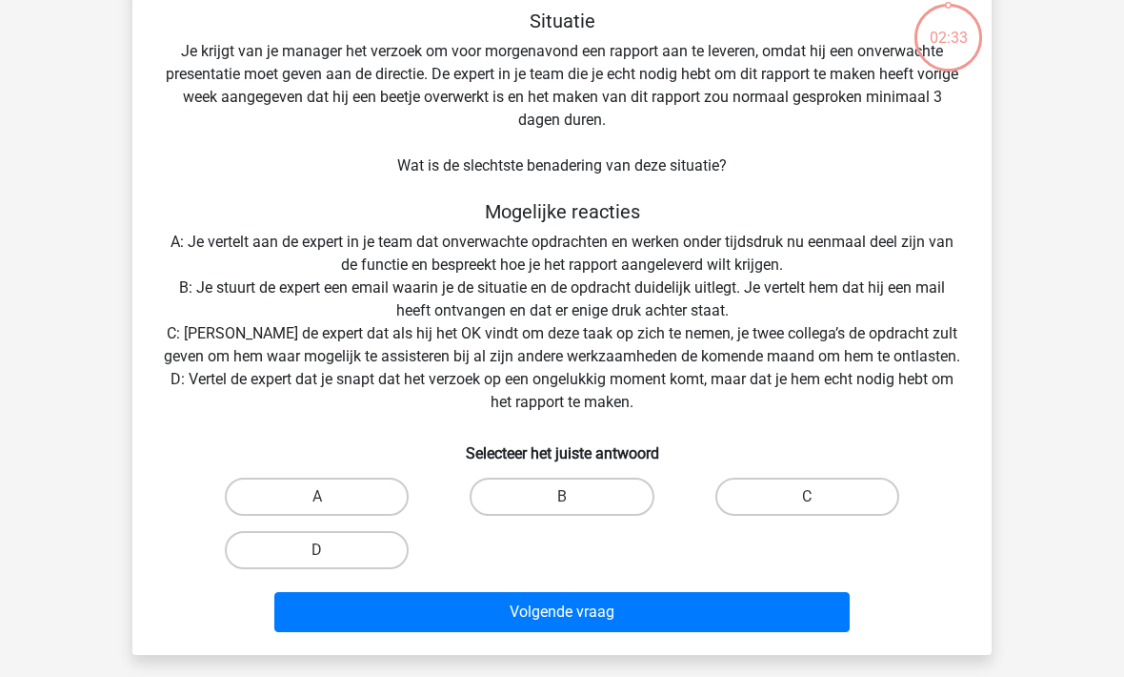
scroll to position [88, 0]
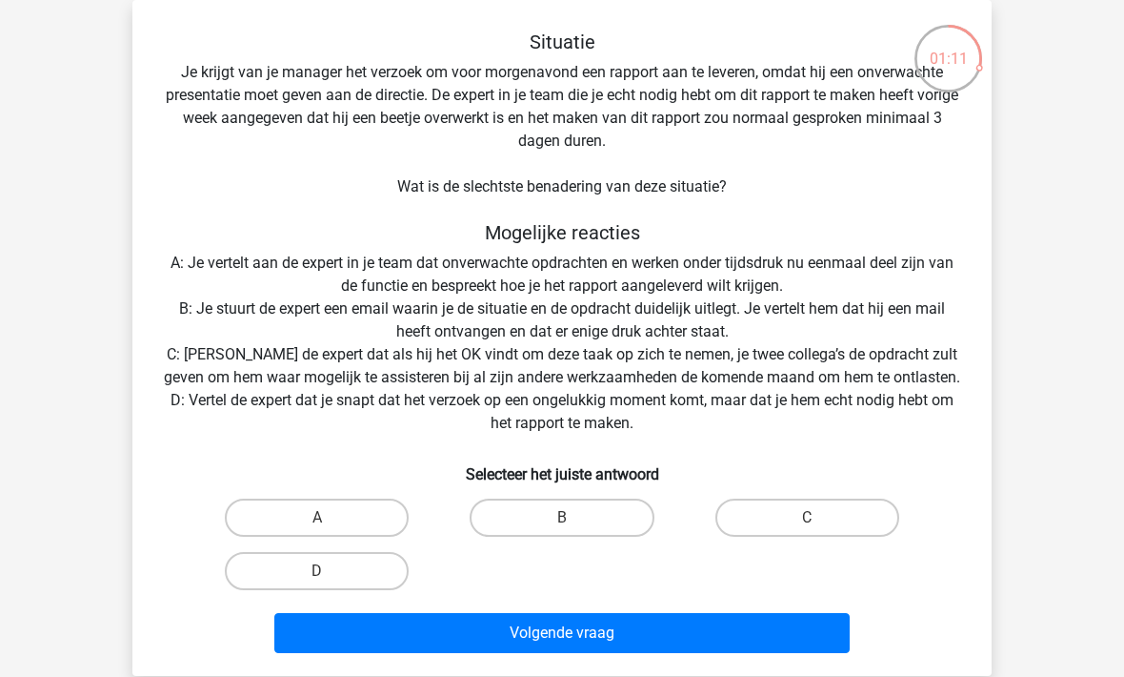
click at [354, 510] on label "A" at bounding box center [317, 517] width 184 height 38
click at [330, 517] on input "A" at bounding box center [323, 523] width 12 height 12
radio input "true"
click at [645, 630] on button "Volgende vraag" at bounding box center [562, 633] width 577 height 40
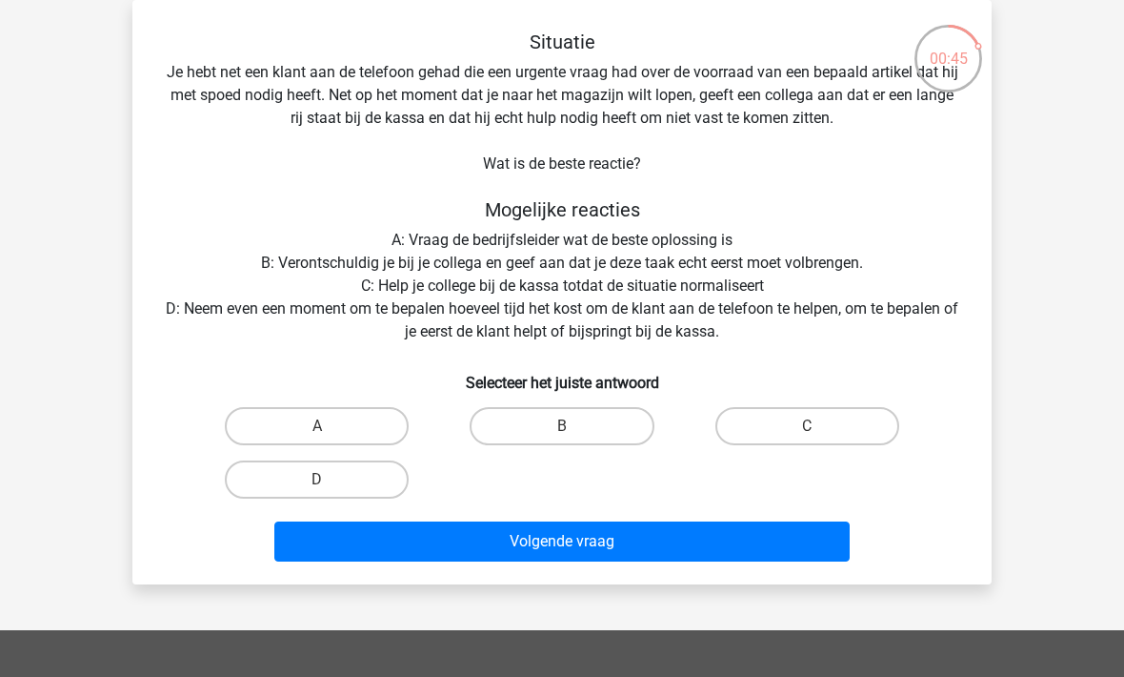
click at [580, 433] on label "B" at bounding box center [562, 426] width 184 height 38
click at [575, 433] on input "B" at bounding box center [568, 432] width 12 height 12
radio input "true"
click at [633, 551] on button "Volgende vraag" at bounding box center [562, 541] width 577 height 40
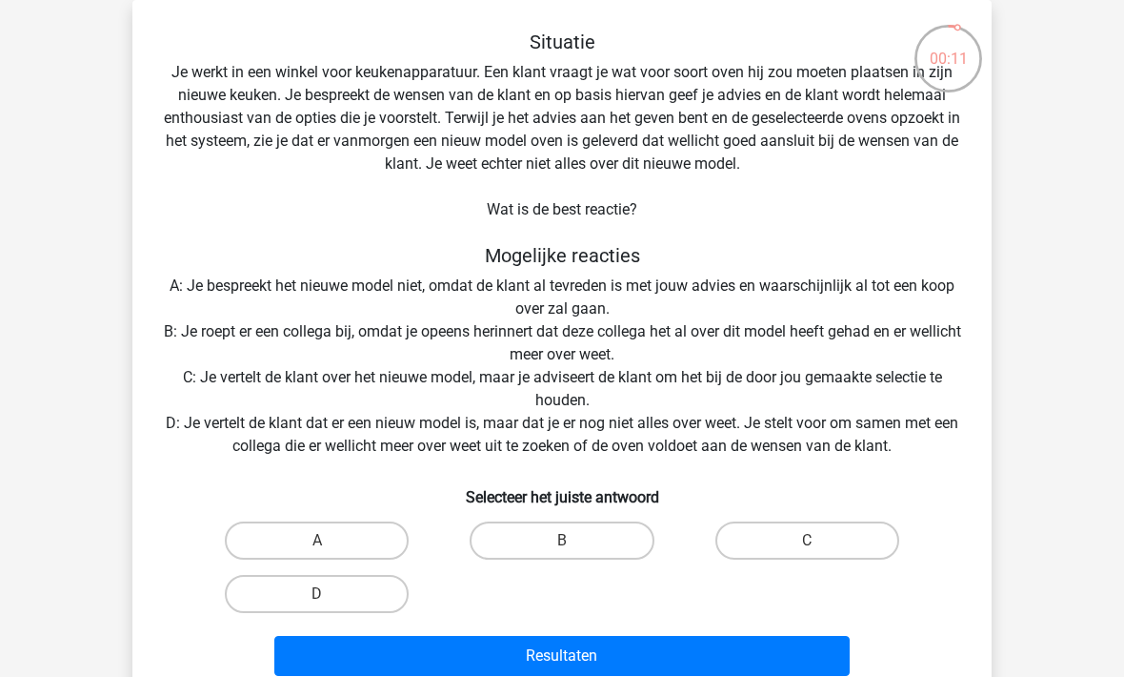
click at [831, 559] on label "C" at bounding box center [808, 540] width 184 height 38
click at [820, 553] on input "C" at bounding box center [813, 546] width 12 height 12
radio input "true"
click at [843, 537] on label "C" at bounding box center [808, 540] width 184 height 38
click at [820, 540] on input "C" at bounding box center [813, 546] width 12 height 12
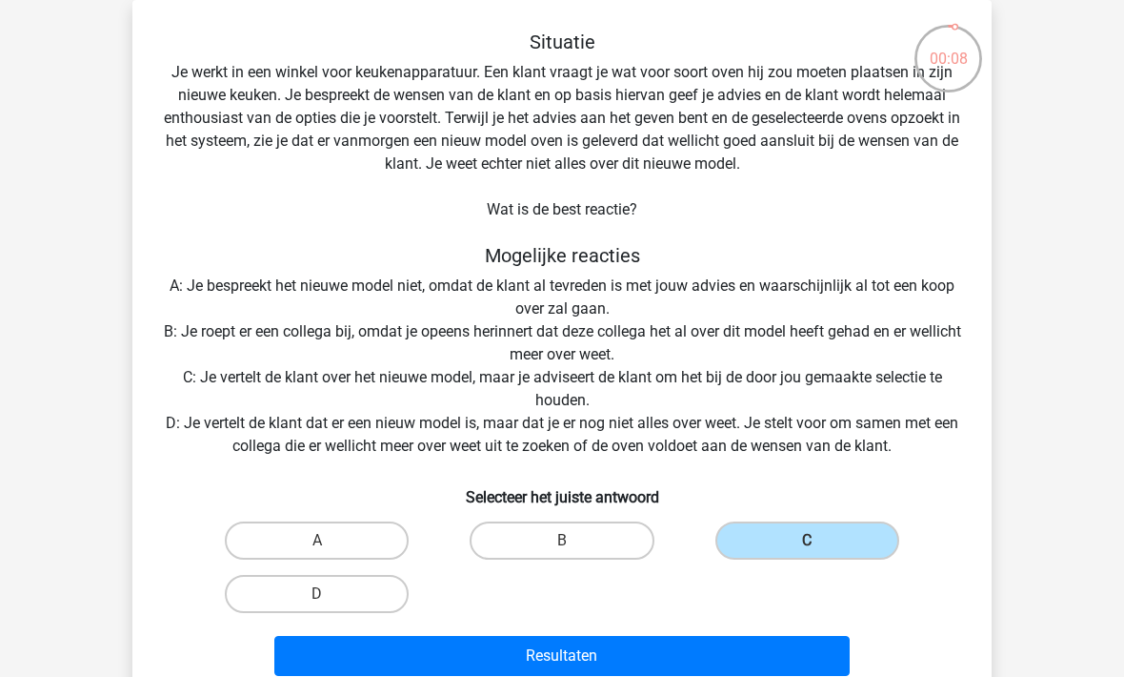
click at [682, 653] on button "Resultaten" at bounding box center [562, 656] width 577 height 40
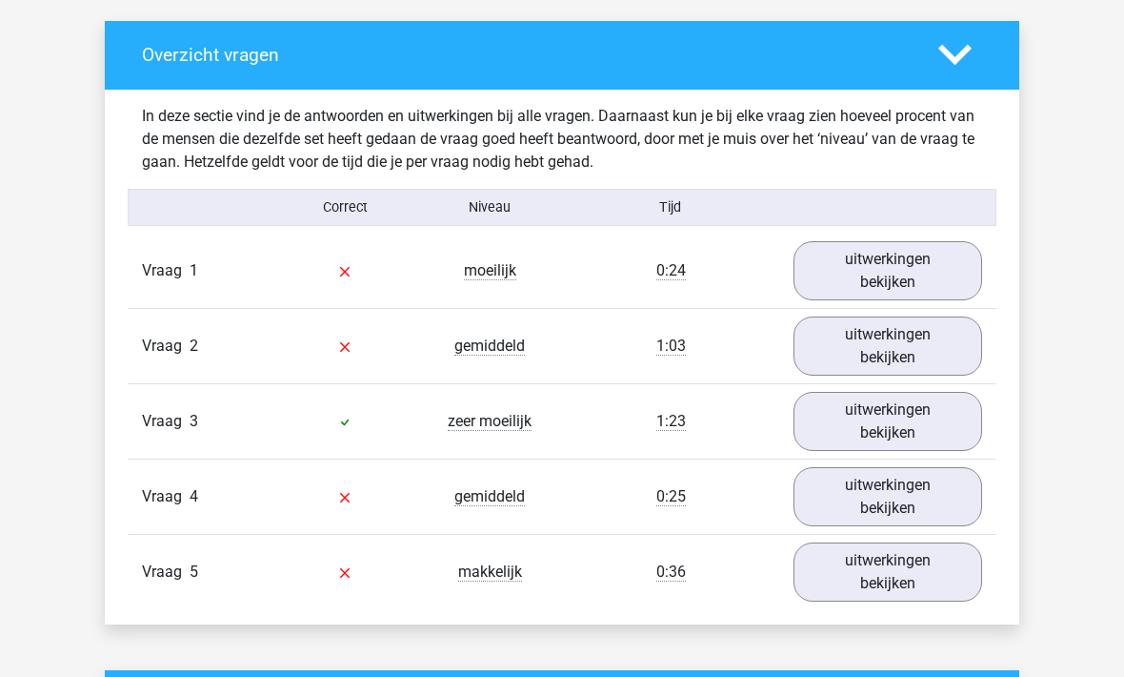
scroll to position [1011, 0]
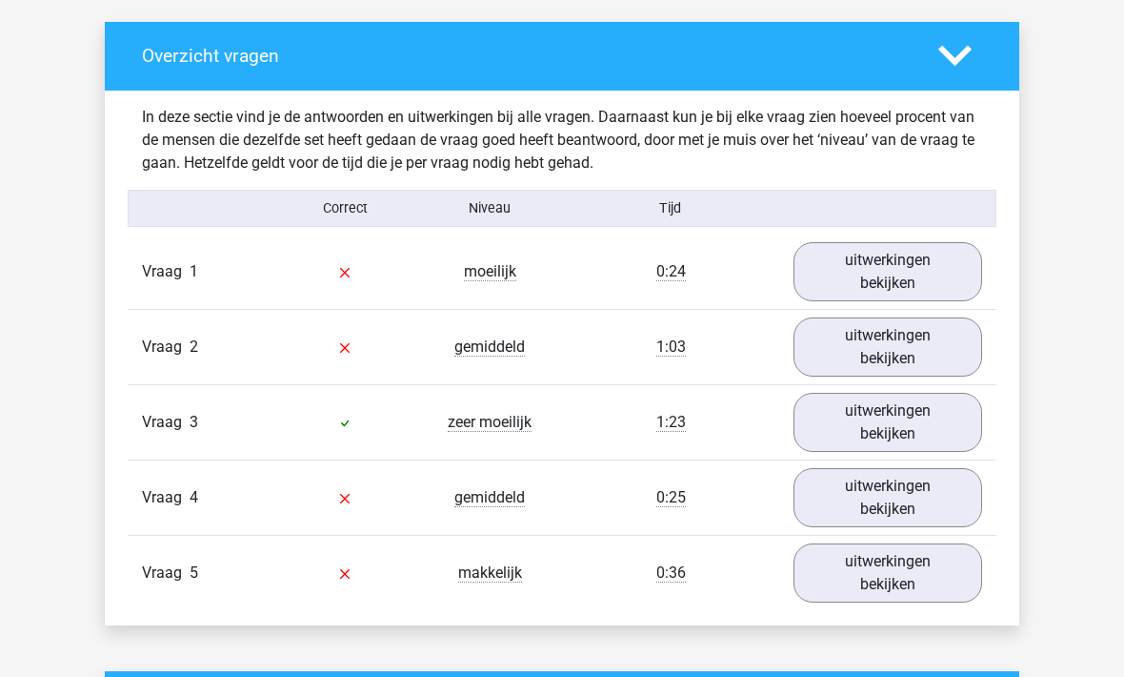
click at [908, 271] on link "uitwerkingen bekijken" at bounding box center [888, 272] width 189 height 59
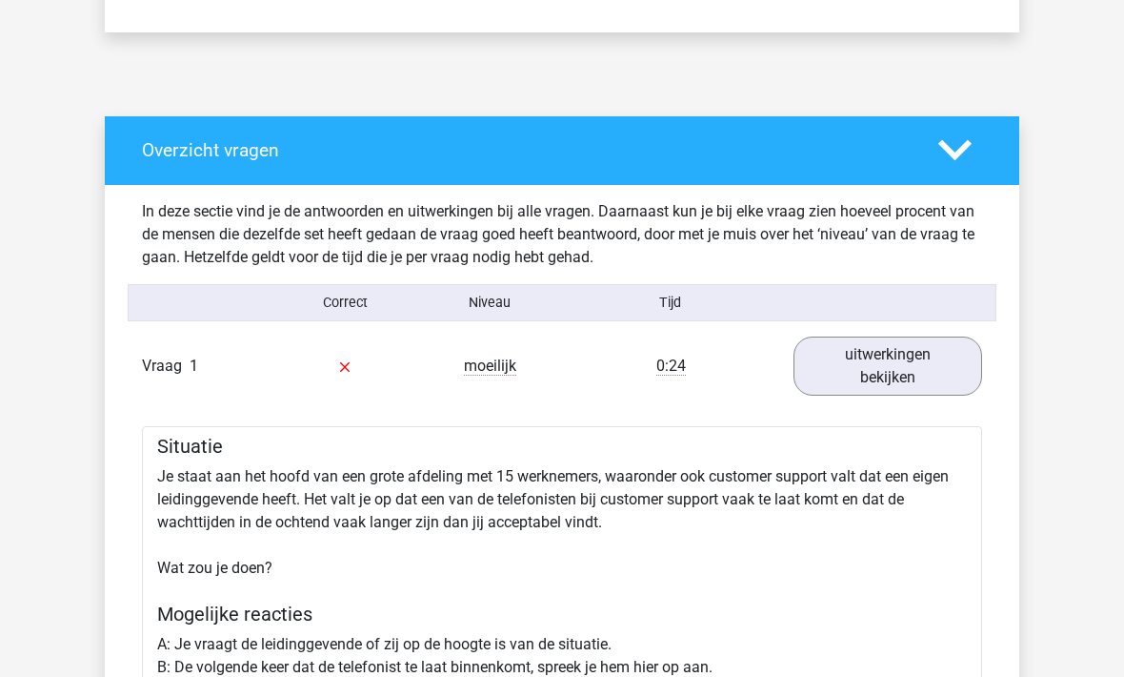
scroll to position [922, 0]
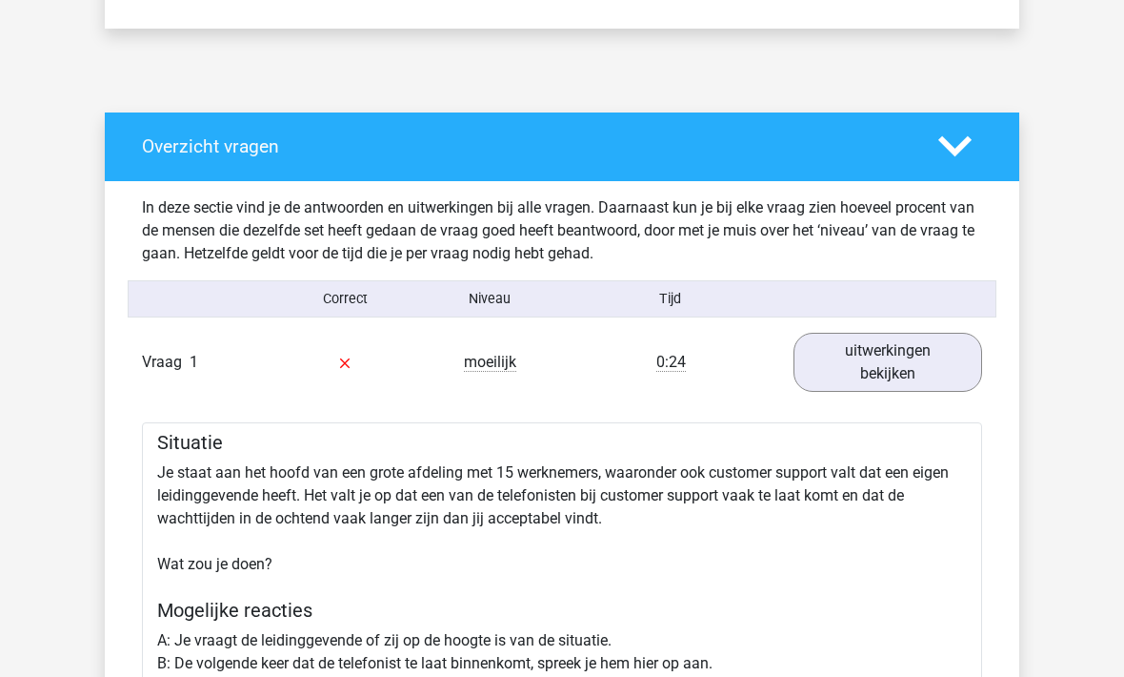
click at [917, 356] on link "uitwerkingen bekijken" at bounding box center [888, 362] width 189 height 59
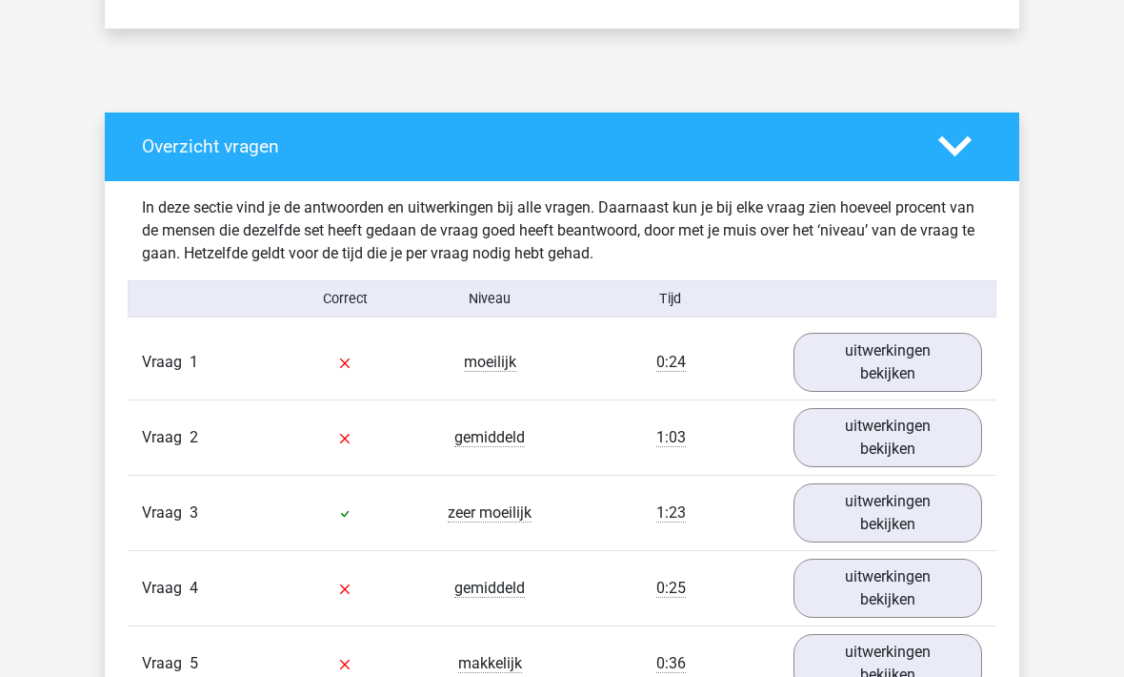
click at [901, 508] on link "uitwerkingen bekijken" at bounding box center [888, 512] width 189 height 59
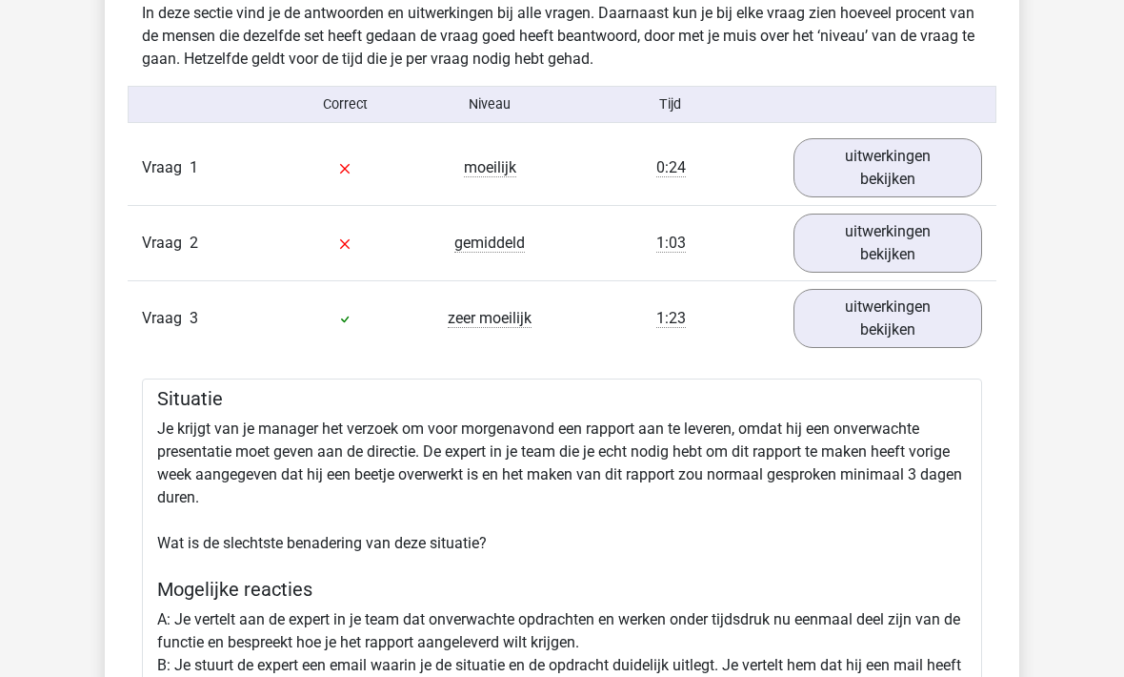
scroll to position [1114, 0]
click at [932, 306] on link "uitwerkingen bekijken" at bounding box center [888, 320] width 189 height 59
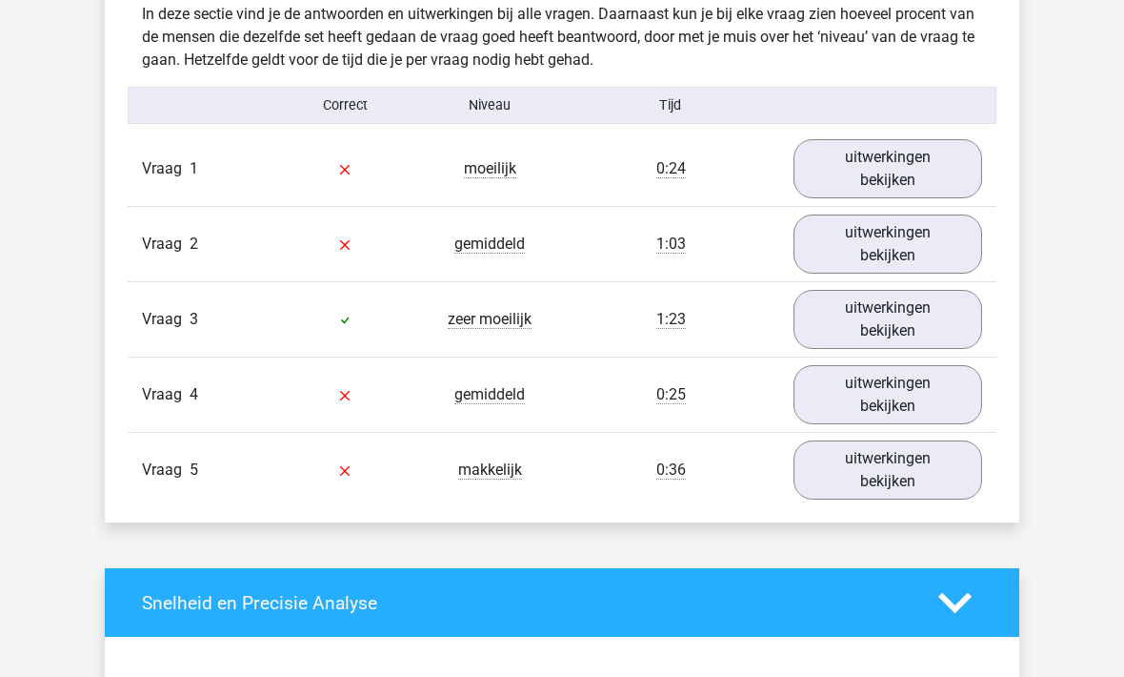
click at [887, 168] on link "uitwerkingen bekijken" at bounding box center [888, 168] width 189 height 59
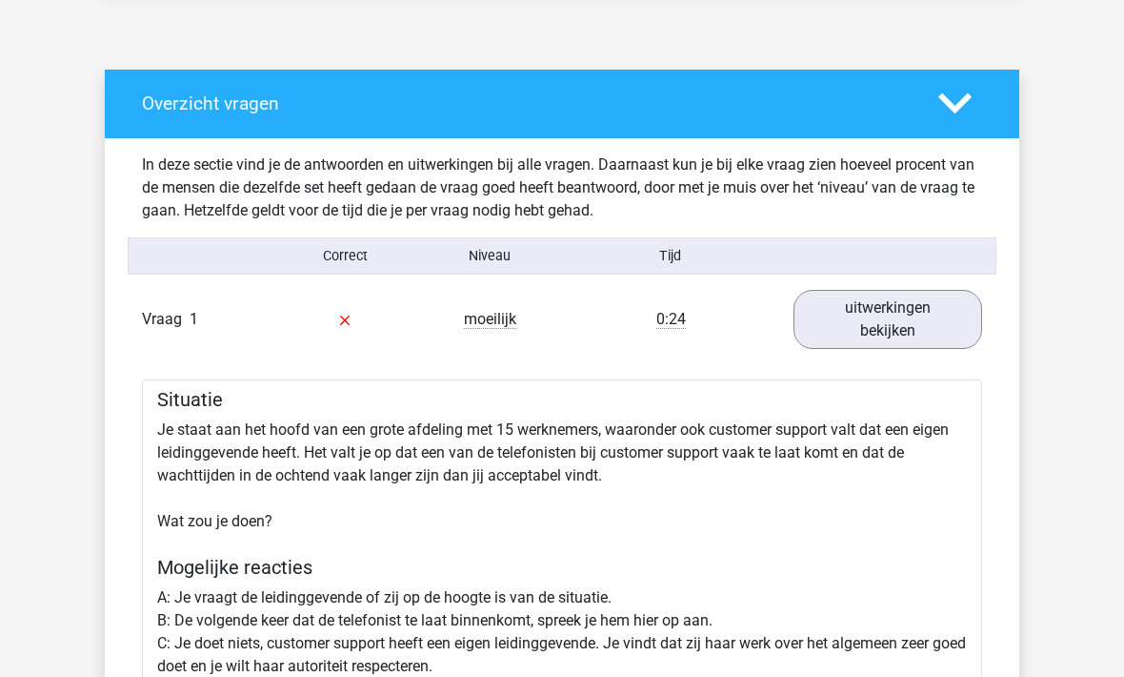
scroll to position [964, 0]
click at [908, 322] on link "uitwerkingen bekijken" at bounding box center [888, 319] width 189 height 59
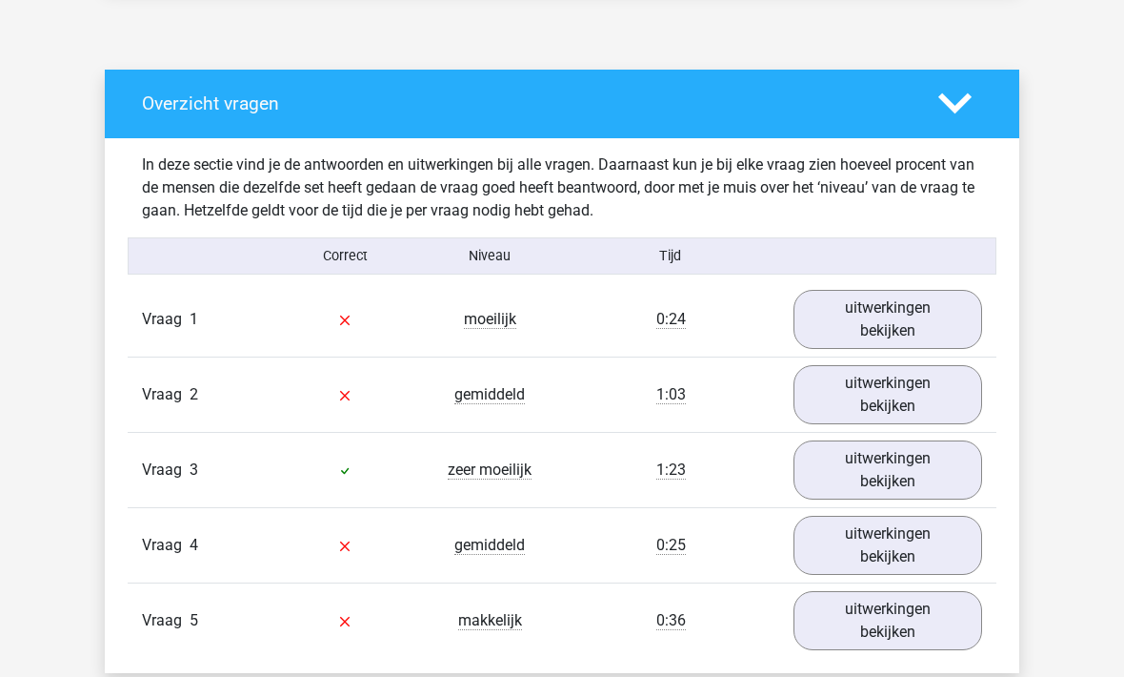
click at [918, 547] on link "uitwerkingen bekijken" at bounding box center [888, 545] width 189 height 59
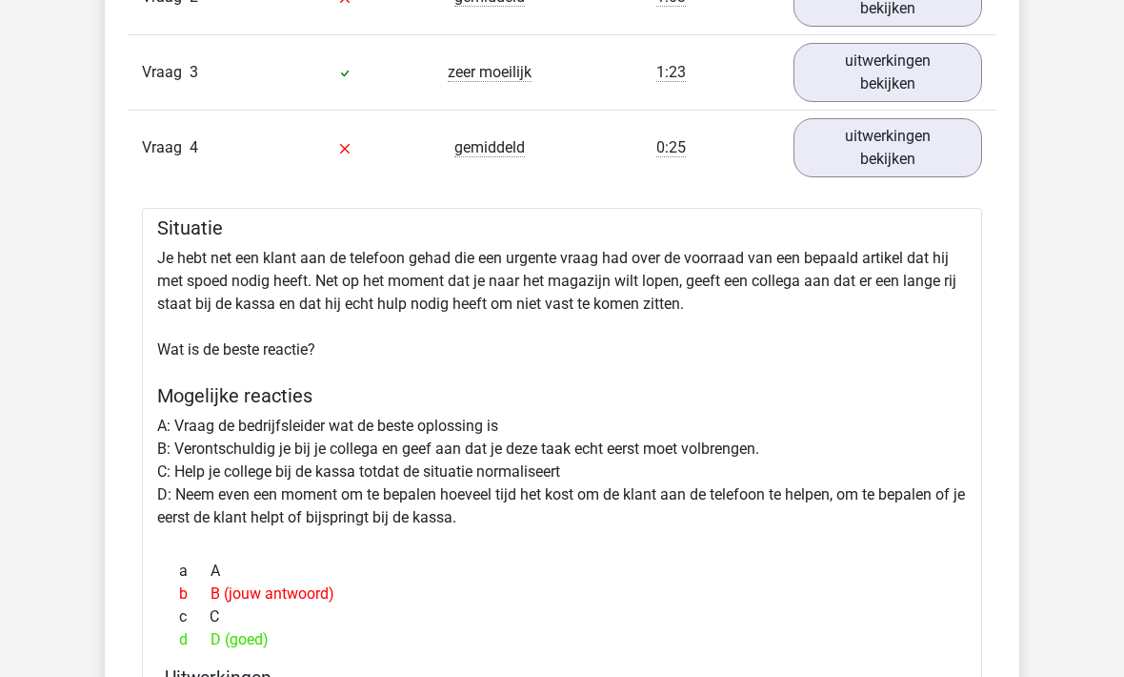
scroll to position [1311, 0]
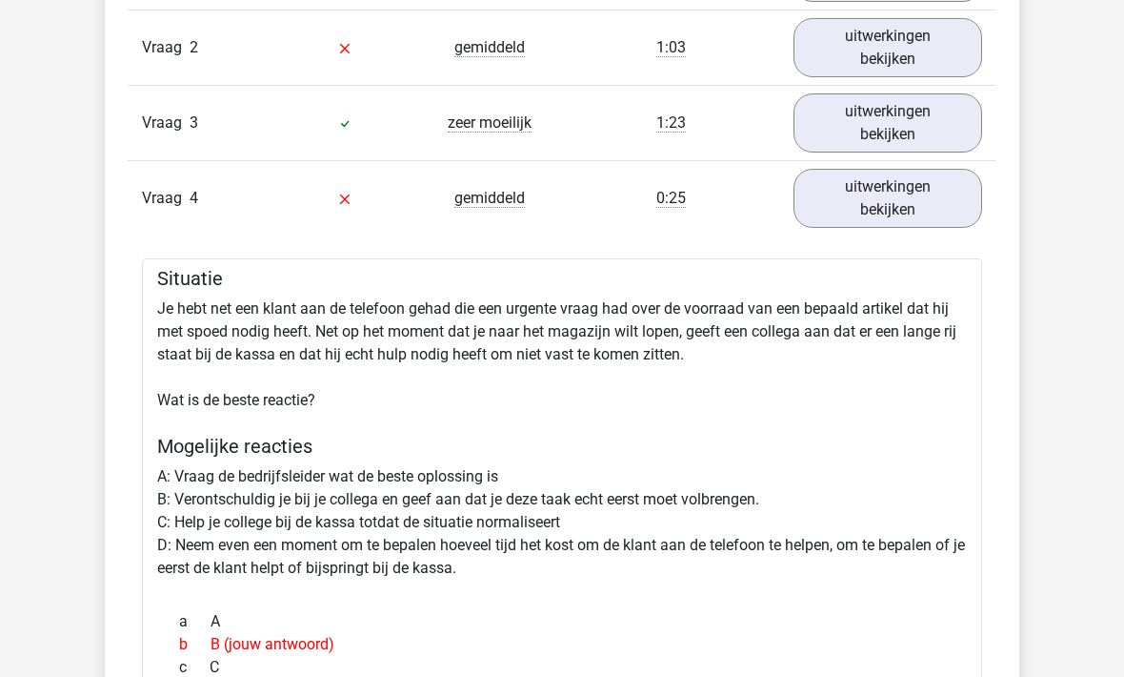
click at [921, 196] on link "uitwerkingen bekijken" at bounding box center [888, 198] width 189 height 59
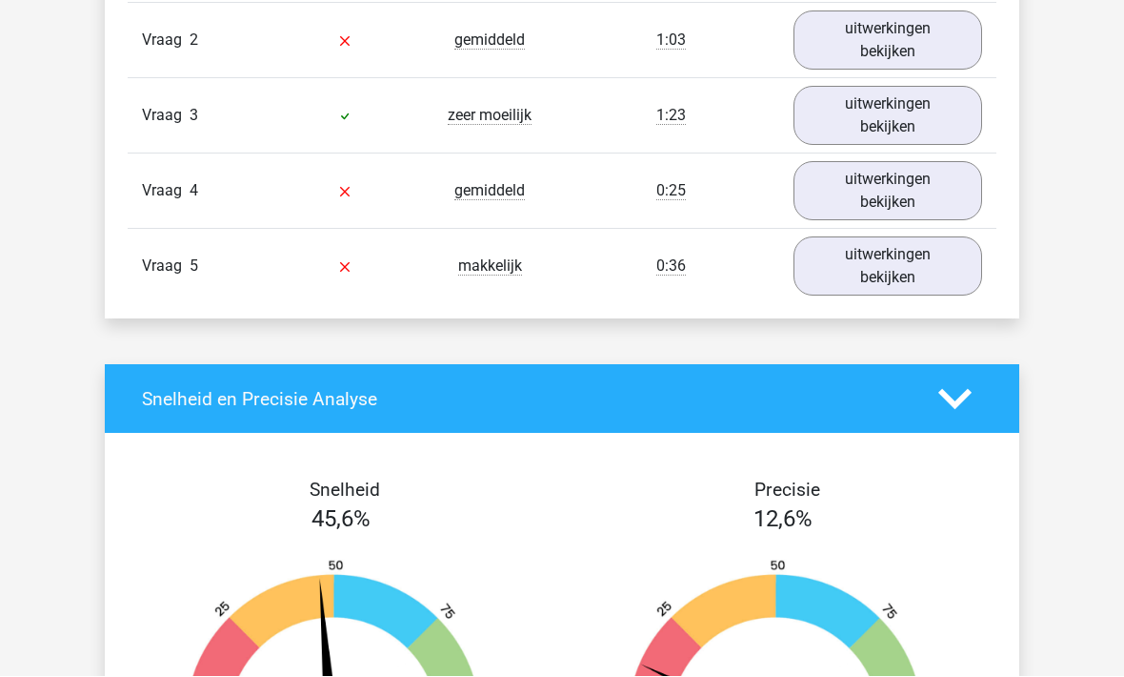
click at [918, 269] on link "uitwerkingen bekijken" at bounding box center [888, 266] width 189 height 59
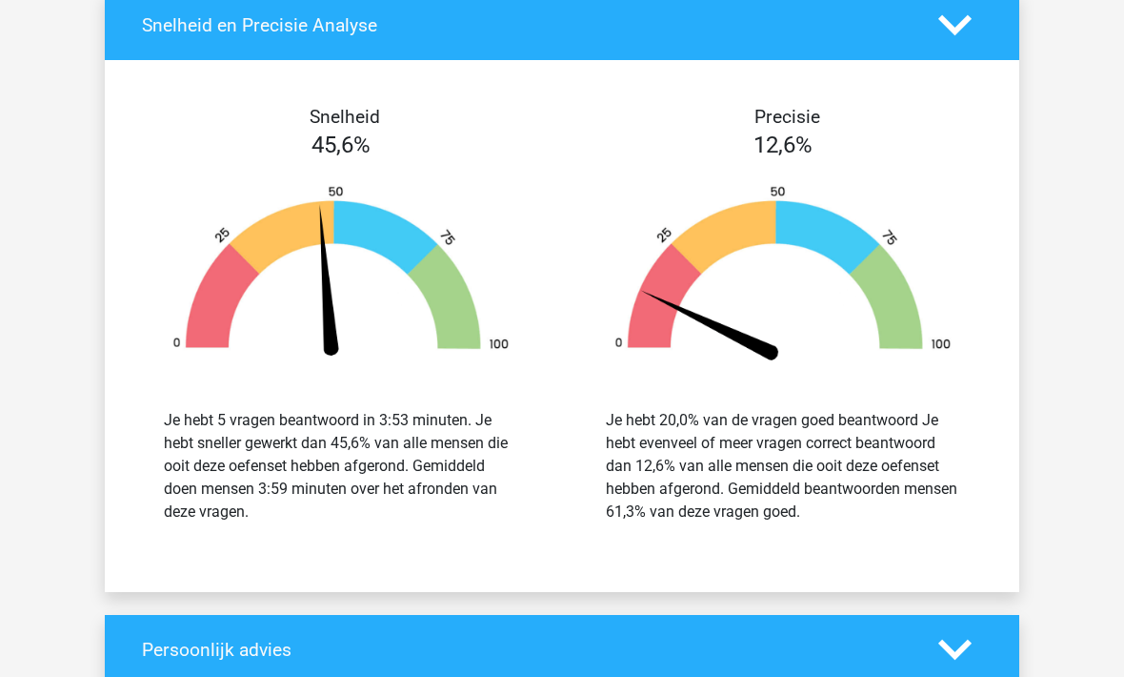
scroll to position [2551, 0]
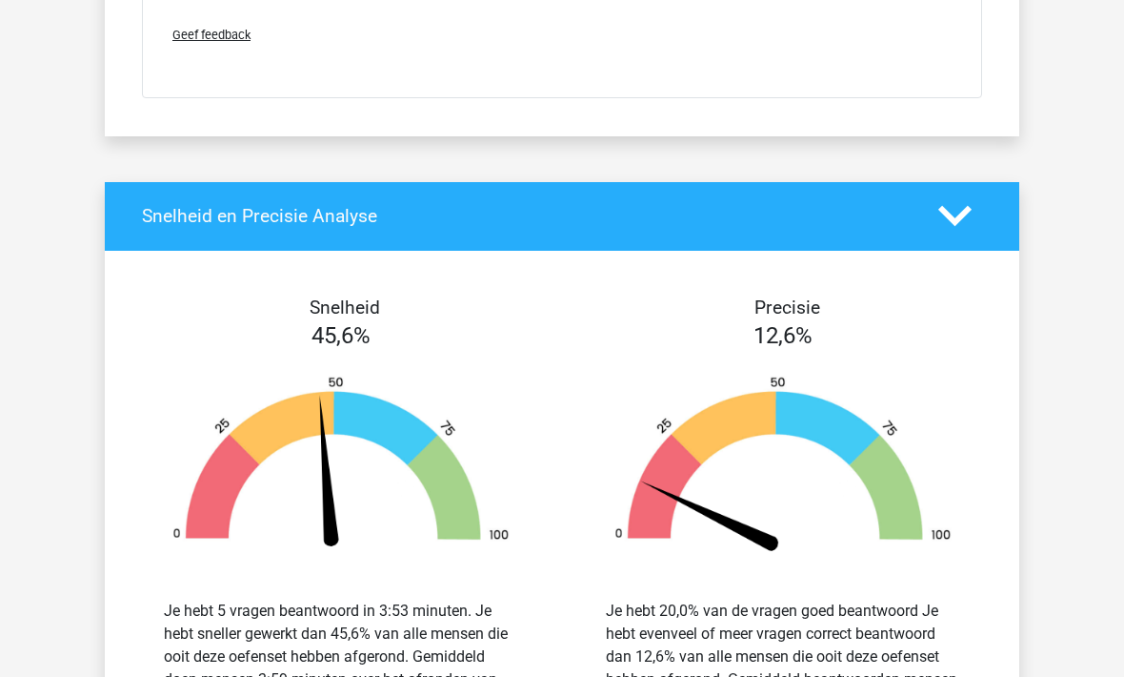
click at [969, 227] on icon at bounding box center [955, 216] width 33 height 33
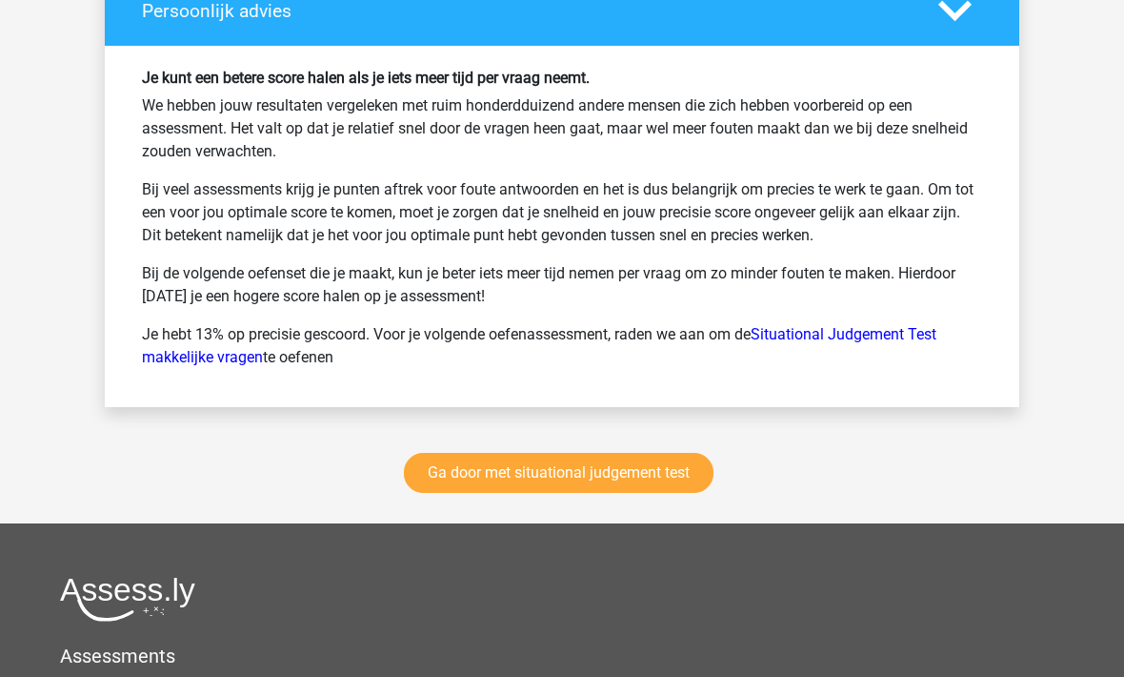
scroll to position [2664, 0]
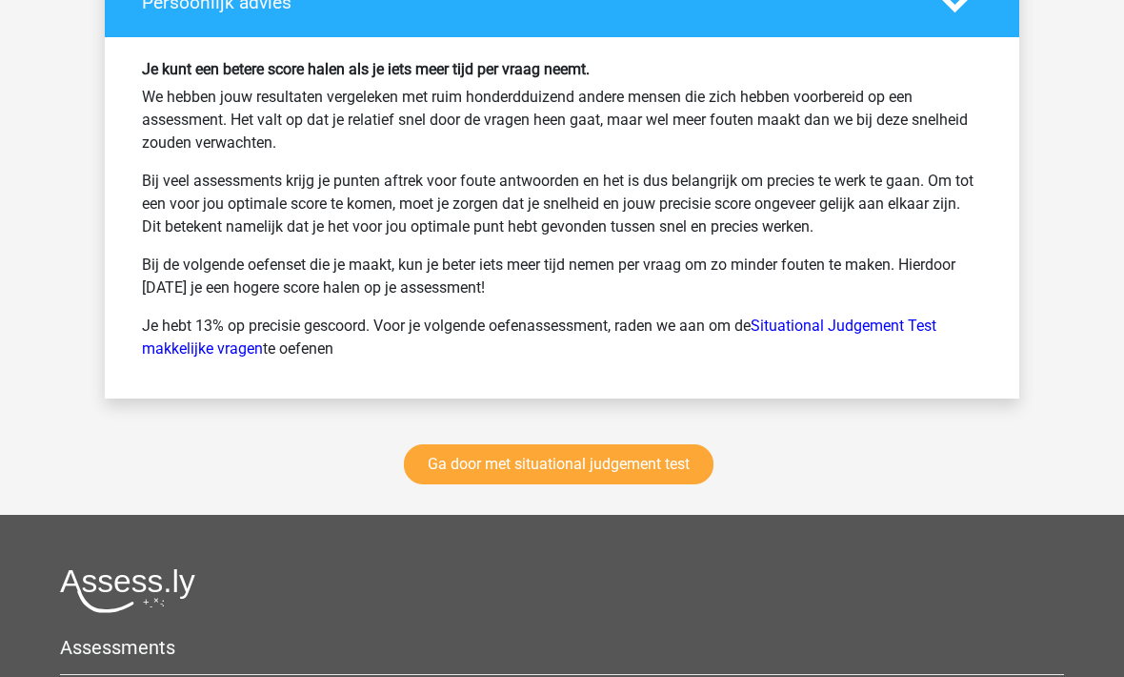
click at [618, 470] on link "Ga door met situational judgement test" at bounding box center [559, 464] width 310 height 40
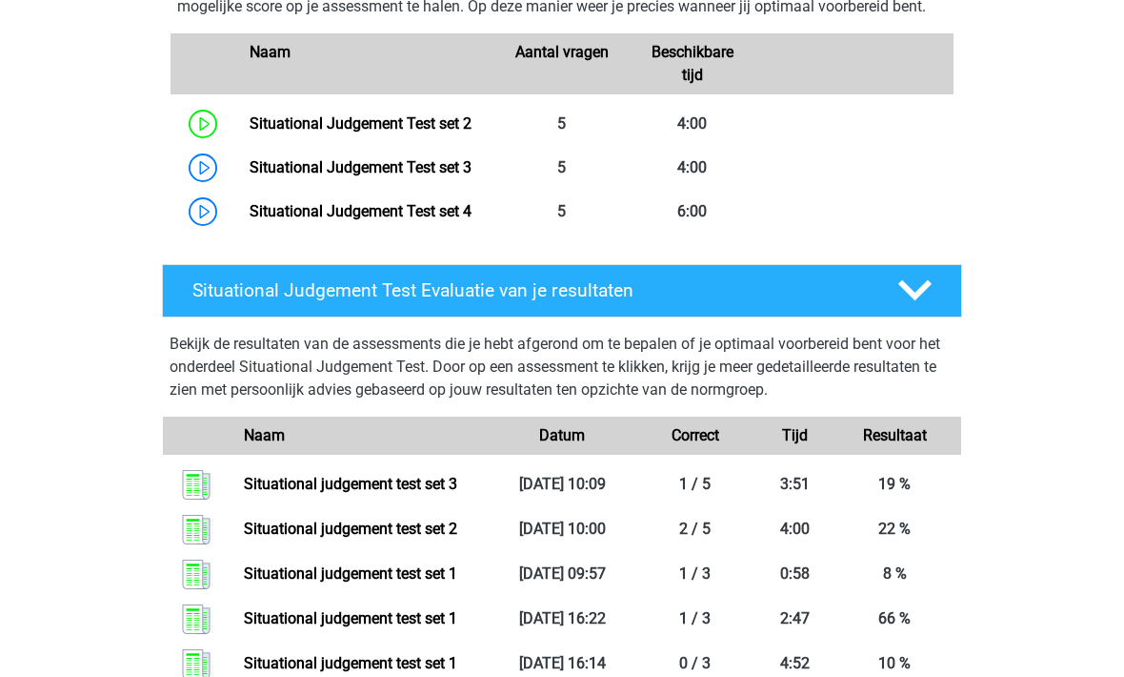
scroll to position [864, 0]
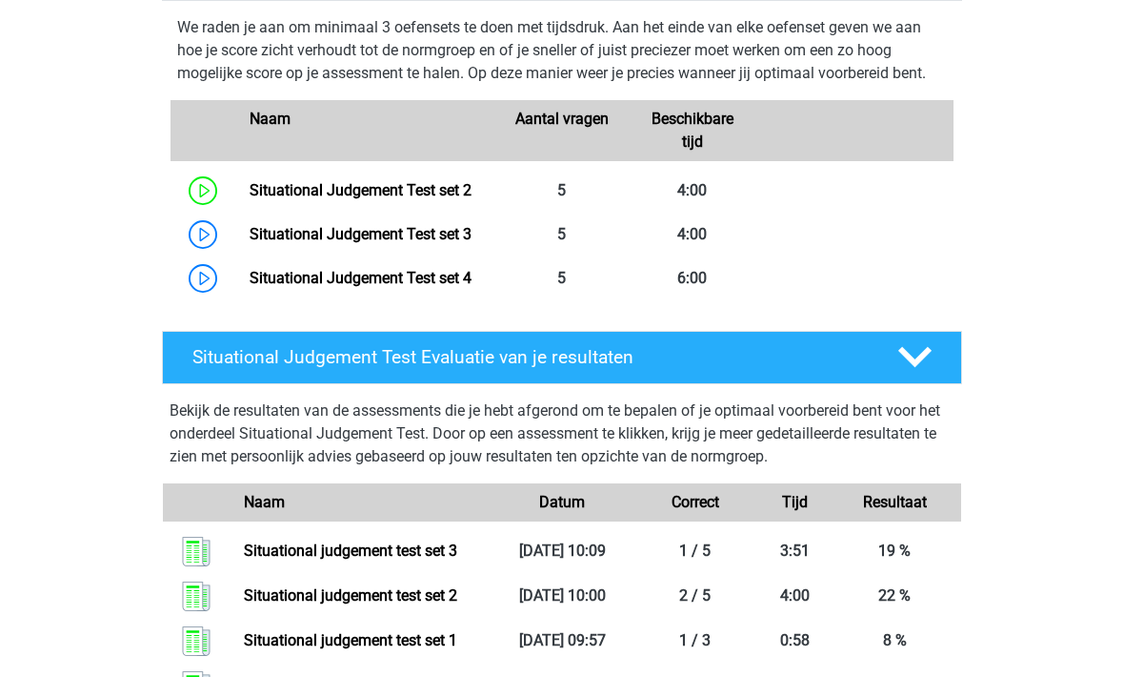
click at [379, 287] on link "Situational Judgement Test set 4" at bounding box center [361, 278] width 222 height 18
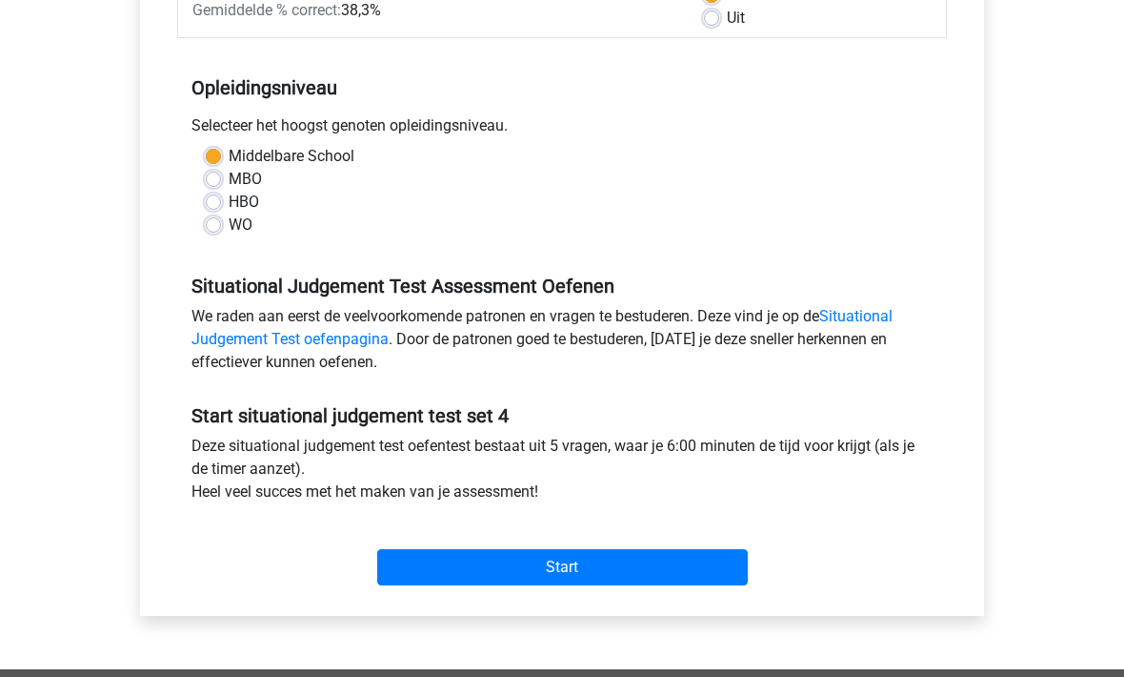
scroll to position [332, 0]
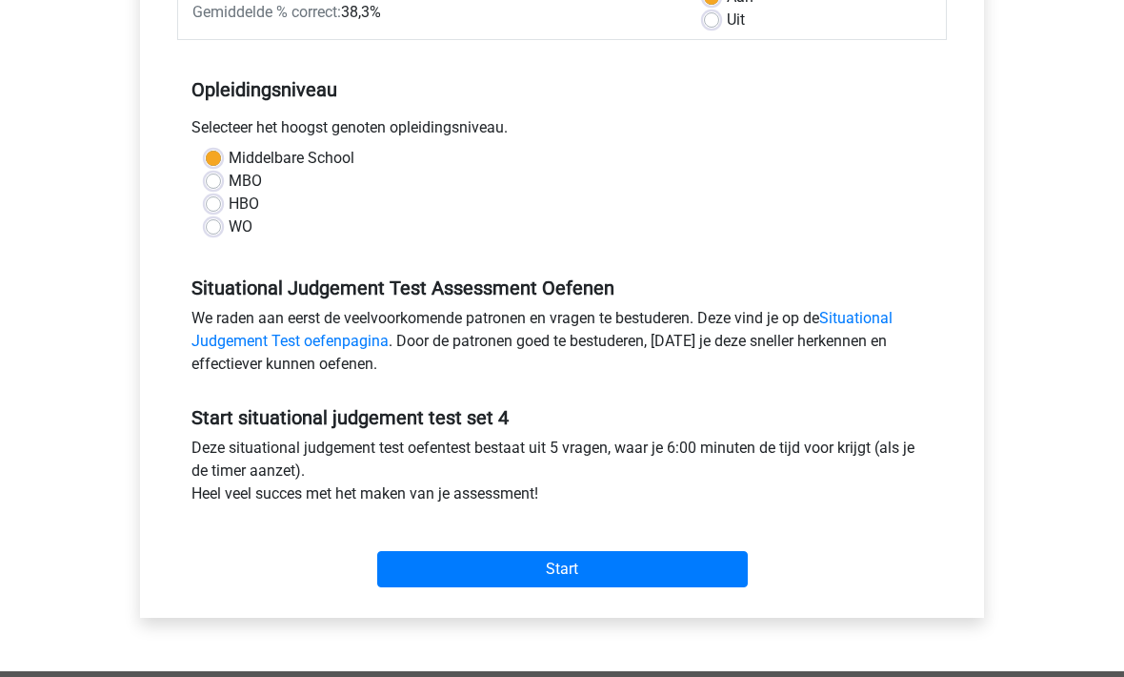
click at [655, 573] on input "Start" at bounding box center [562, 569] width 371 height 36
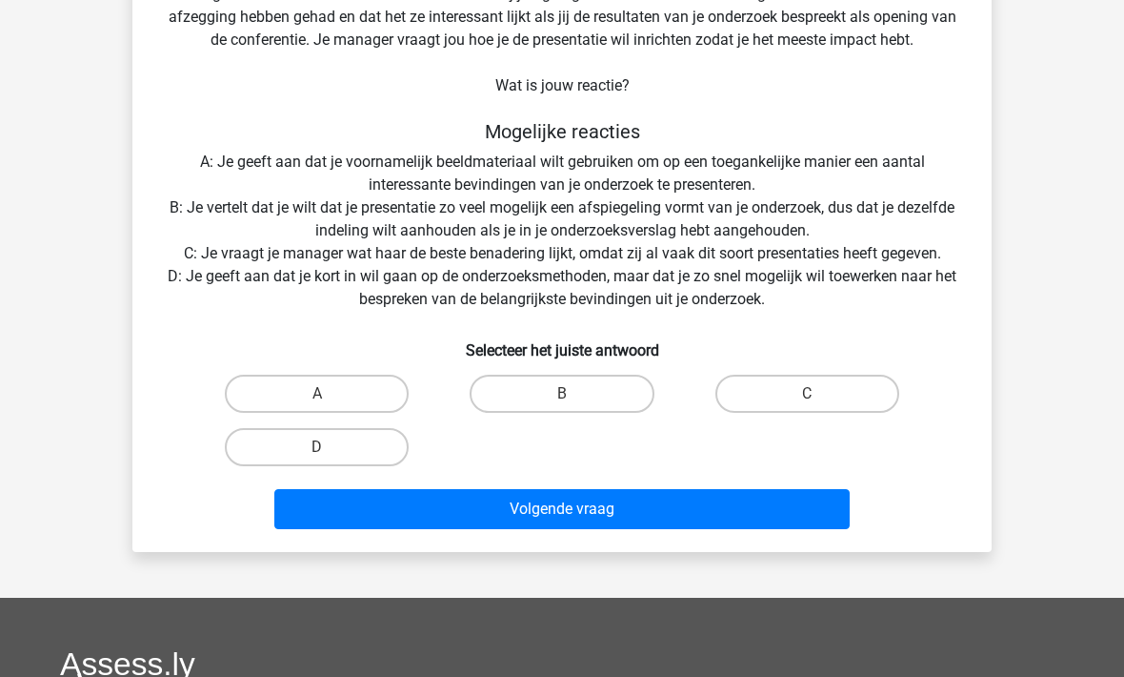
scroll to position [223, 0]
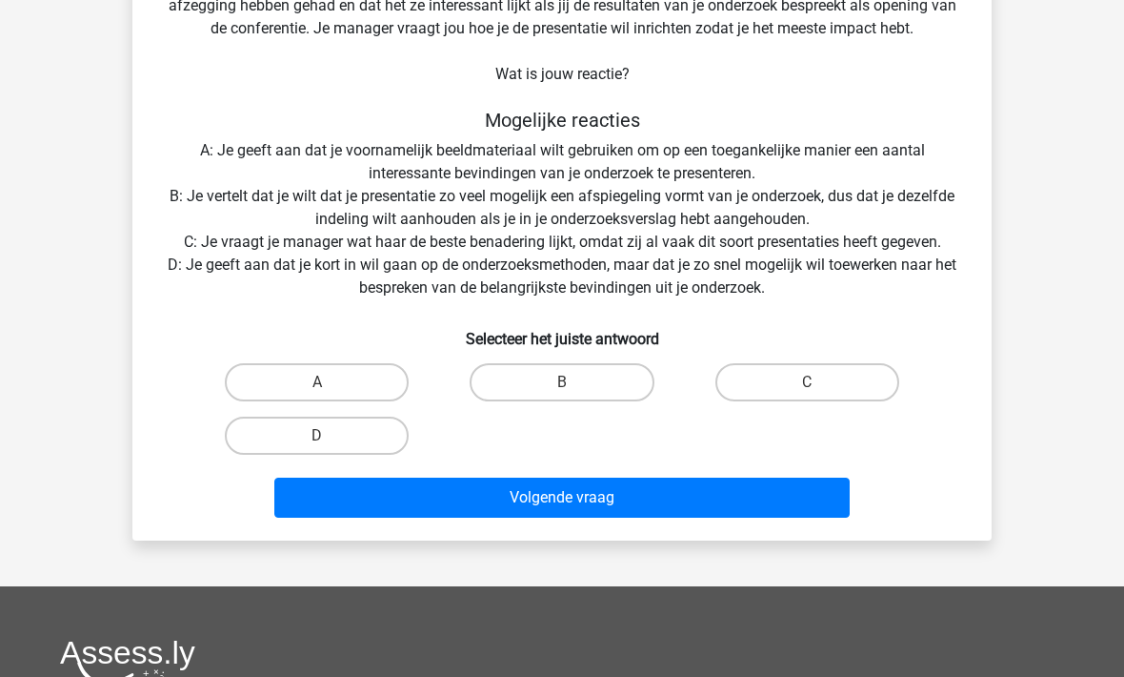
click at [358, 381] on label "A" at bounding box center [317, 382] width 184 height 38
click at [330, 382] on input "A" at bounding box center [323, 388] width 12 height 12
radio input "true"
click at [652, 503] on button "Volgende vraag" at bounding box center [562, 497] width 577 height 40
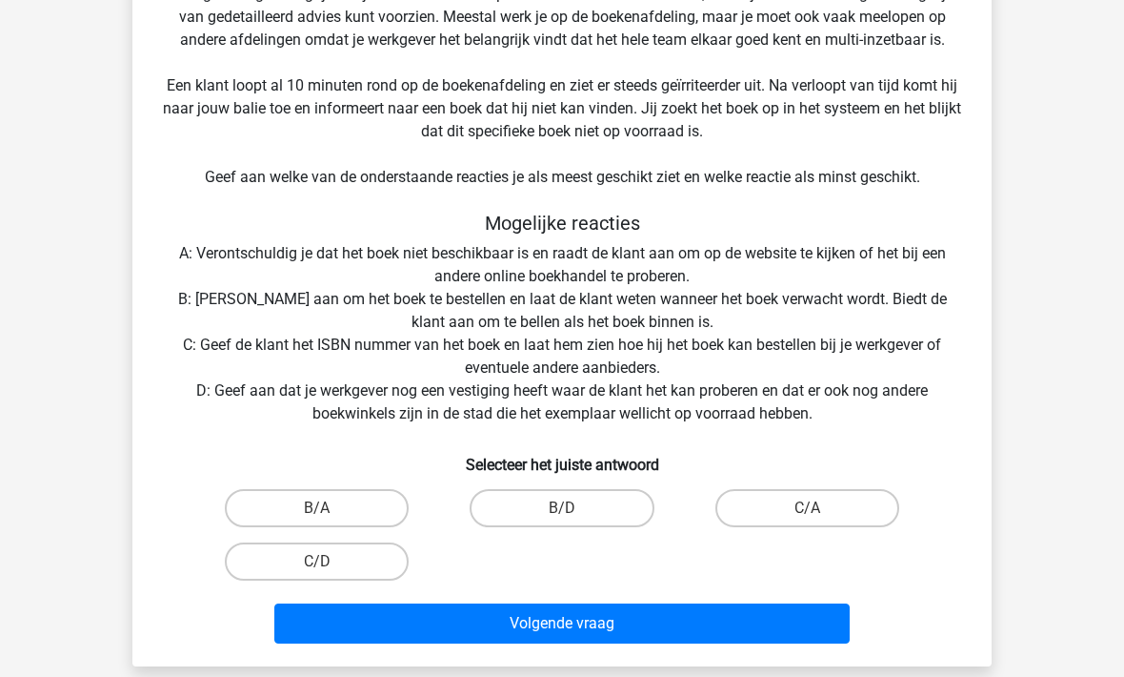
scroll to position [326, 0]
click at [811, 515] on input "C/A" at bounding box center [813, 514] width 12 height 12
radio input "true"
click at [714, 623] on button "Volgende vraag" at bounding box center [562, 623] width 577 height 40
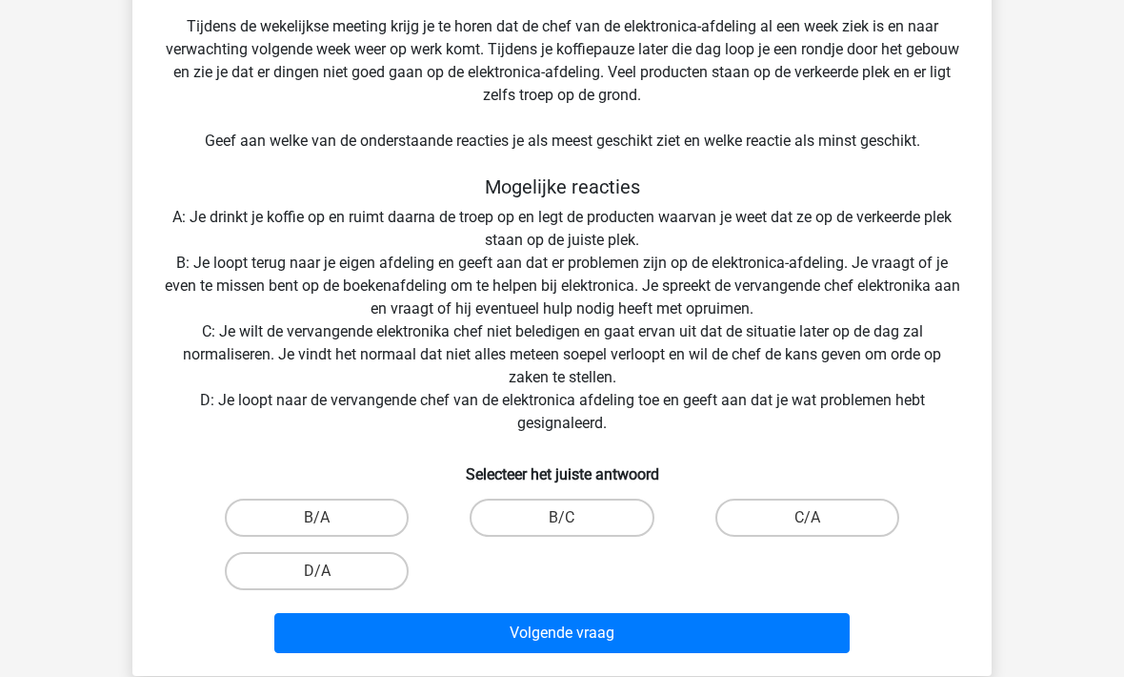
scroll to position [385, 0]
click at [871, 505] on label "C/A" at bounding box center [808, 517] width 184 height 38
click at [820, 517] on input "C/A" at bounding box center [813, 523] width 12 height 12
radio input "true"
click at [796, 641] on button "Volgende vraag" at bounding box center [562, 633] width 577 height 40
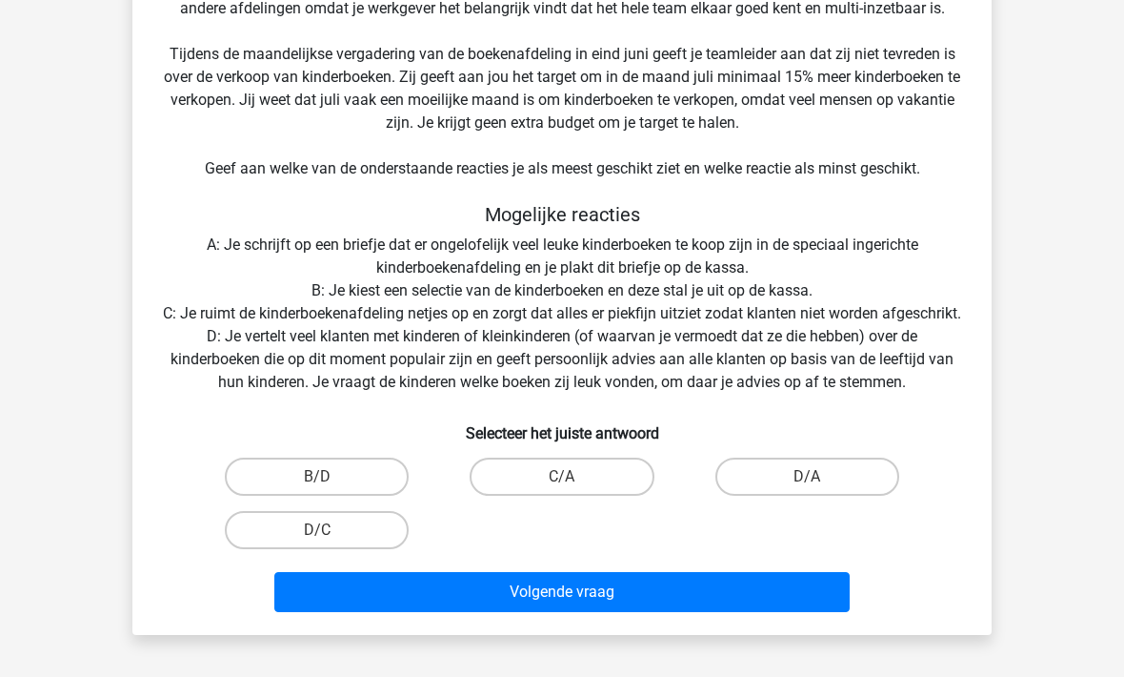
scroll to position [358, 0]
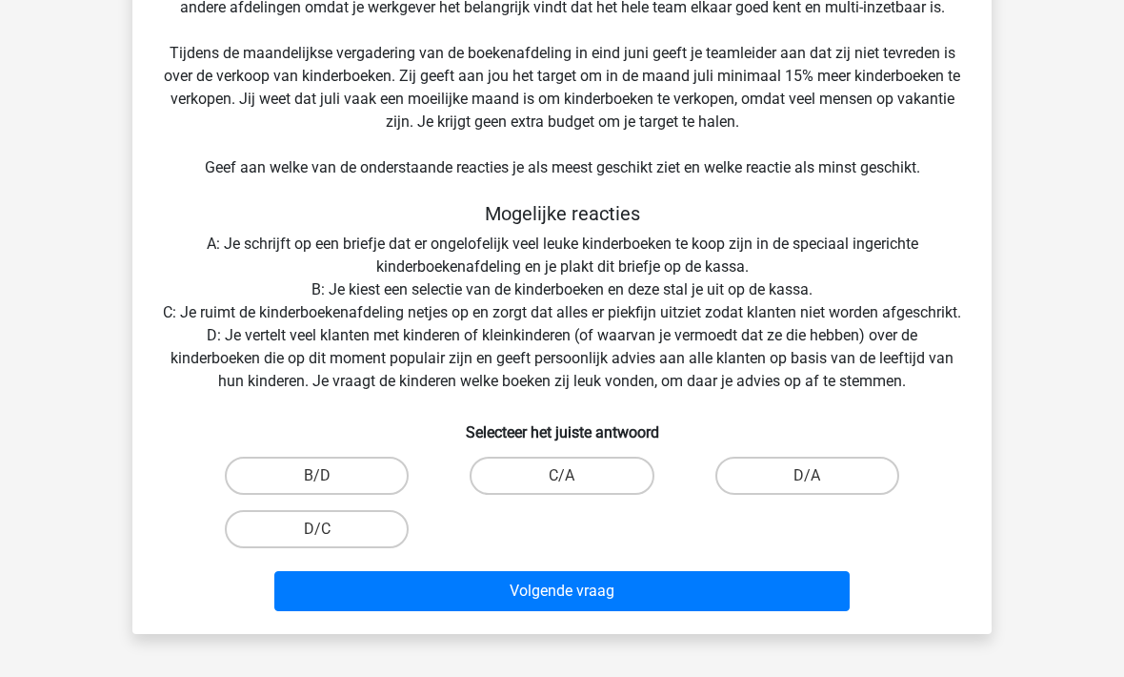
click at [367, 548] on label "D/C" at bounding box center [317, 529] width 184 height 38
click at [330, 541] on input "D/C" at bounding box center [323, 535] width 12 height 12
radio input "true"
click at [672, 610] on button "Volgende vraag" at bounding box center [562, 591] width 577 height 40
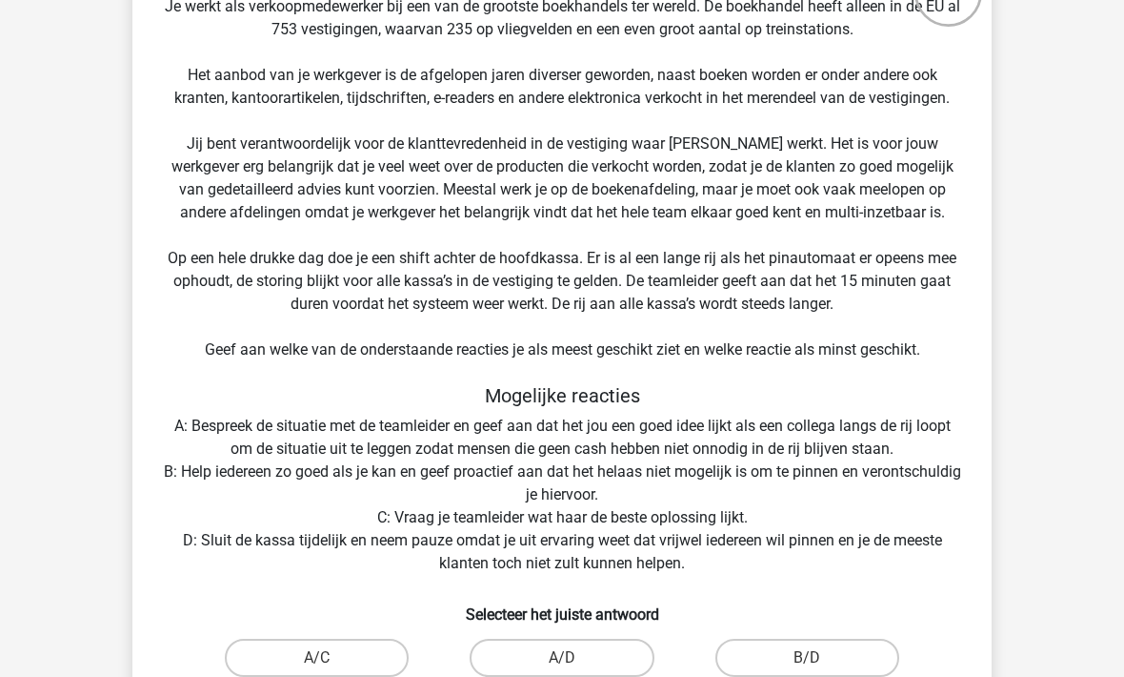
scroll to position [155, 0]
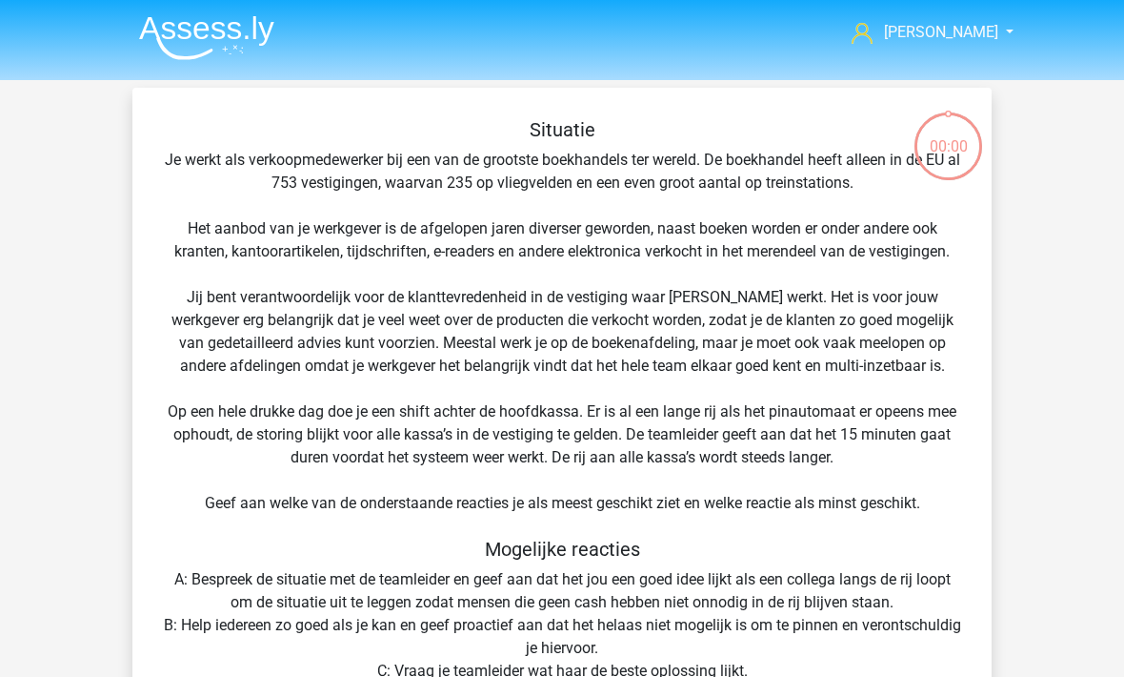
scroll to position [218, 0]
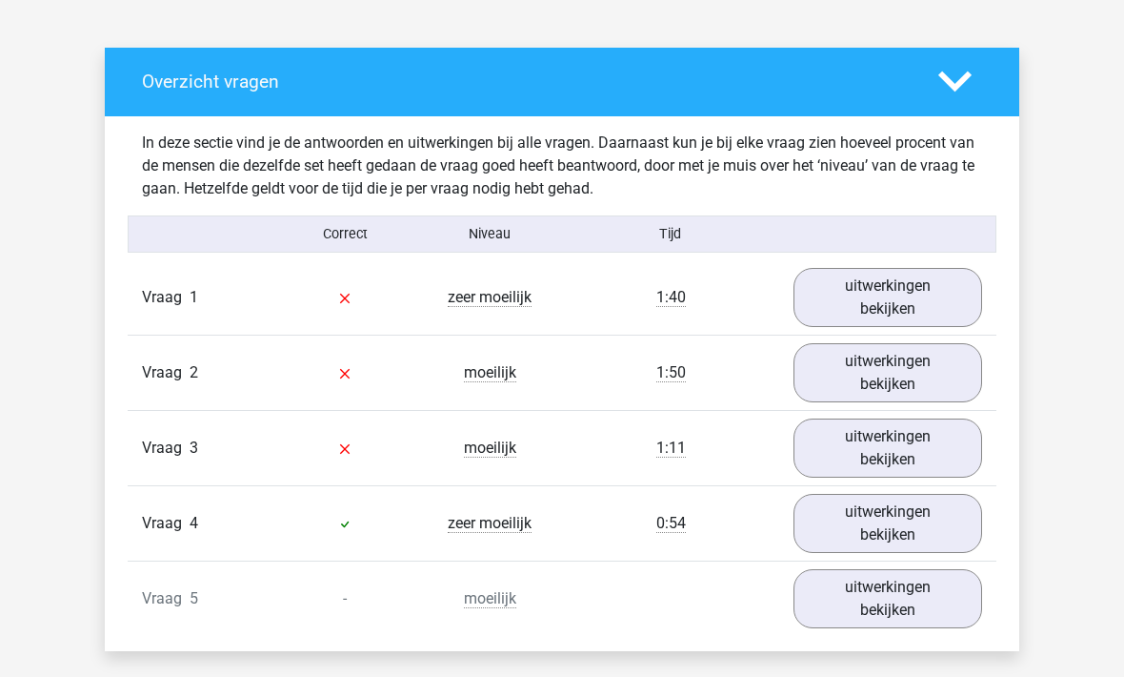
scroll to position [902, 0]
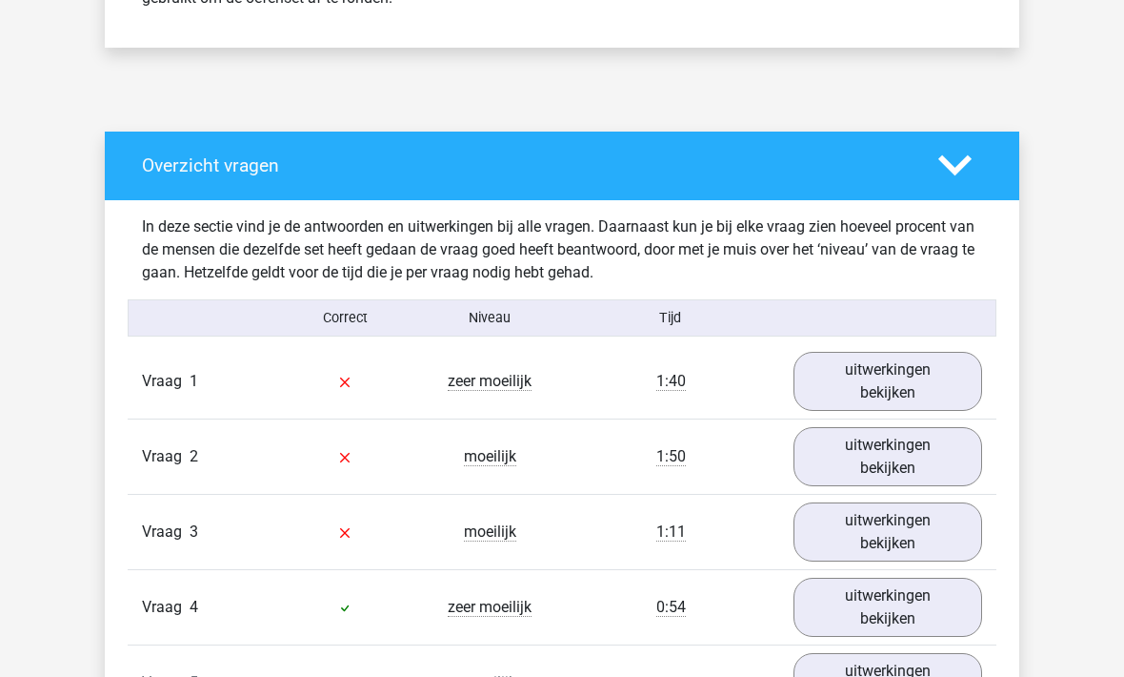
click at [903, 394] on link "uitwerkingen bekijken" at bounding box center [888, 381] width 189 height 59
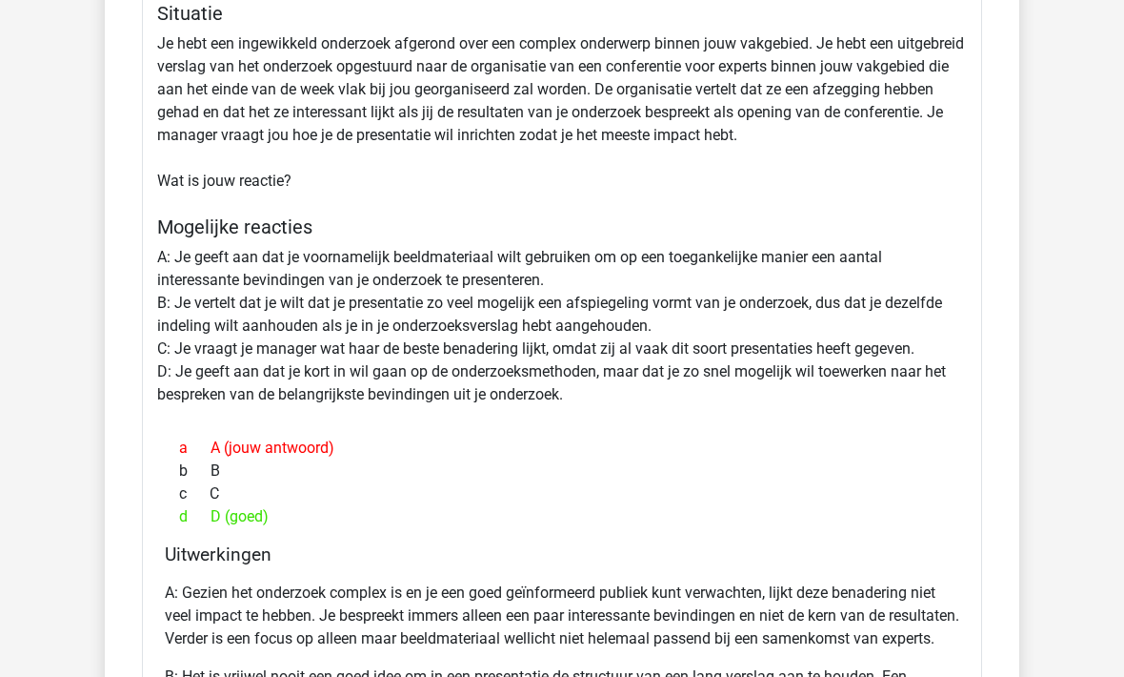
scroll to position [1350, 0]
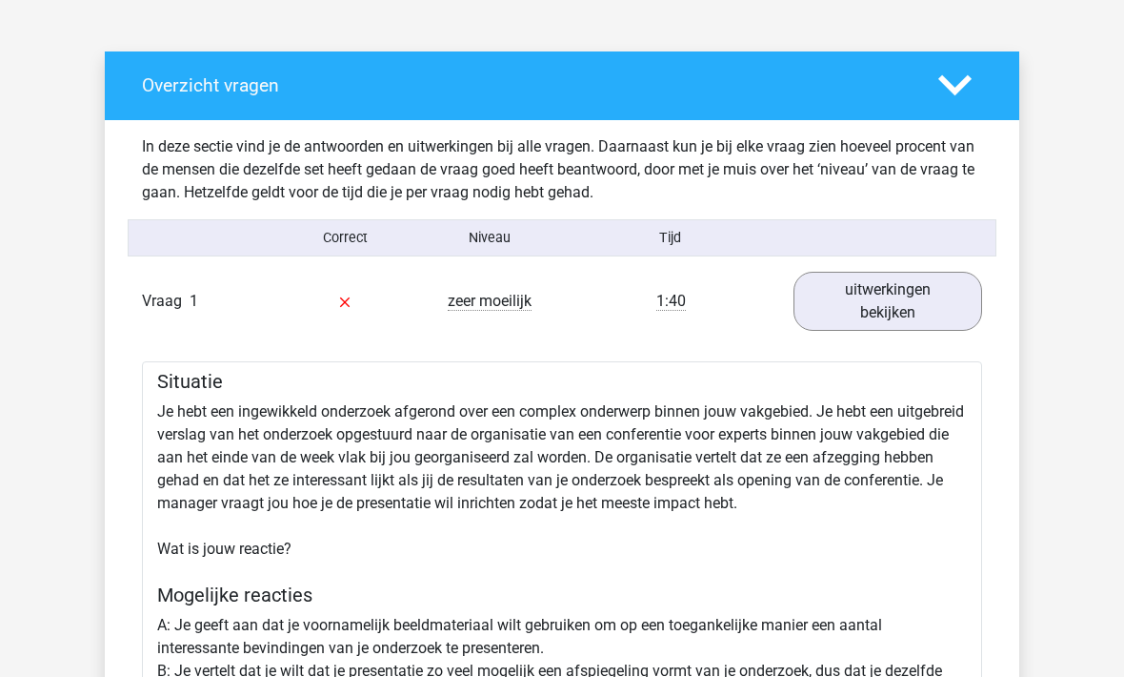
click at [968, 90] on icon at bounding box center [955, 86] width 33 height 33
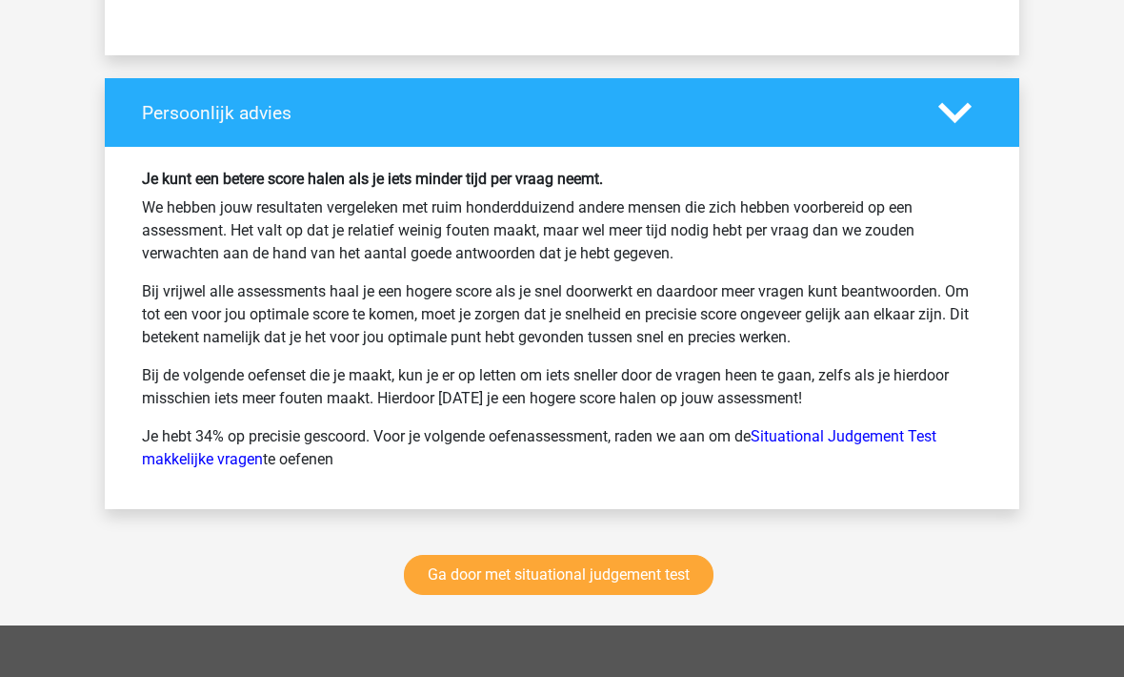
scroll to position [1694, 0]
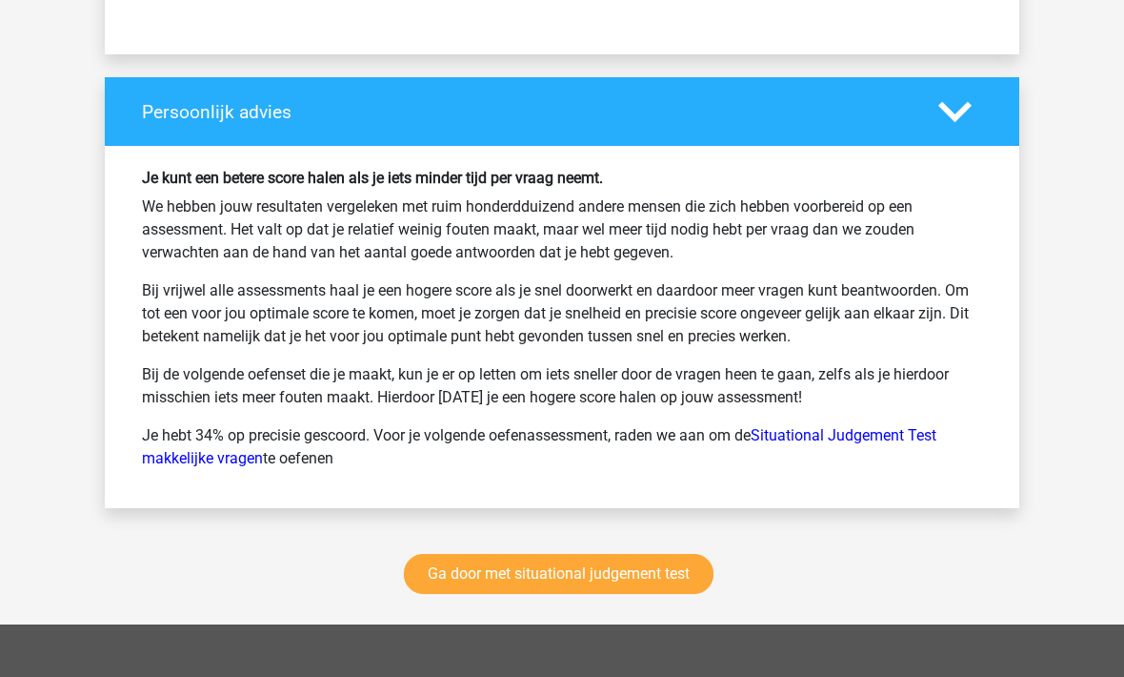
click at [670, 575] on link "Ga door met situational judgement test" at bounding box center [559, 574] width 310 height 40
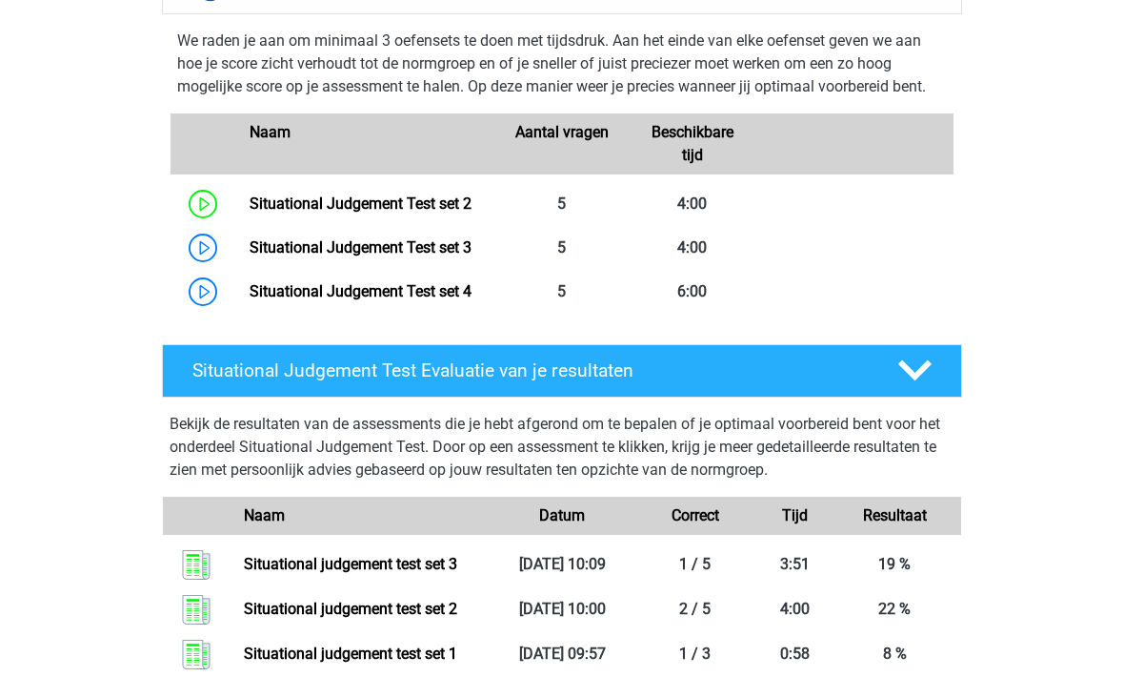
scroll to position [865, 0]
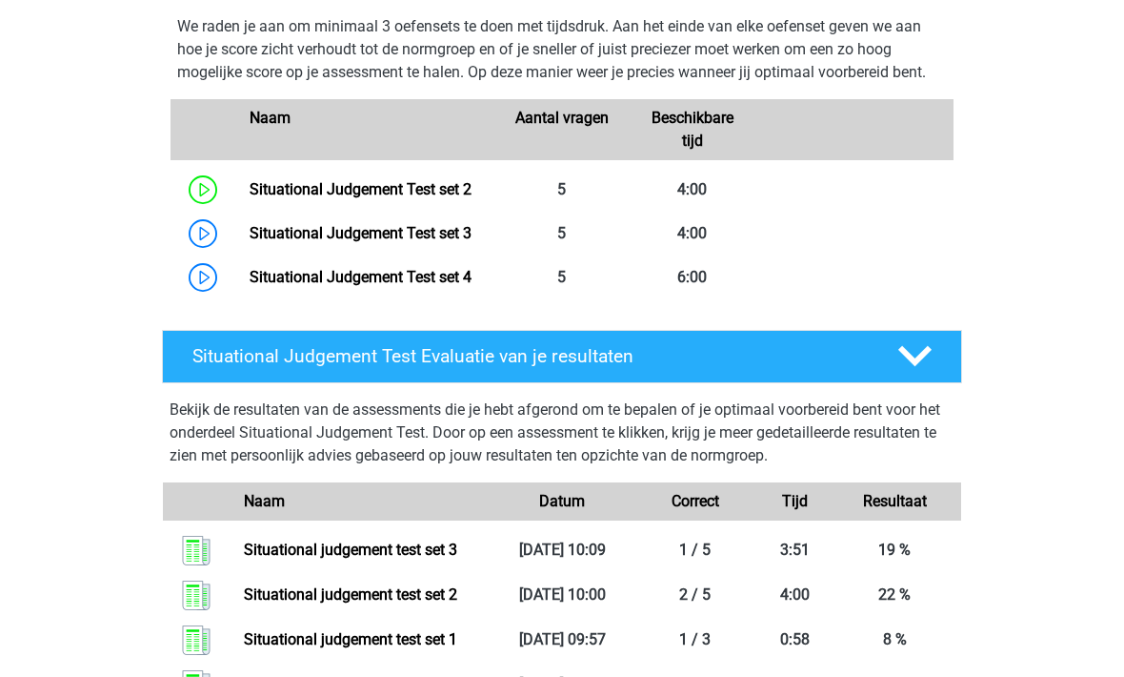
click at [425, 195] on link "Situational Judgement Test set 2" at bounding box center [361, 189] width 222 height 18
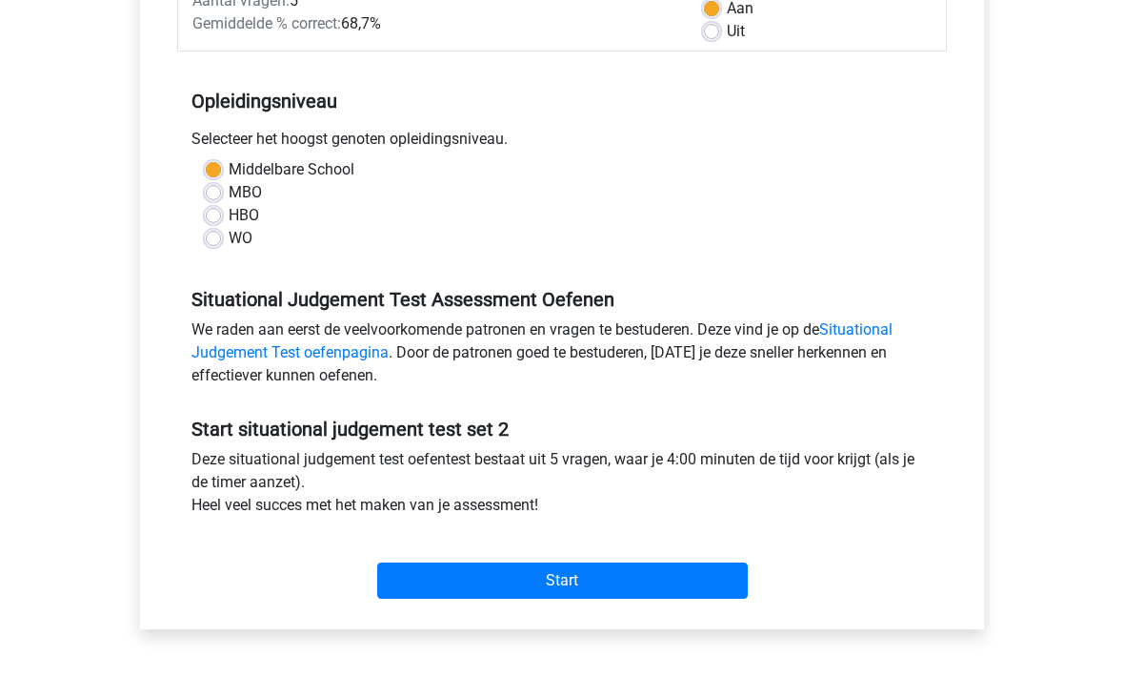
scroll to position [320, 0]
click at [632, 580] on input "Start" at bounding box center [562, 580] width 371 height 36
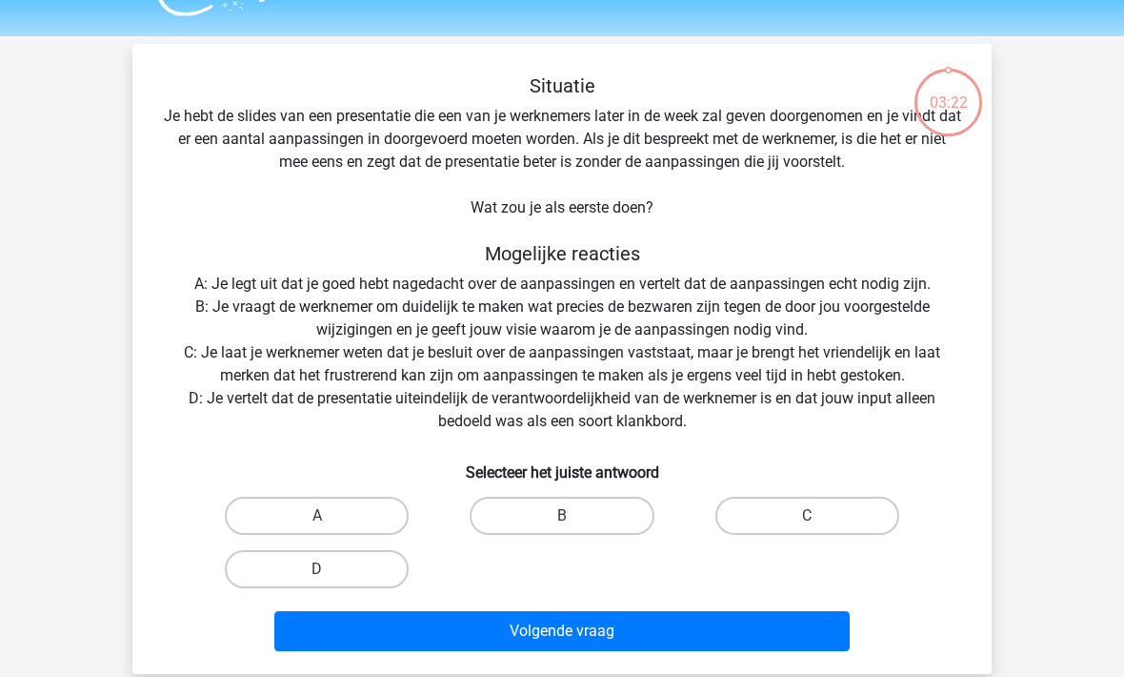
scroll to position [44, 0]
click at [349, 581] on label "D" at bounding box center [317, 569] width 184 height 38
click at [330, 581] on input "D" at bounding box center [323, 575] width 12 height 12
radio input "true"
click at [617, 635] on button "Volgende vraag" at bounding box center [562, 631] width 577 height 40
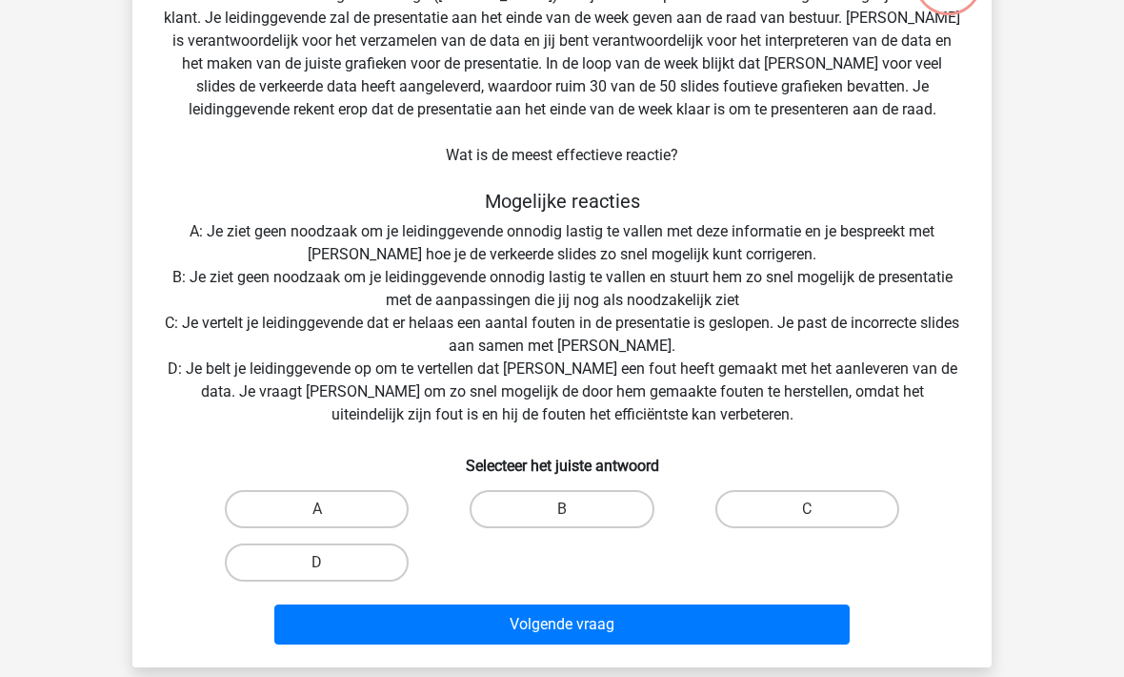
scroll to position [165, 0]
click at [770, 522] on label "C" at bounding box center [808, 509] width 184 height 38
click at [807, 521] on input "C" at bounding box center [813, 515] width 12 height 12
radio input "true"
click at [624, 629] on button "Volgende vraag" at bounding box center [562, 624] width 577 height 40
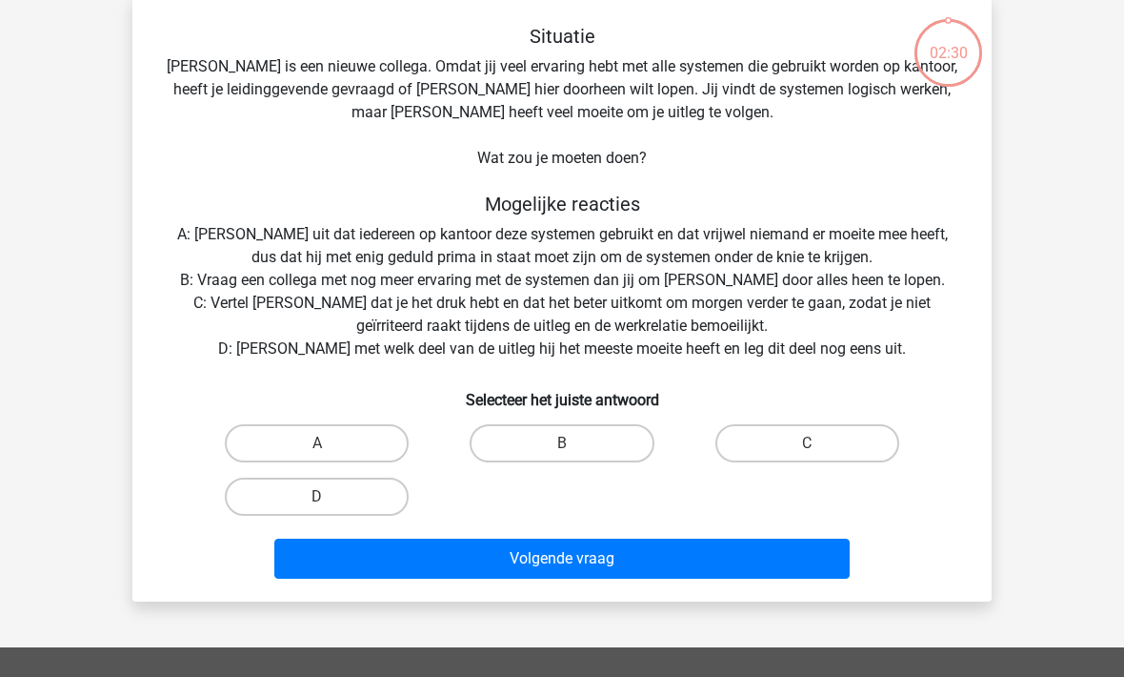
scroll to position [88, 0]
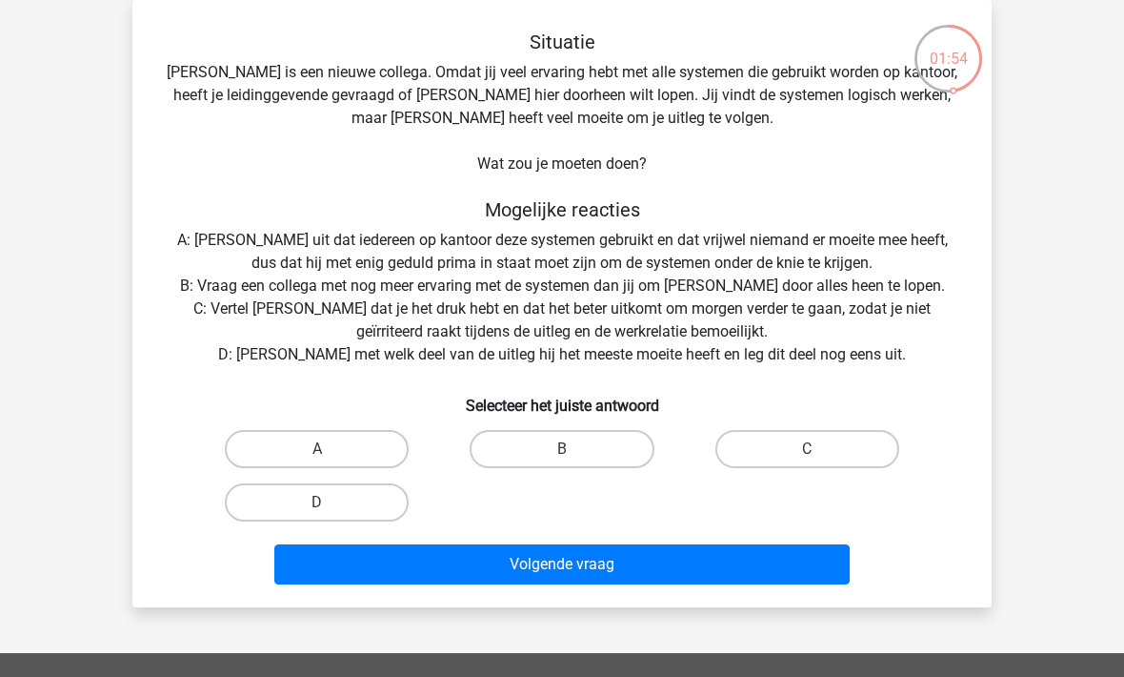
click at [363, 520] on label "D" at bounding box center [317, 502] width 184 height 38
click at [330, 515] on input "D" at bounding box center [323, 508] width 12 height 12
radio input "true"
click at [616, 570] on button "Volgende vraag" at bounding box center [562, 564] width 577 height 40
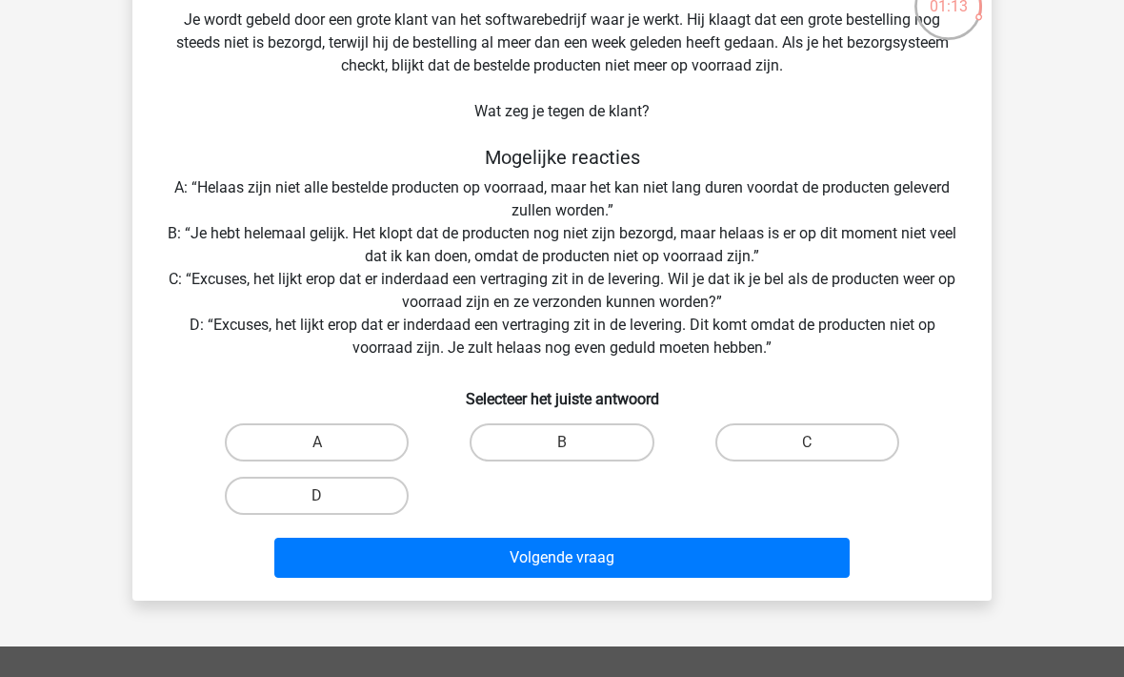
scroll to position [140, 0]
click at [795, 442] on label "C" at bounding box center [808, 442] width 184 height 38
click at [807, 442] on input "C" at bounding box center [813, 448] width 12 height 12
radio input "true"
click at [643, 559] on button "Volgende vraag" at bounding box center [562, 557] width 577 height 40
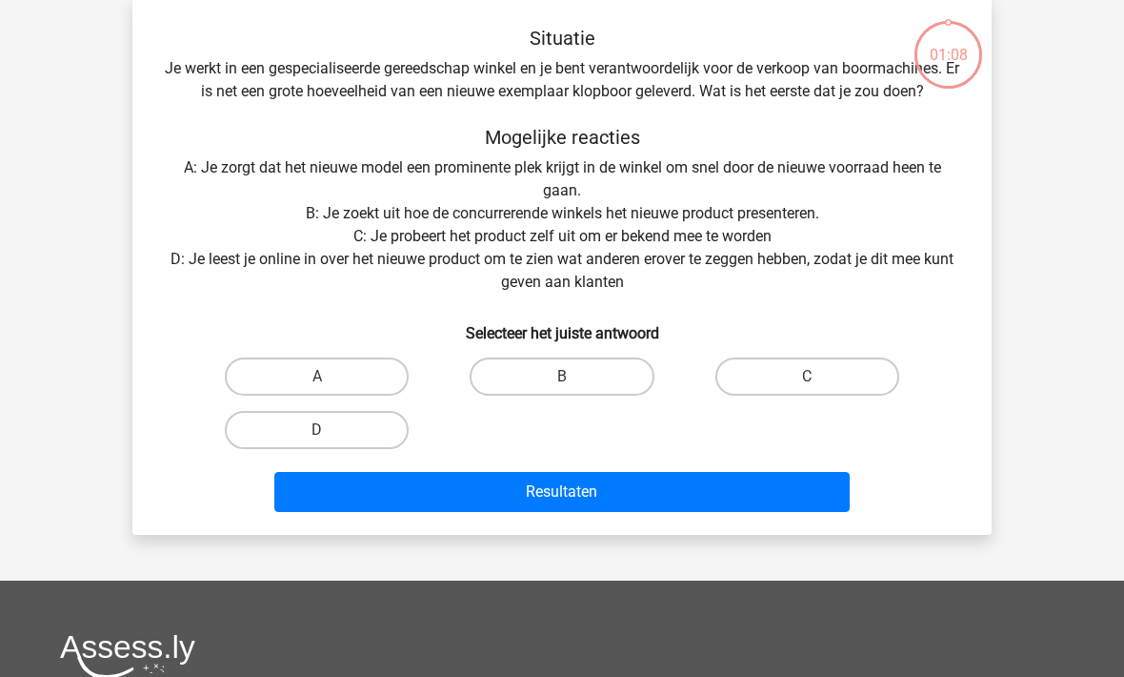
scroll to position [88, 0]
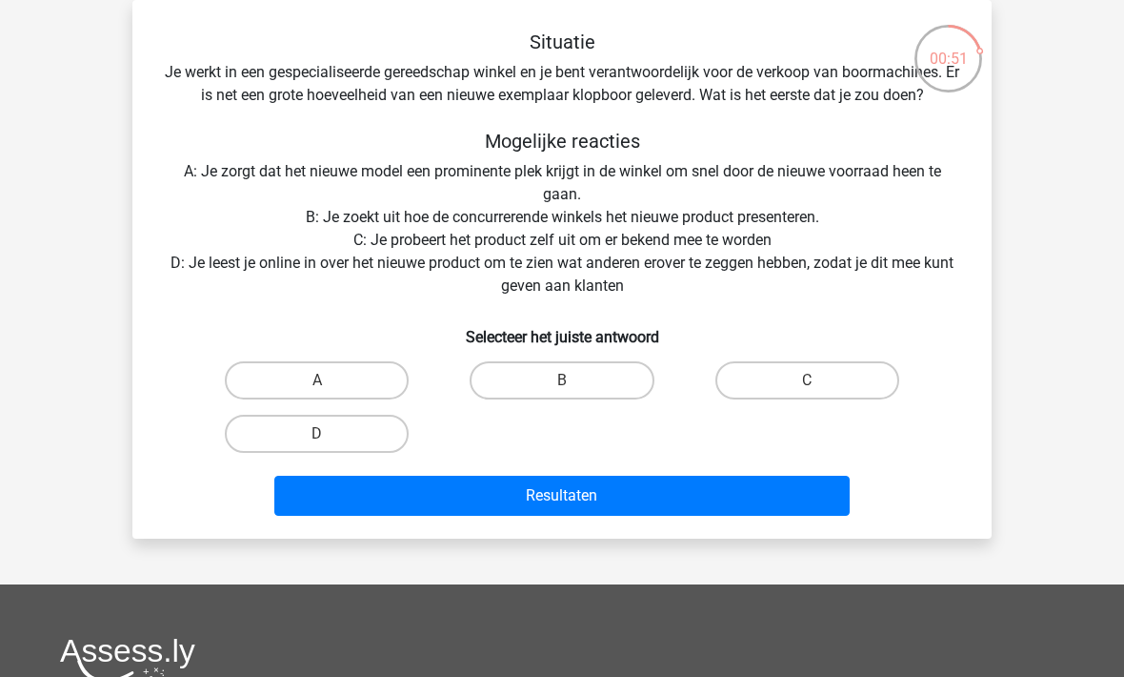
click at [804, 392] on label "C" at bounding box center [808, 380] width 184 height 38
click at [807, 392] on input "C" at bounding box center [813, 386] width 12 height 12
radio input "true"
click at [718, 509] on button "Resultaten" at bounding box center [562, 496] width 577 height 40
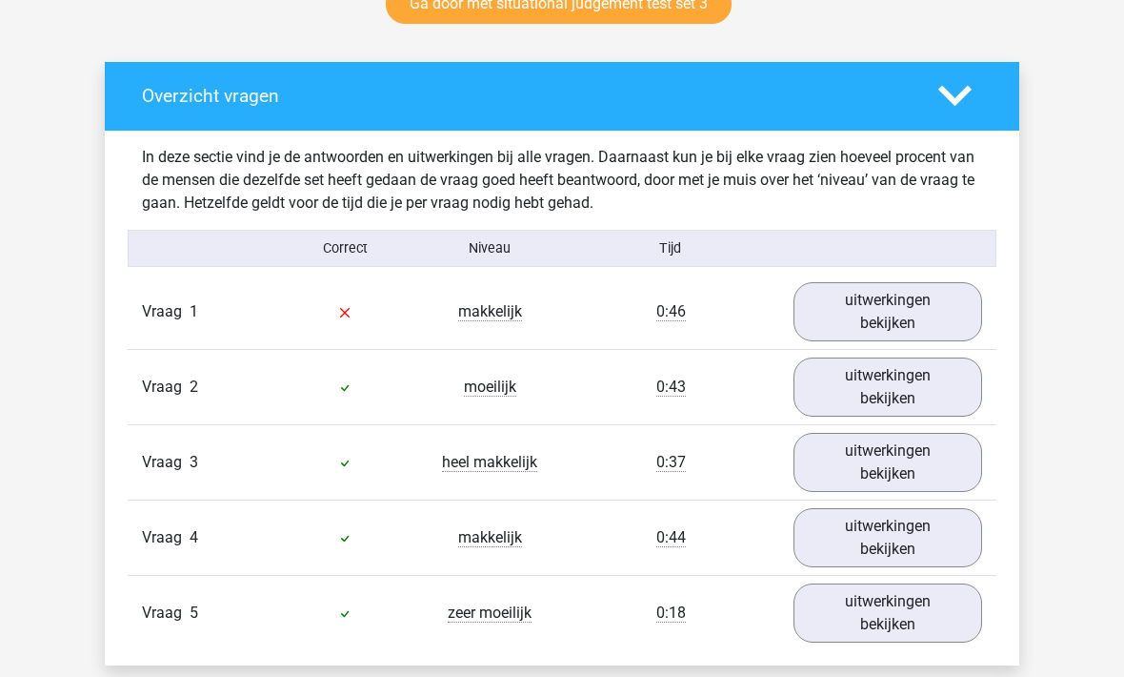
scroll to position [1020, 0]
click at [918, 311] on link "uitwerkingen bekijken" at bounding box center [888, 311] width 189 height 59
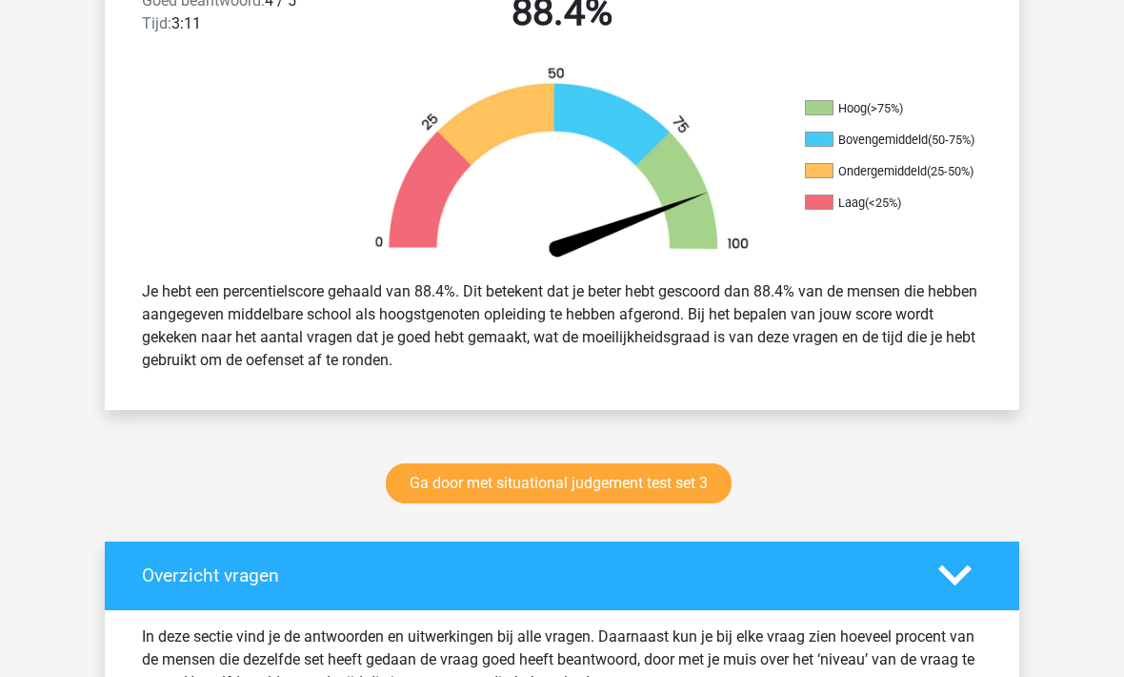
scroll to position [539, 0]
click at [696, 483] on link "Ga door met situational judgement test set 3" at bounding box center [559, 484] width 346 height 40
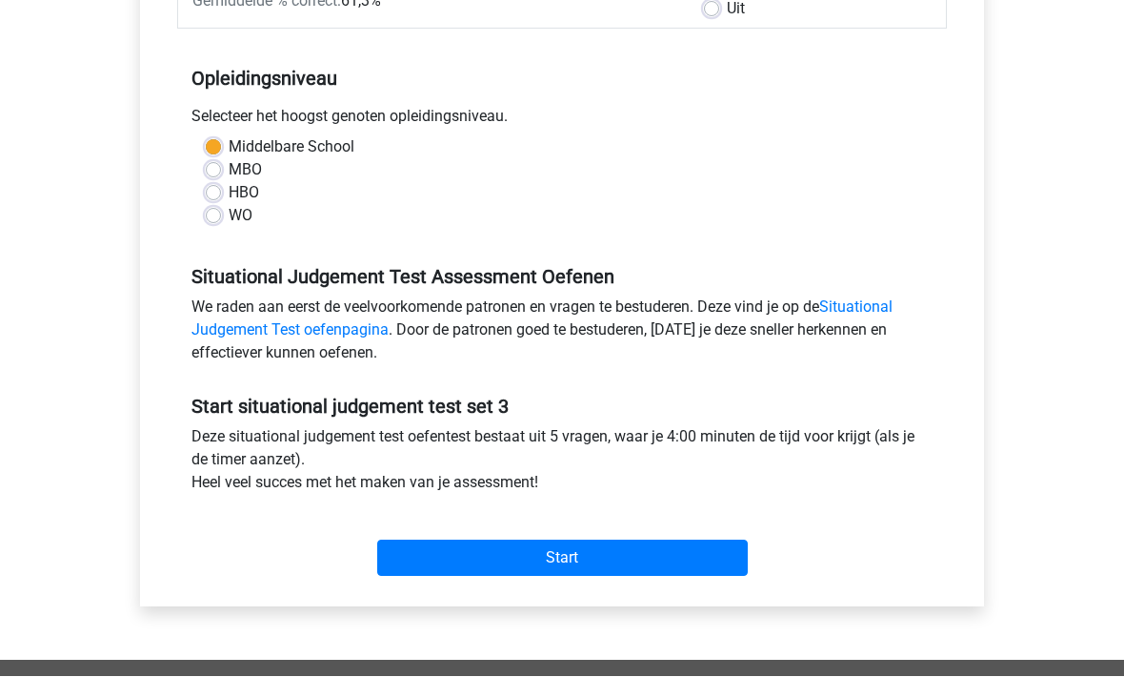
scroll to position [346, 0]
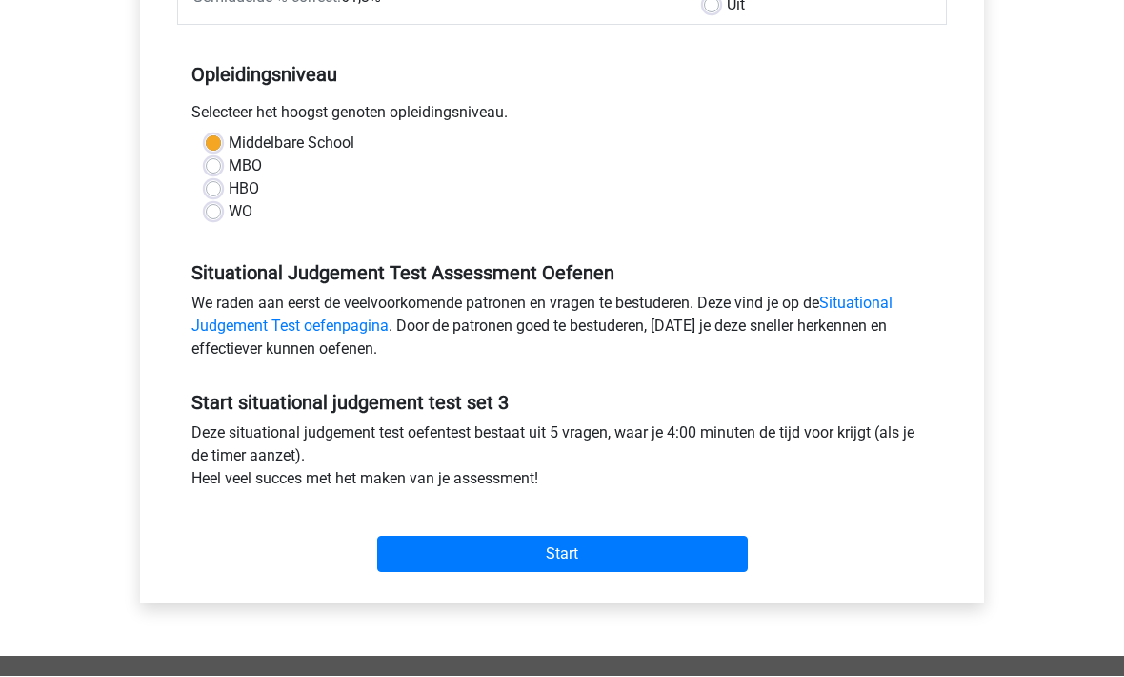
click at [650, 546] on input "Start" at bounding box center [562, 555] width 371 height 36
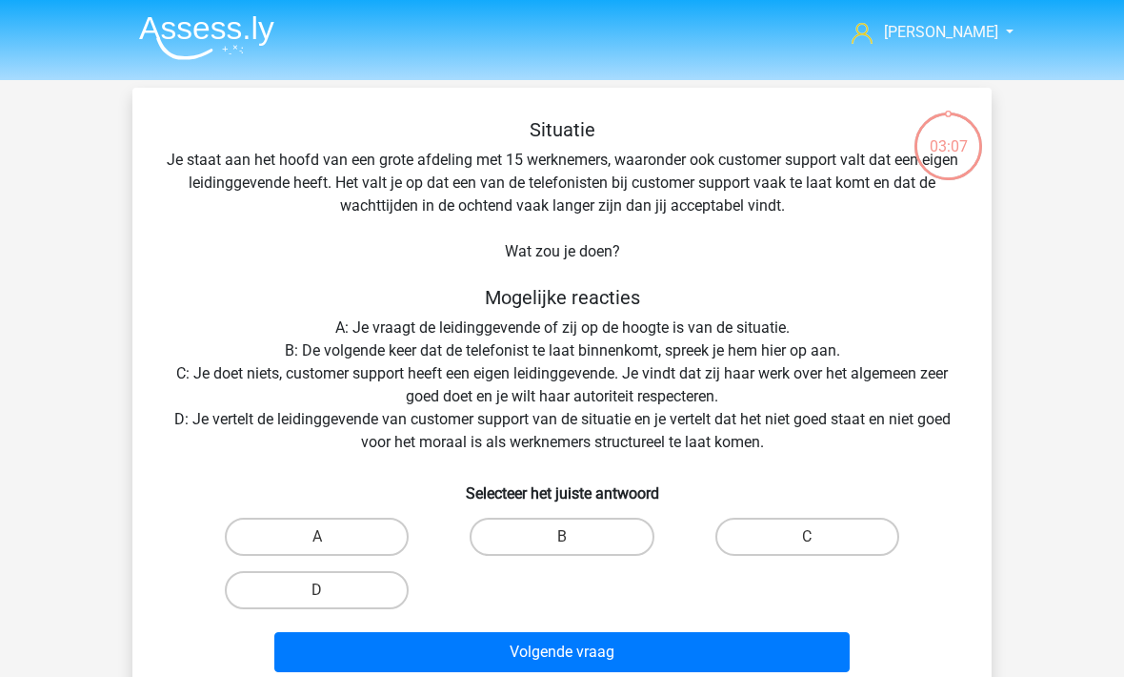
click at [336, 530] on label "A" at bounding box center [317, 536] width 184 height 38
click at [330, 537] on input "A" at bounding box center [323, 543] width 12 height 12
radio input "true"
click at [594, 640] on button "Volgende vraag" at bounding box center [562, 652] width 577 height 40
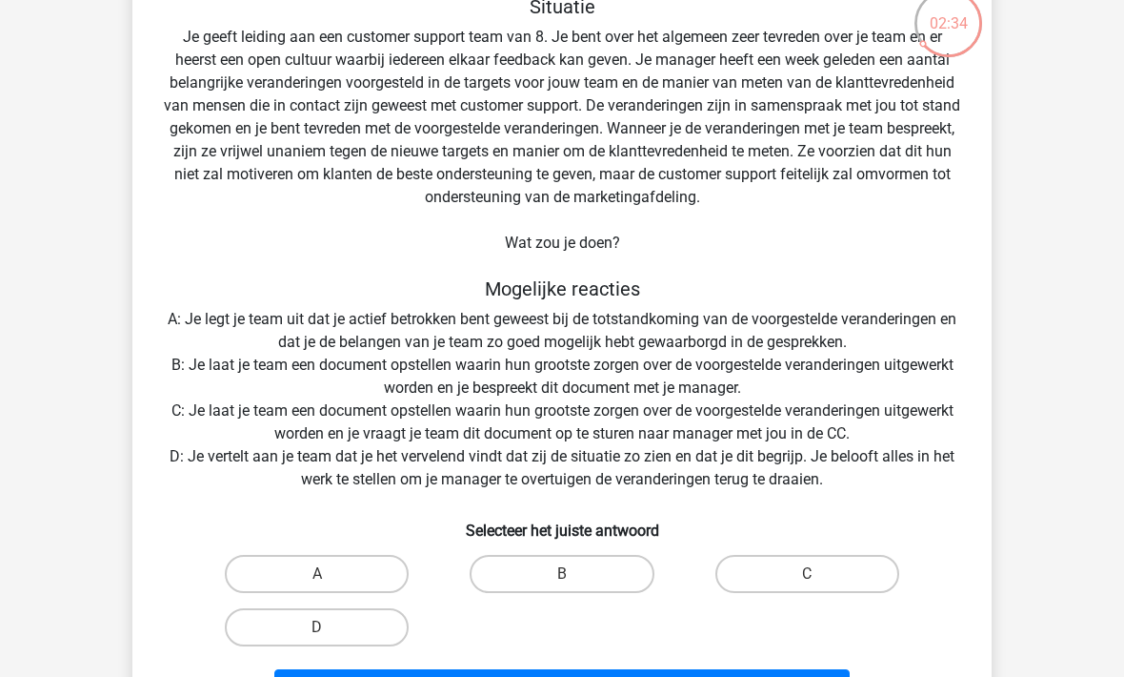
scroll to position [125, 0]
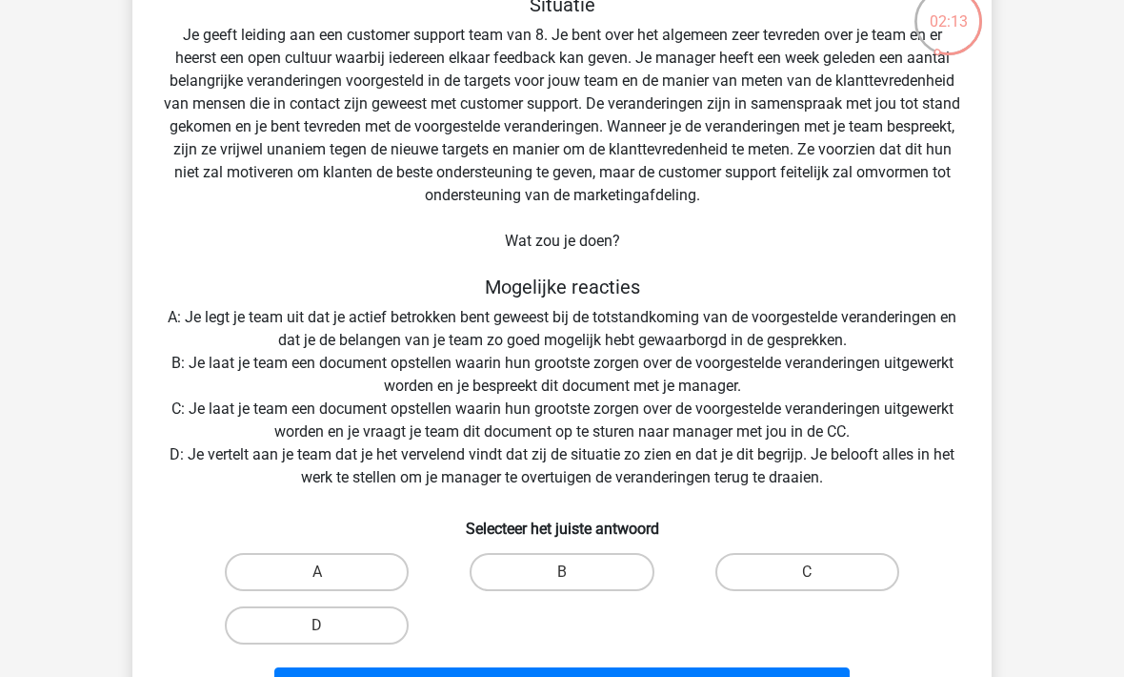
click at [355, 554] on label "A" at bounding box center [317, 572] width 184 height 38
click at [330, 572] on input "A" at bounding box center [323, 578] width 12 height 12
radio input "true"
click at [622, 675] on button "Volgende vraag" at bounding box center [562, 687] width 577 height 40
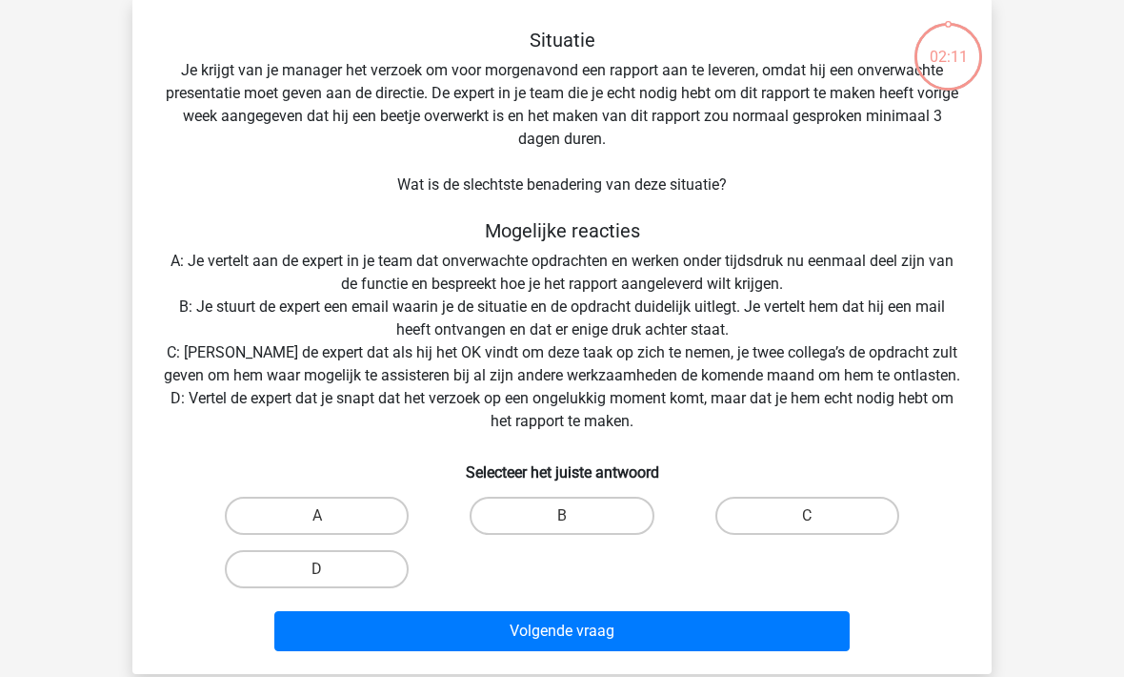
scroll to position [88, 0]
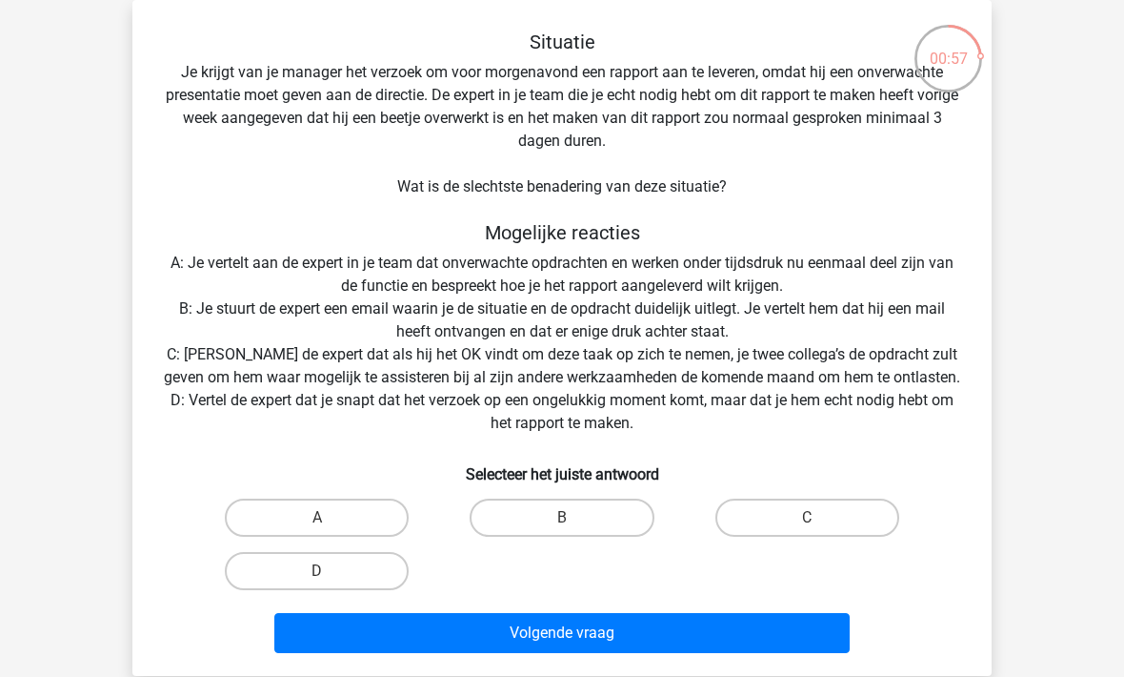
click at [543, 511] on label "B" at bounding box center [562, 517] width 184 height 38
click at [562, 517] on input "B" at bounding box center [568, 523] width 12 height 12
radio input "true"
click at [608, 624] on button "Volgende vraag" at bounding box center [562, 633] width 577 height 40
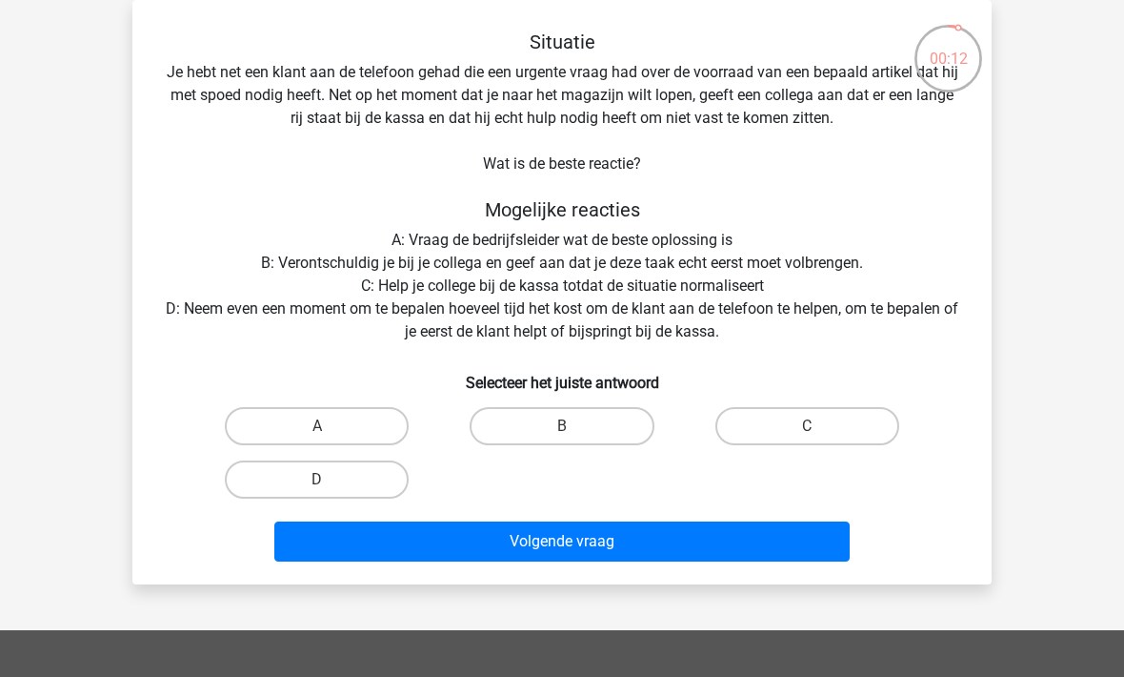
click at [572, 422] on label "B" at bounding box center [562, 426] width 184 height 38
click at [572, 426] on input "B" at bounding box center [568, 432] width 12 height 12
radio input "true"
click at [599, 545] on button "Volgende vraag" at bounding box center [562, 541] width 577 height 40
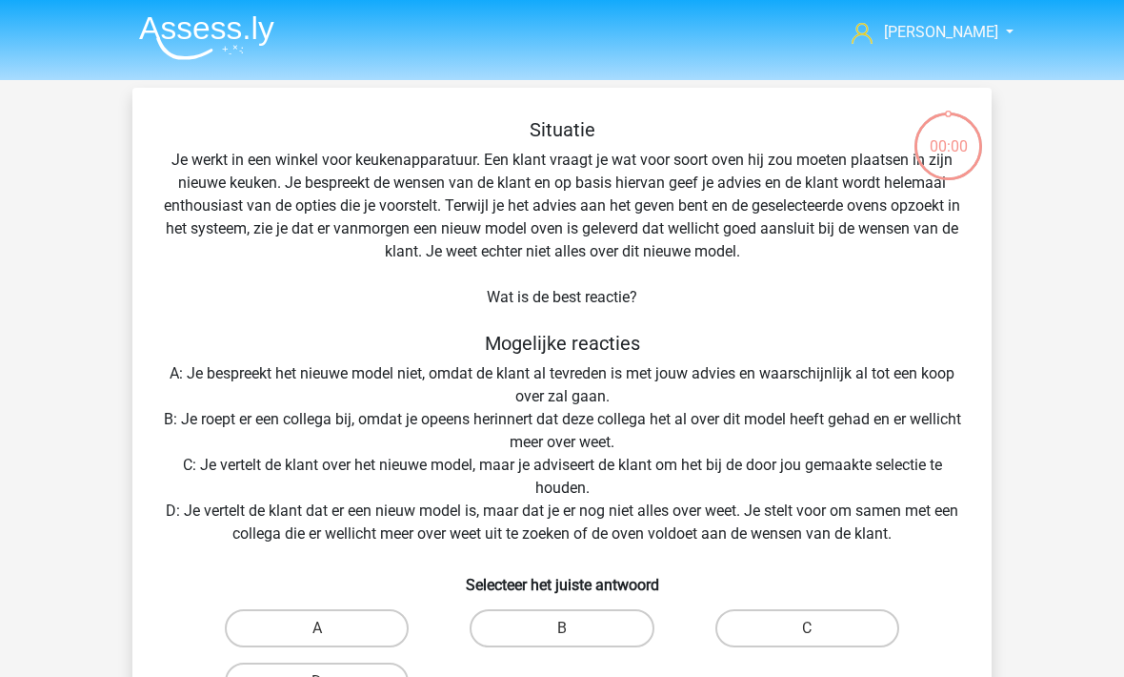
scroll to position [151, 0]
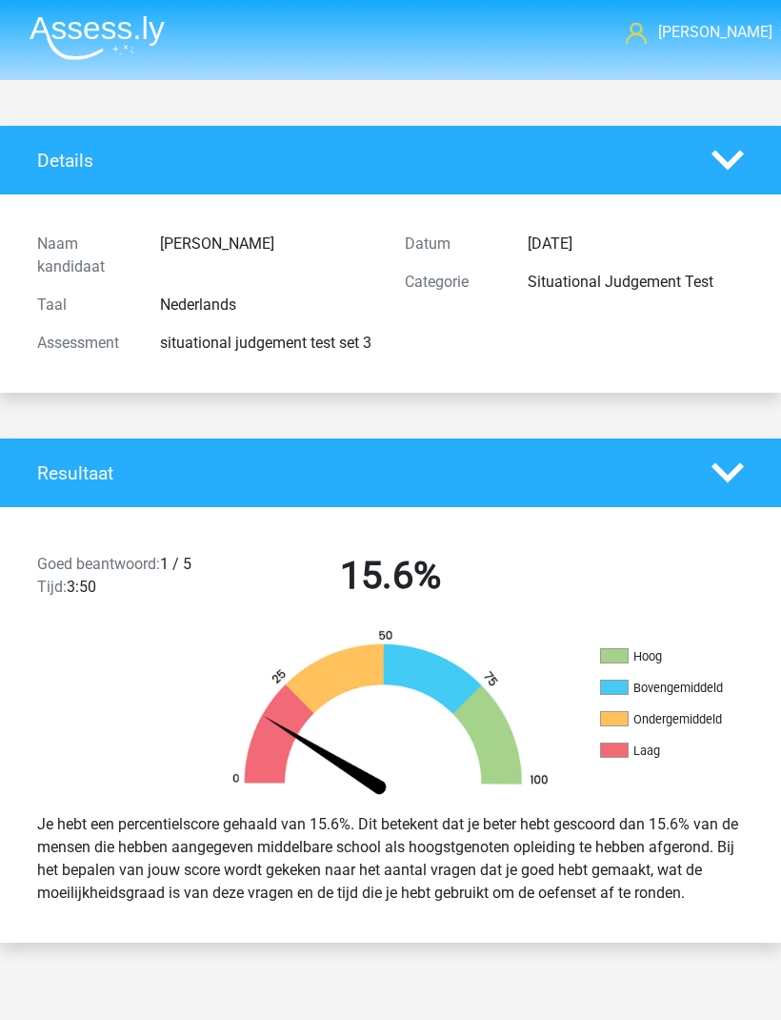
click at [737, 473] on polygon at bounding box center [728, 473] width 32 height 20
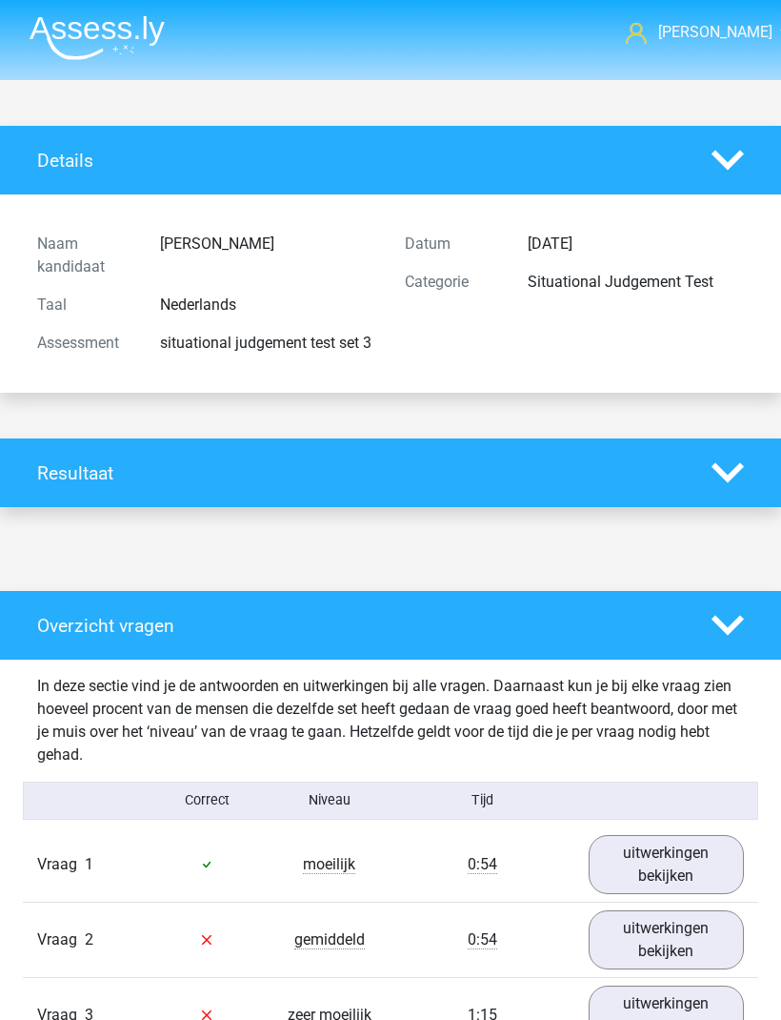
click at [730, 172] on icon at bounding box center [728, 160] width 32 height 32
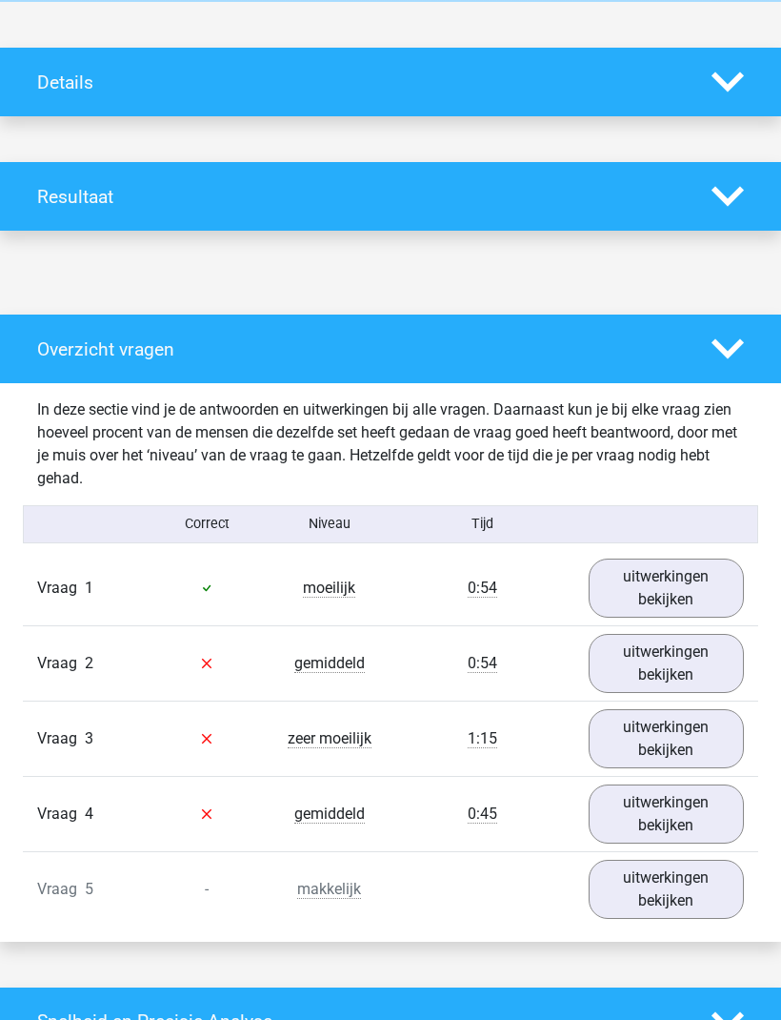
click at [732, 339] on icon at bounding box center [728, 350] width 32 height 32
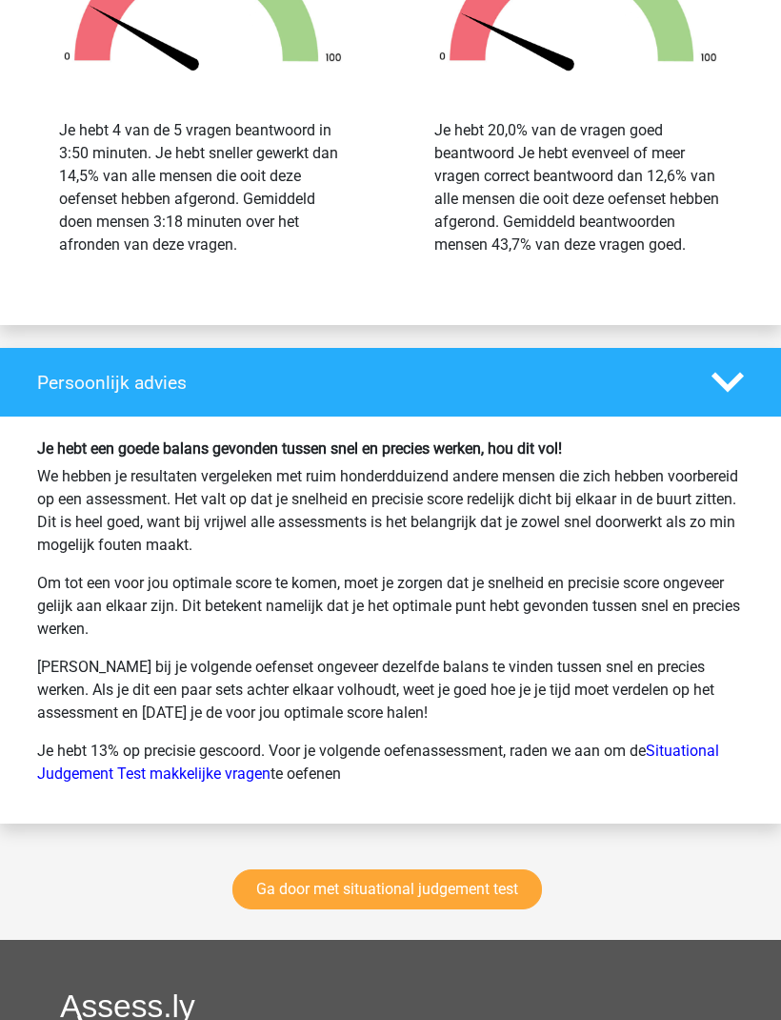
scroll to position [769, 0]
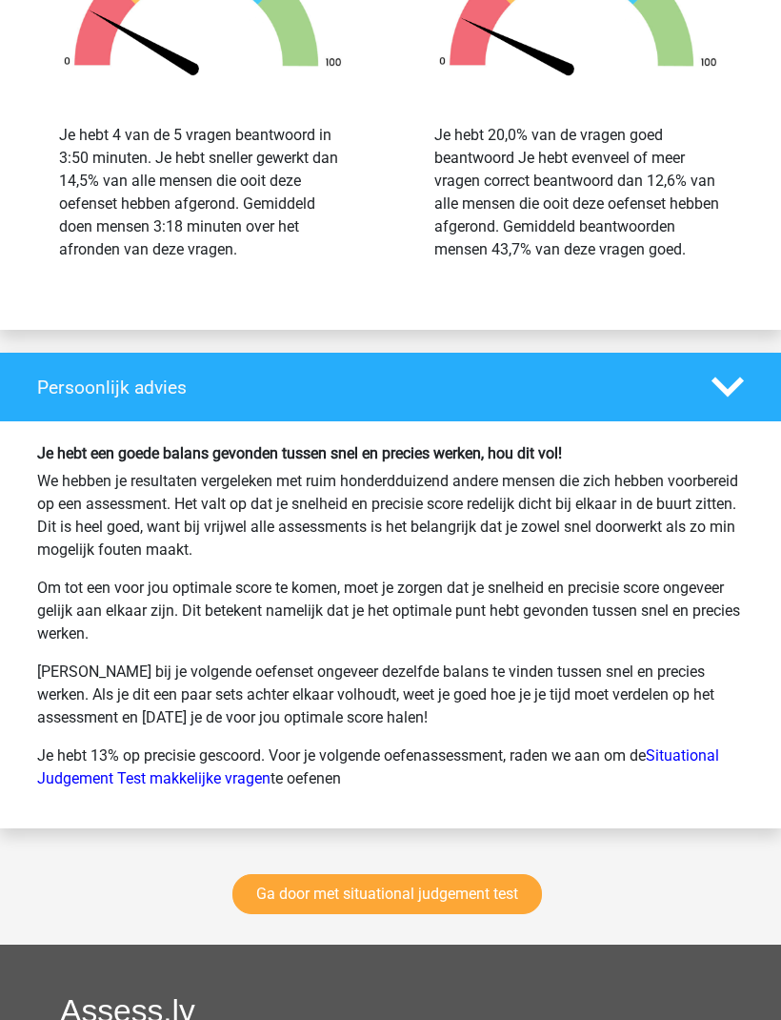
click at [501, 676] on link "Ga door met situational judgement test" at bounding box center [388, 895] width 310 height 40
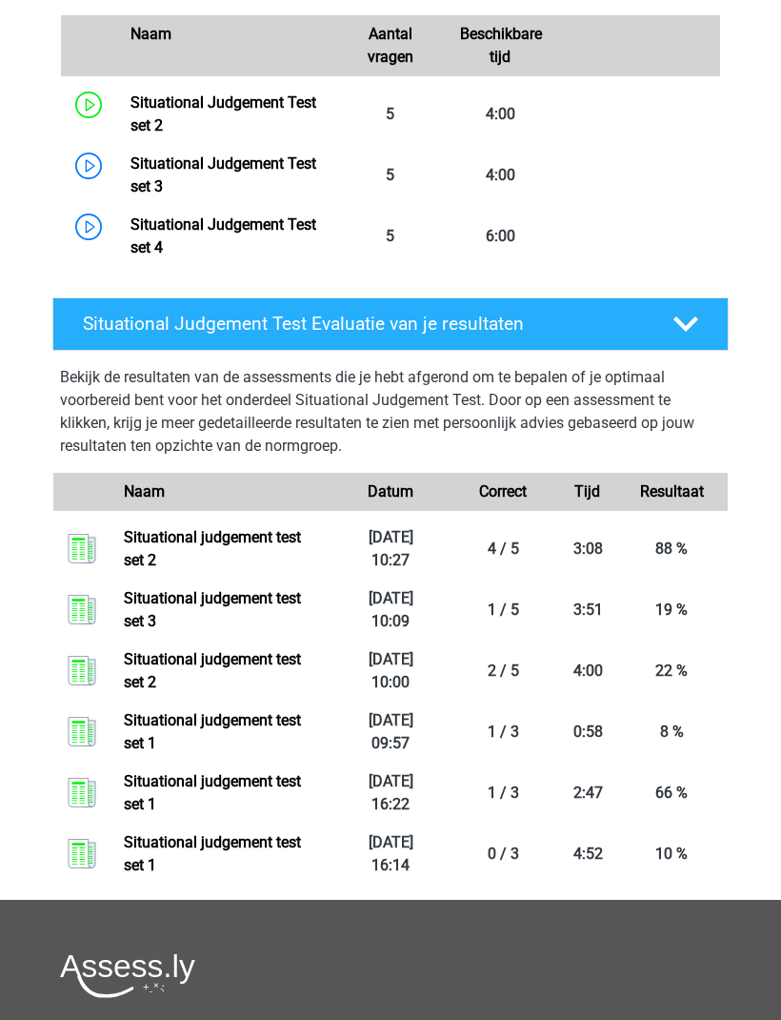
scroll to position [1029, 0]
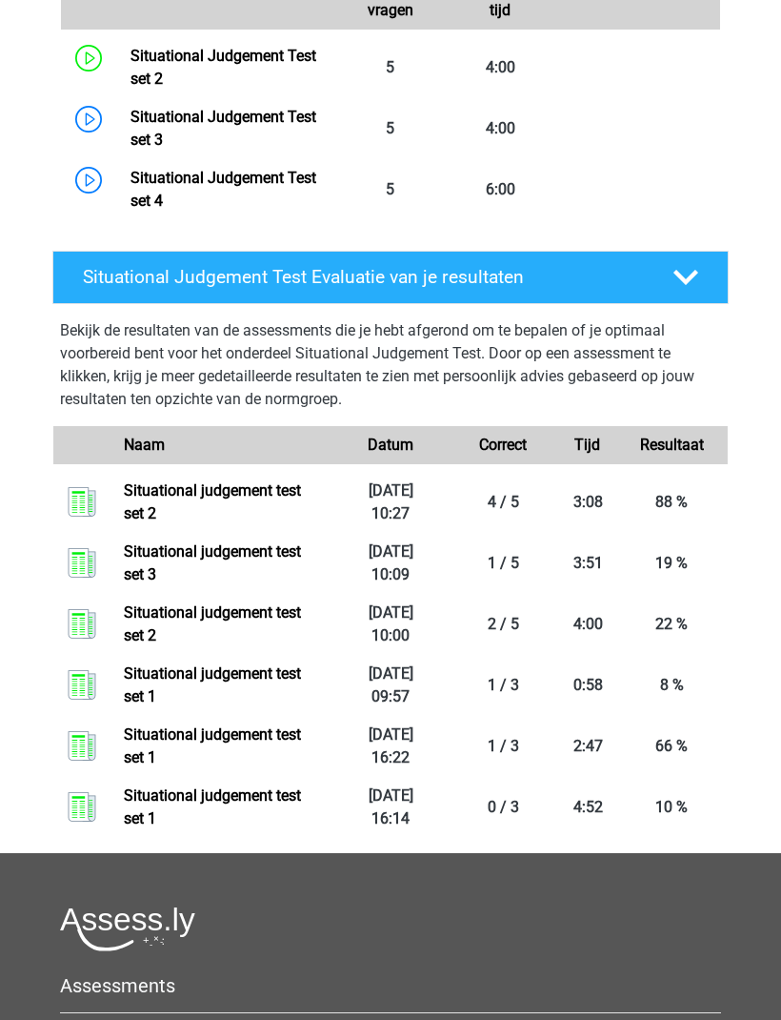
click at [180, 497] on link "Situational judgement test set 2" at bounding box center [212, 501] width 177 height 41
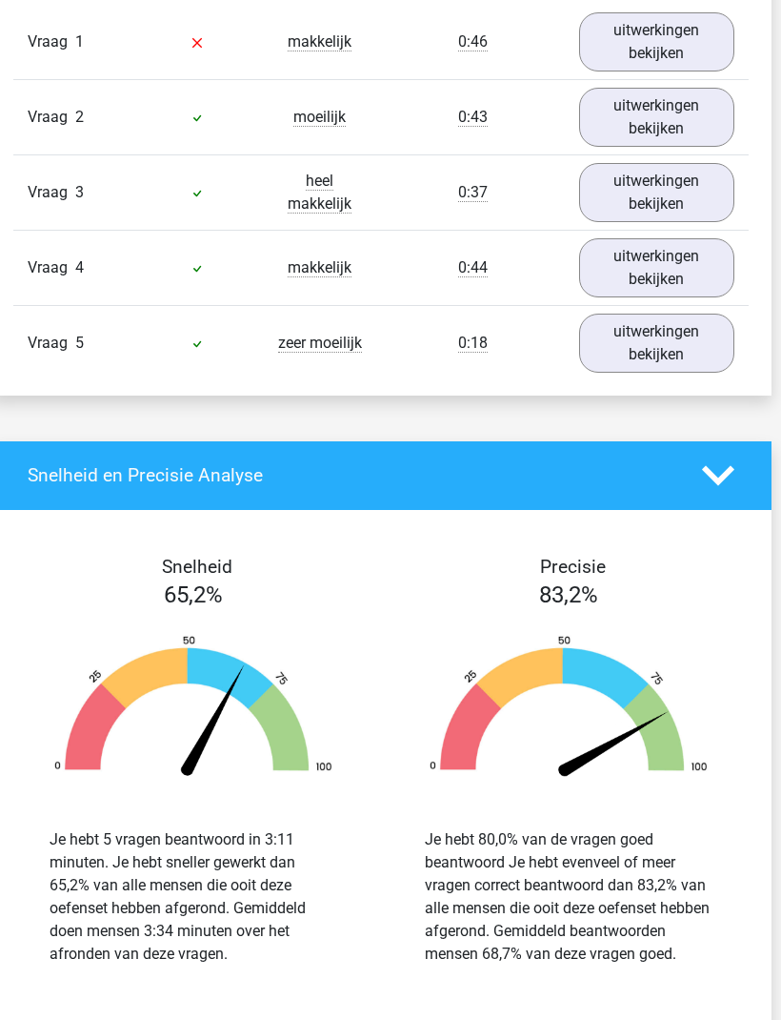
scroll to position [1304, 10]
